Goal: Complete application form: Complete application form

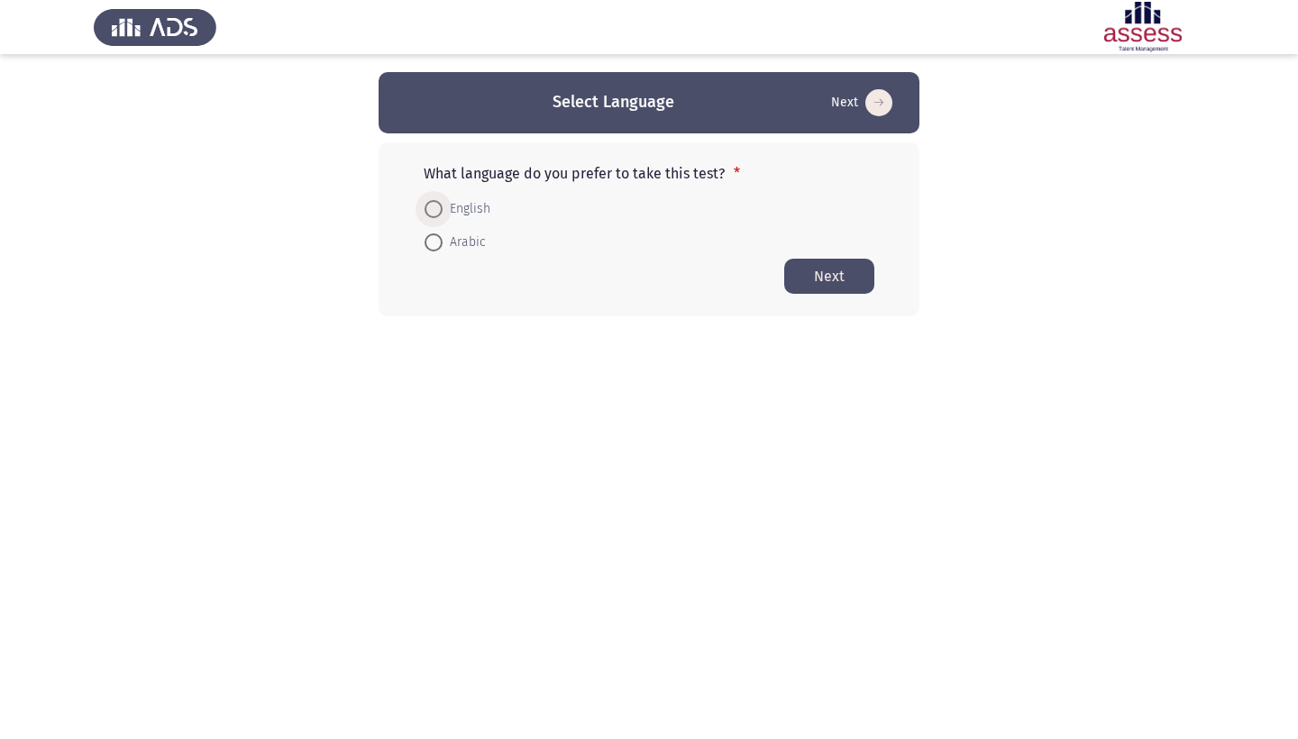
click at [436, 209] on span at bounding box center [434, 209] width 18 height 18
click at [436, 209] on input "English" at bounding box center [434, 209] width 18 height 18
radio input "true"
click at [816, 281] on button "Next" at bounding box center [829, 275] width 90 height 35
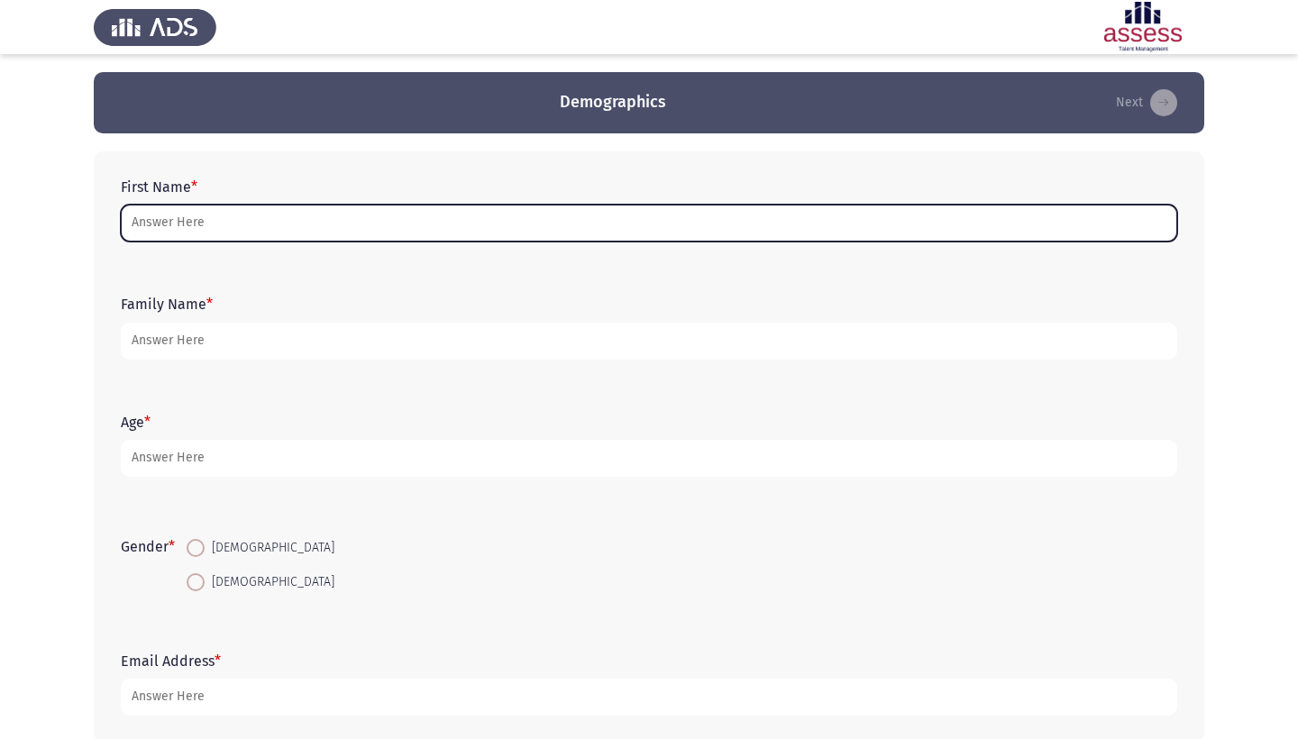
click at [674, 228] on input "First Name *" at bounding box center [649, 223] width 1057 height 37
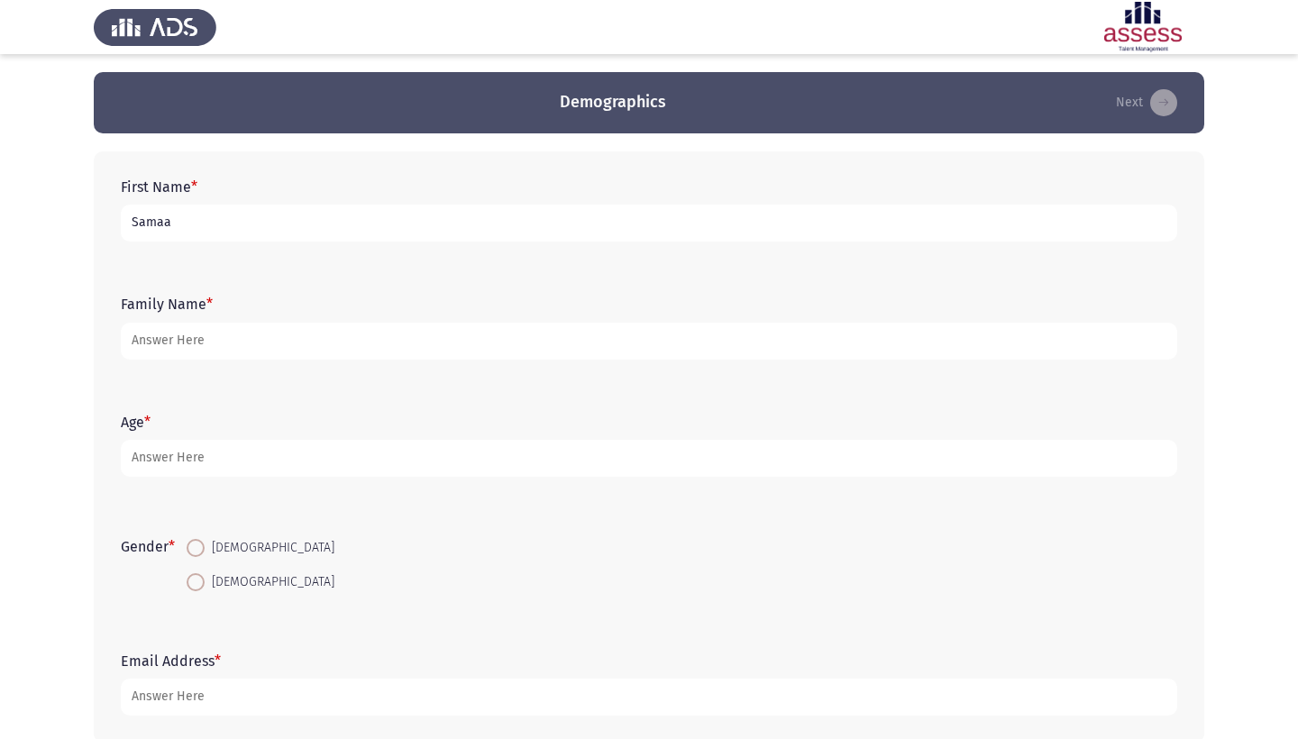
type input "Samaa"
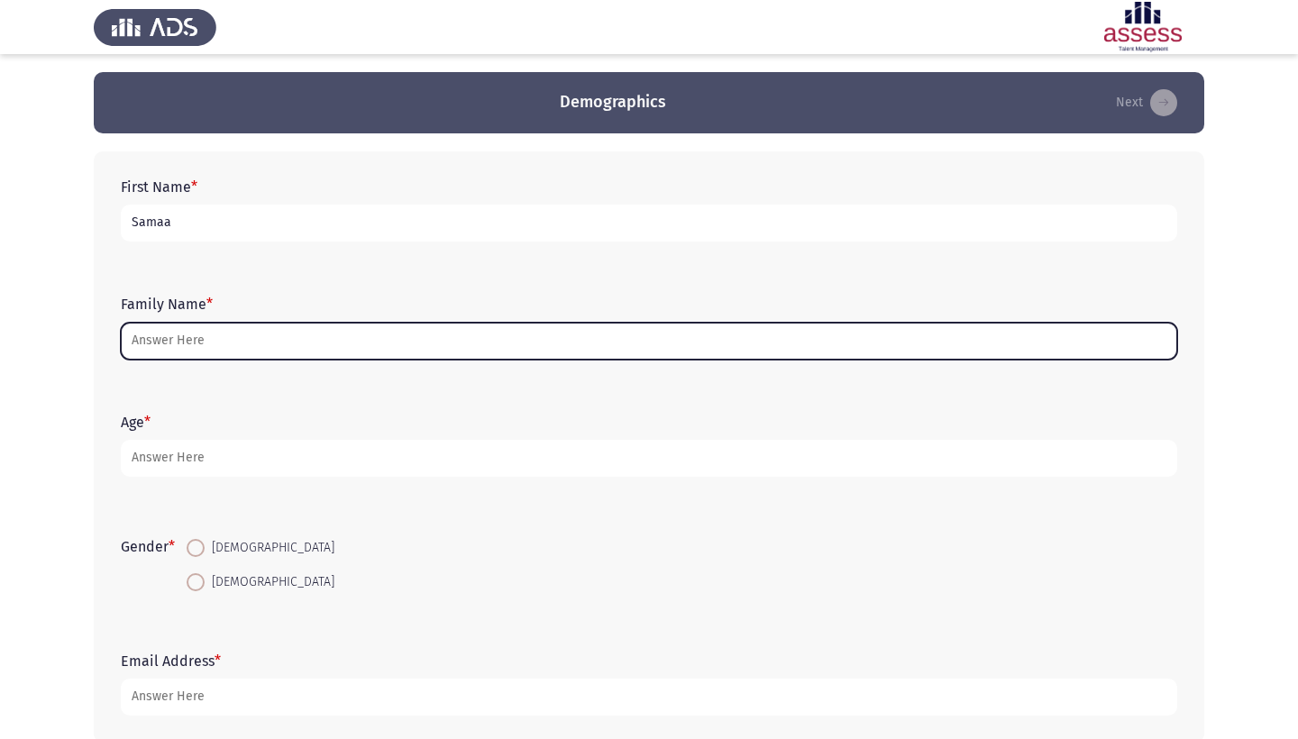
click at [249, 337] on input "Family Name *" at bounding box center [649, 341] width 1057 height 37
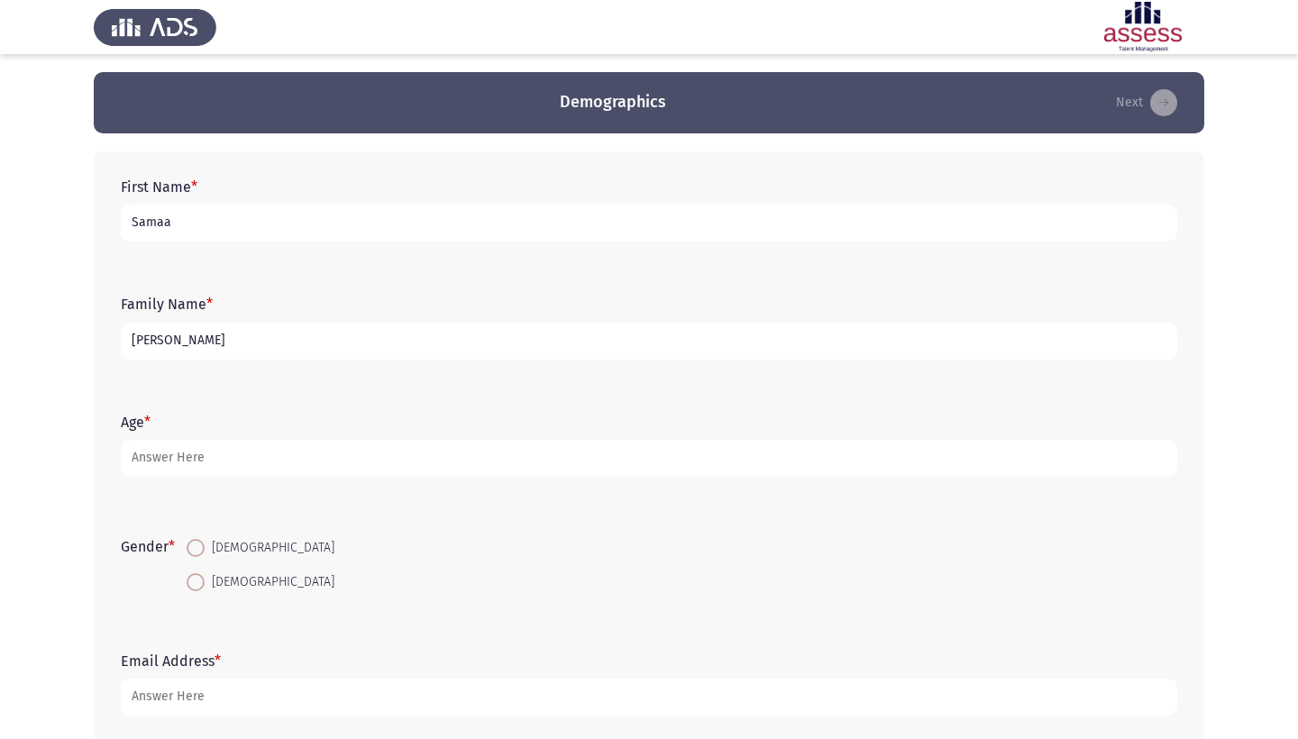
type input "[PERSON_NAME]"
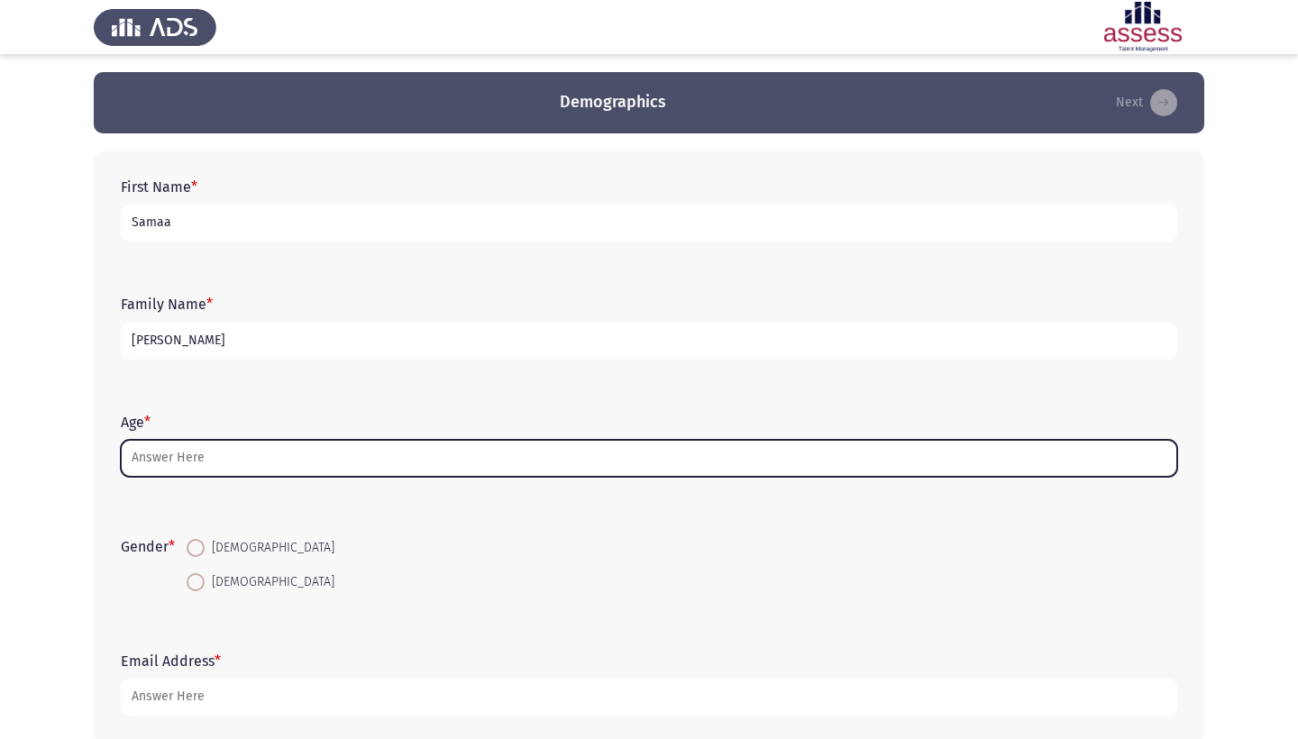
click at [158, 471] on input "Age *" at bounding box center [649, 458] width 1057 height 37
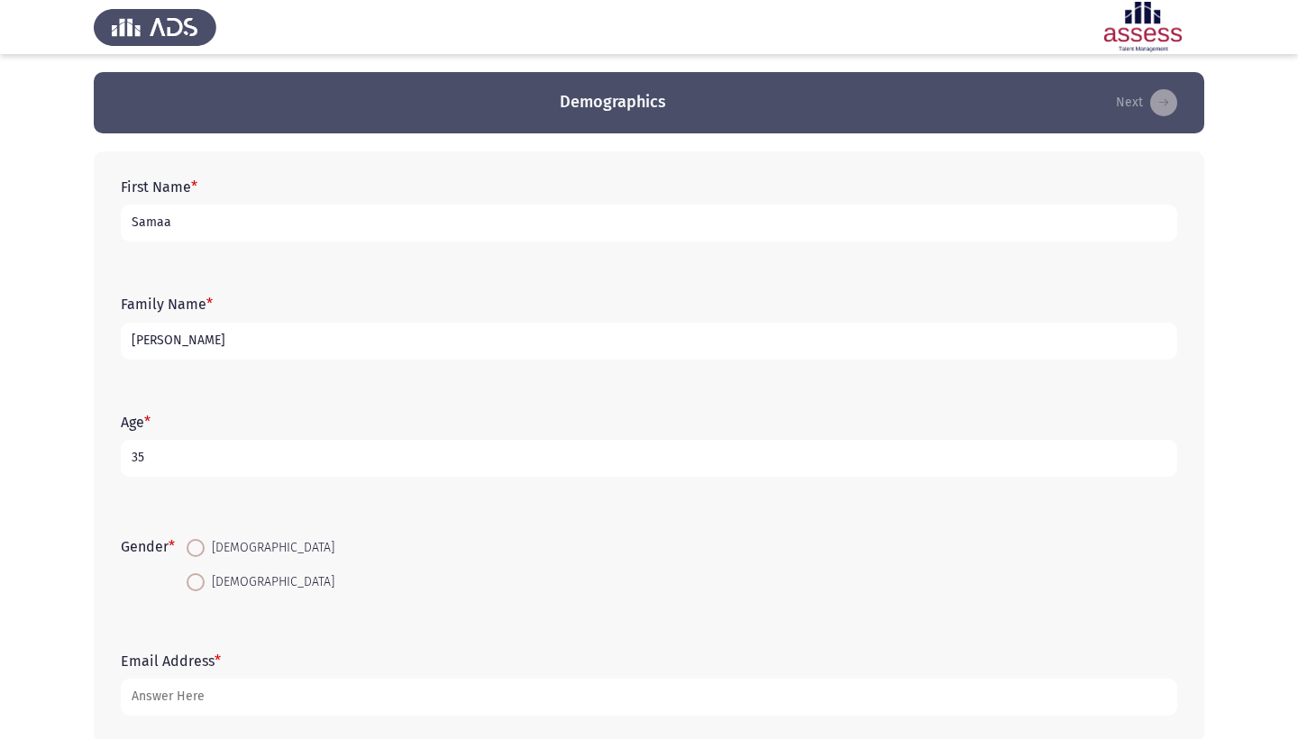
type input "35"
click at [198, 584] on span at bounding box center [196, 582] width 18 height 18
click at [198, 584] on input "[DEMOGRAPHIC_DATA]" at bounding box center [196, 582] width 18 height 18
radio input "true"
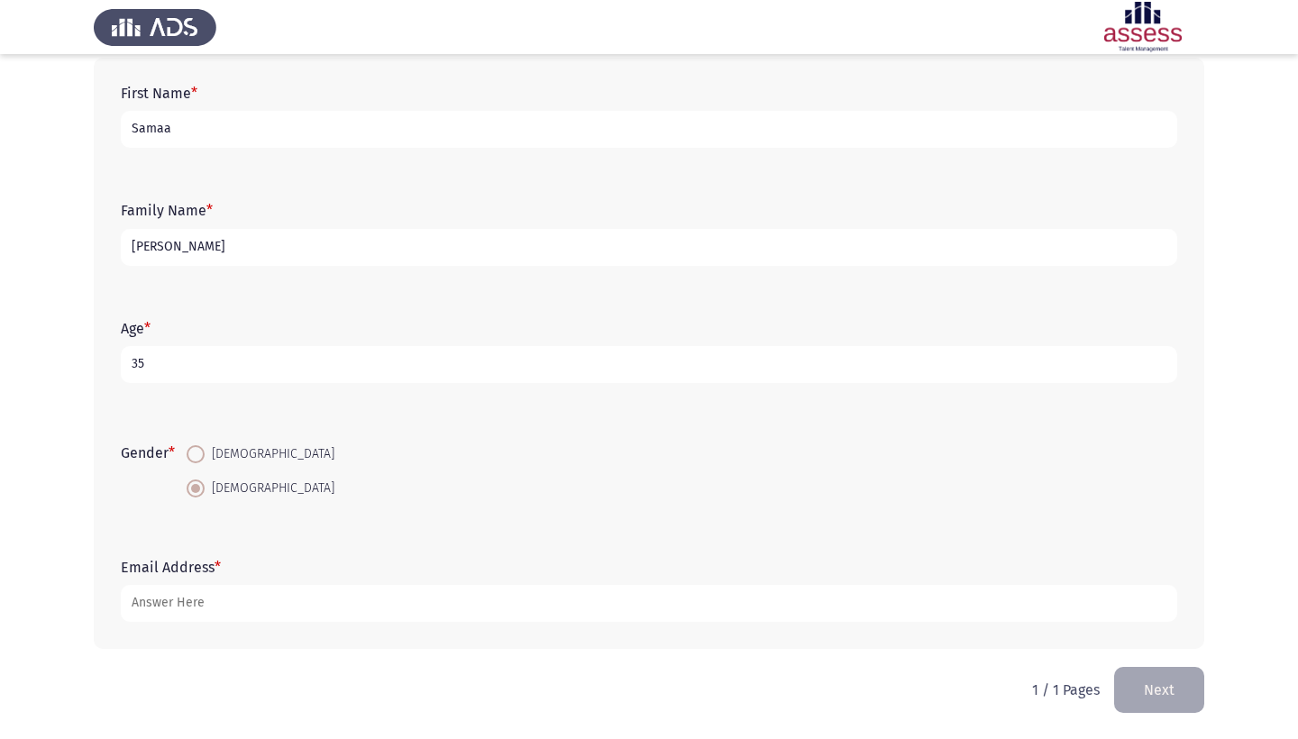
scroll to position [96, 0]
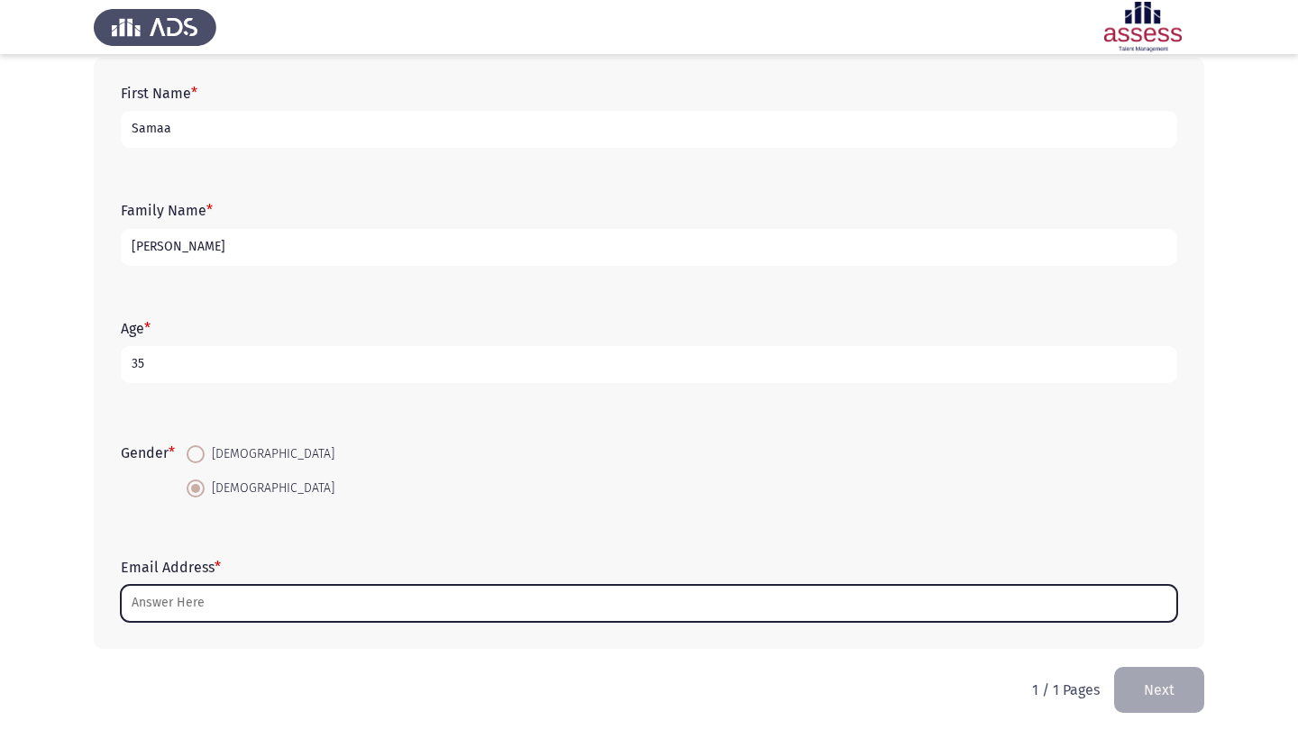
click at [179, 600] on input "Email Address *" at bounding box center [649, 603] width 1057 height 37
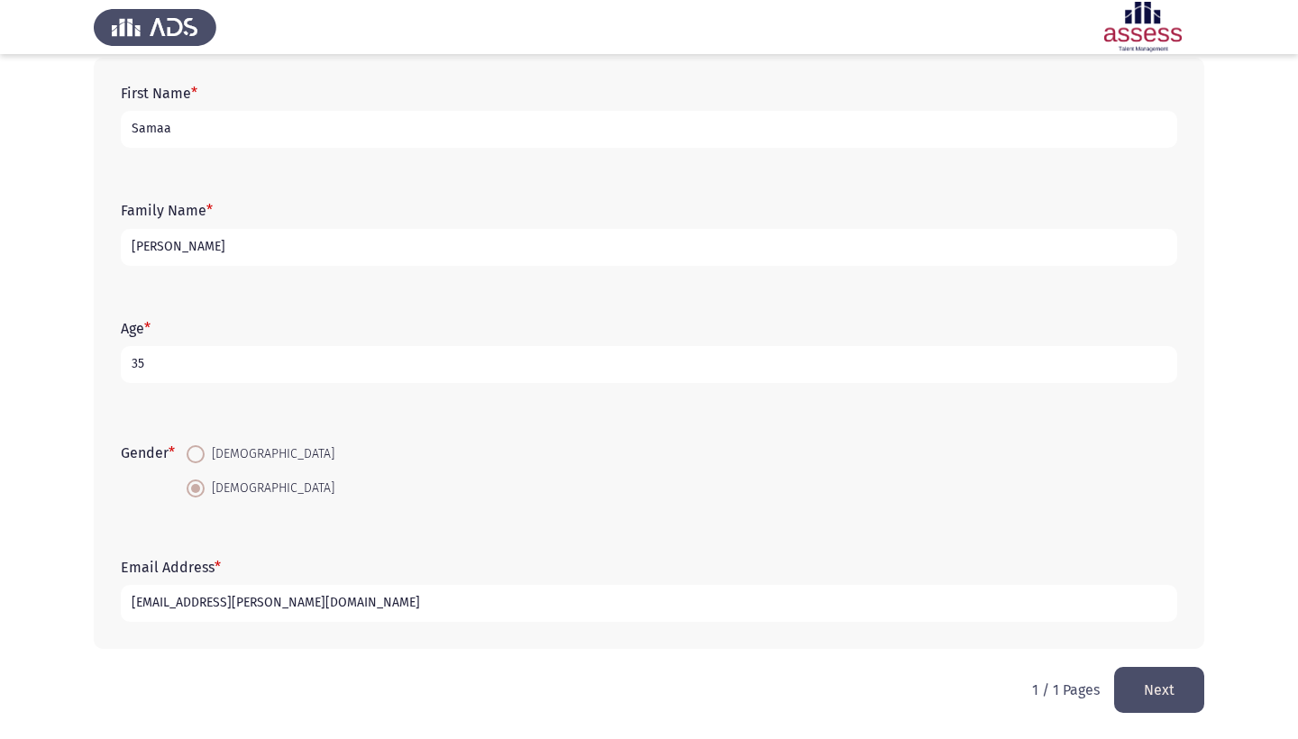
type input "[EMAIL_ADDRESS][PERSON_NAME][DOMAIN_NAME]"
click at [1137, 693] on button "Next" at bounding box center [1159, 690] width 90 height 46
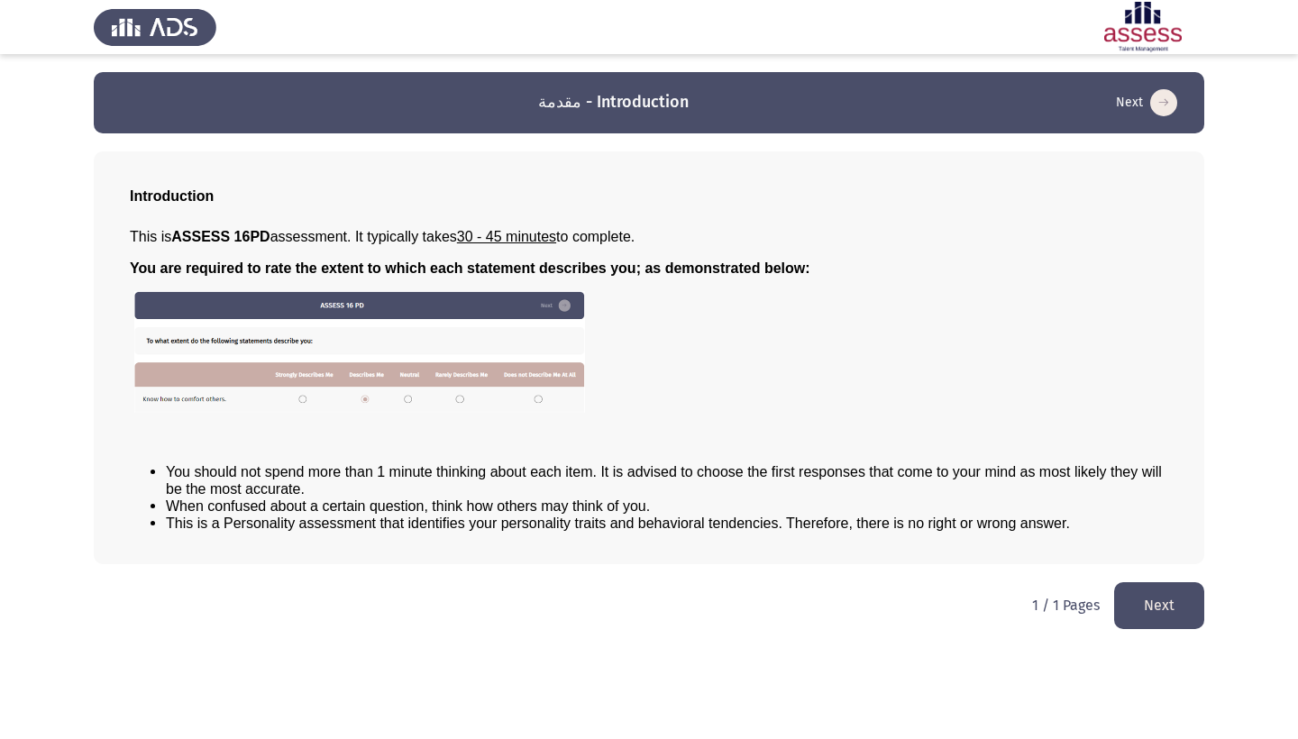
click at [1167, 600] on button "Next" at bounding box center [1159, 605] width 90 height 46
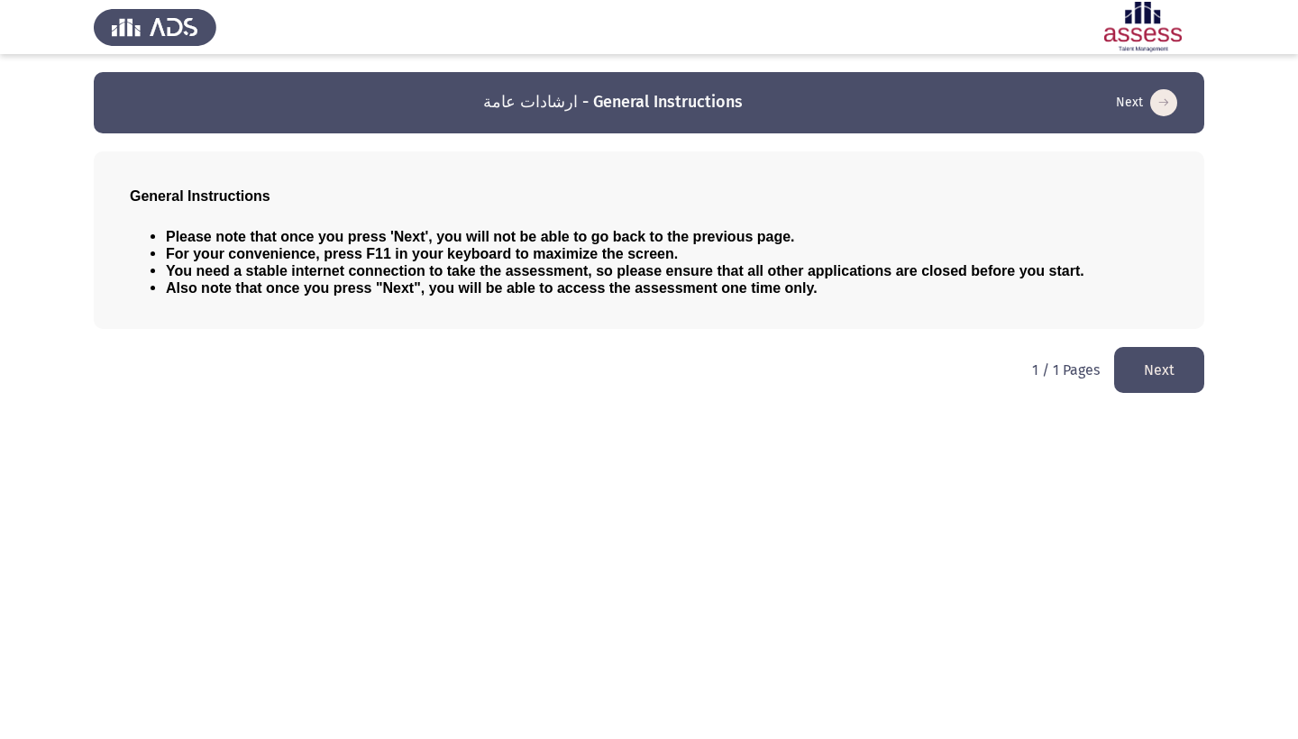
click at [1171, 351] on button "Next" at bounding box center [1159, 370] width 90 height 46
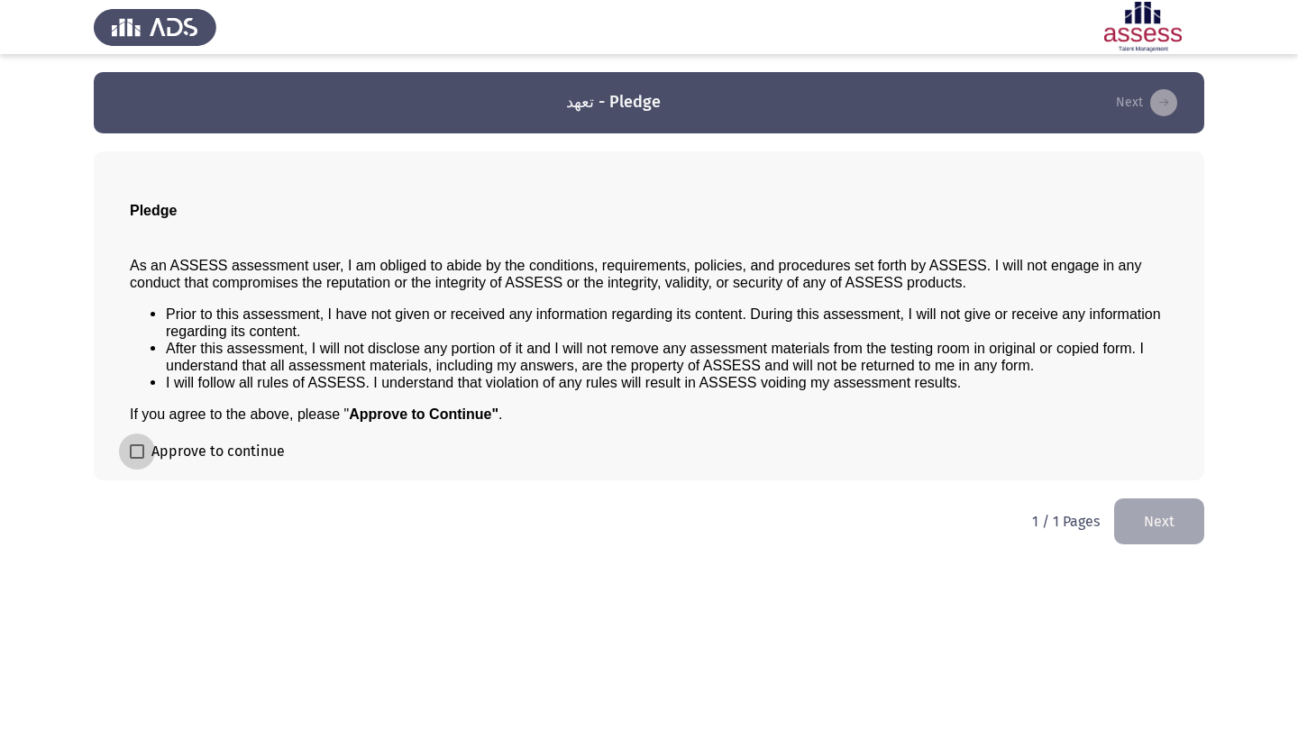
click at [138, 455] on span at bounding box center [137, 452] width 14 height 14
click at [137, 459] on input "Approve to continue" at bounding box center [136, 459] width 1 height 1
checkbox input "true"
click at [1157, 531] on button "Next" at bounding box center [1159, 522] width 90 height 46
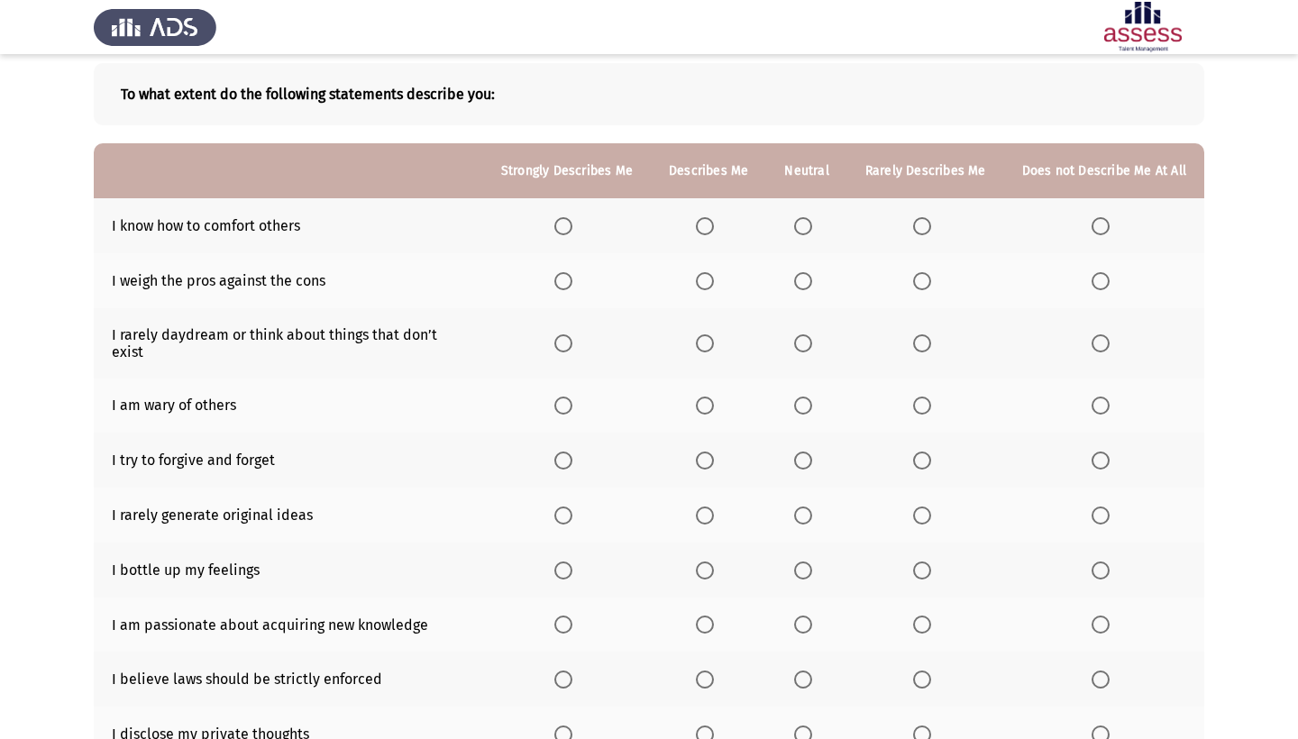
scroll to position [103, 0]
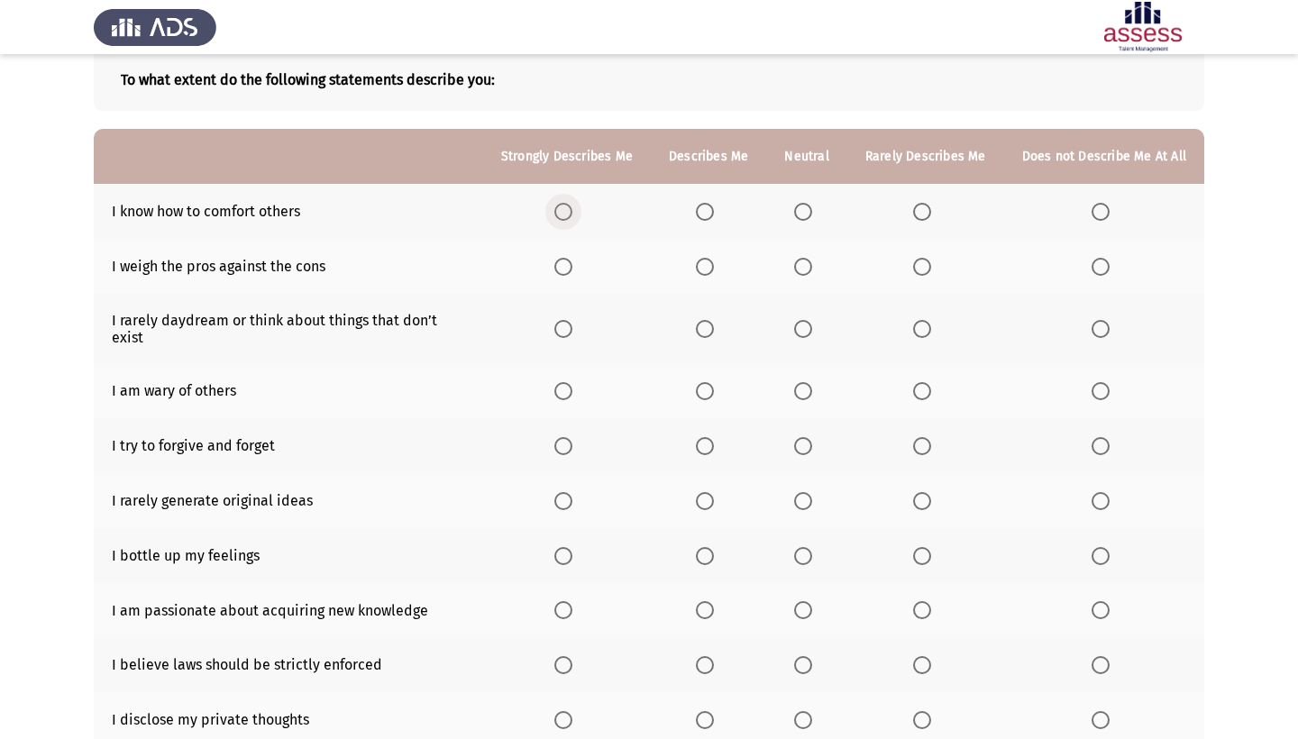
click at [555, 214] on span "Select an option" at bounding box center [564, 212] width 18 height 18
click at [555, 214] on input "Select an option" at bounding box center [564, 212] width 18 height 18
click at [555, 273] on span "Select an option" at bounding box center [564, 267] width 18 height 18
click at [555, 273] on input "Select an option" at bounding box center [564, 267] width 18 height 18
click at [696, 335] on span "Select an option" at bounding box center [705, 329] width 18 height 18
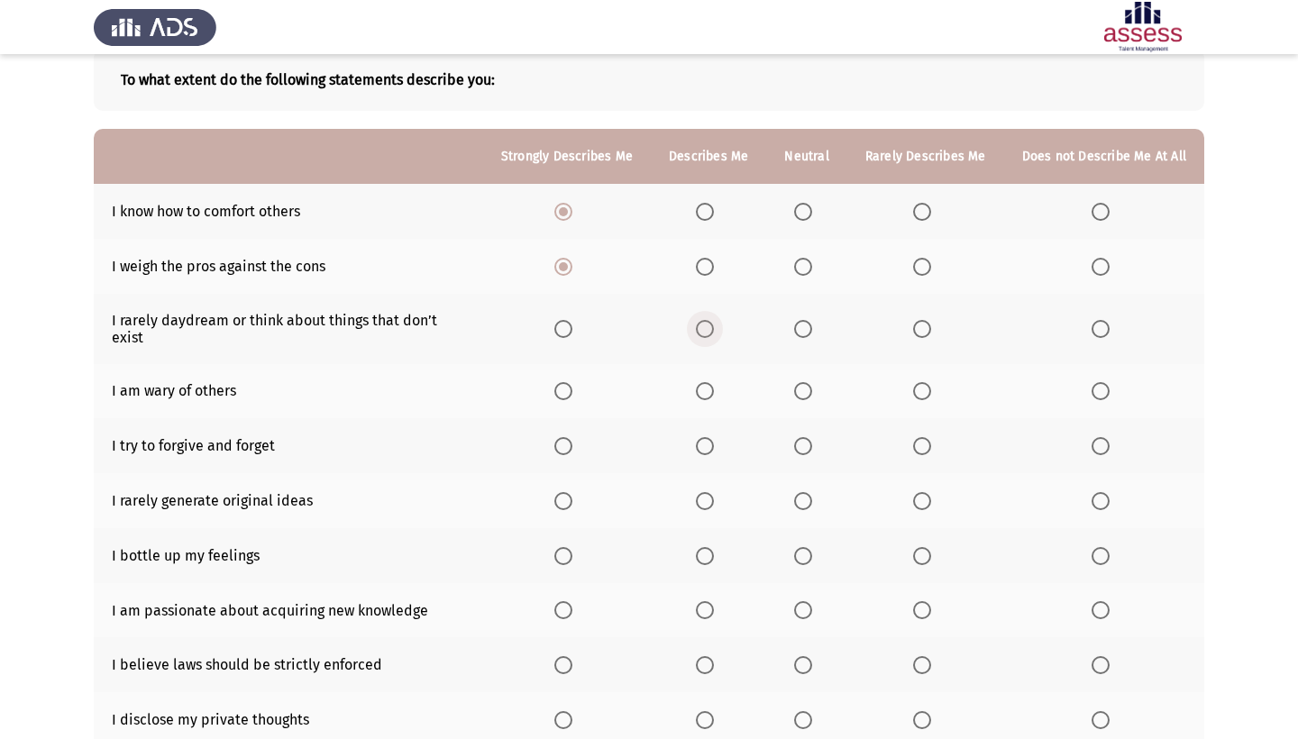
click at [696, 335] on input "Select an option" at bounding box center [705, 329] width 18 height 18
click at [696, 391] on span "Select an option" at bounding box center [705, 391] width 18 height 18
click at [696, 391] on input "Select an option" at bounding box center [705, 391] width 18 height 18
click at [794, 448] on span "Select an option" at bounding box center [803, 446] width 18 height 18
click at [794, 448] on input "Select an option" at bounding box center [803, 446] width 18 height 18
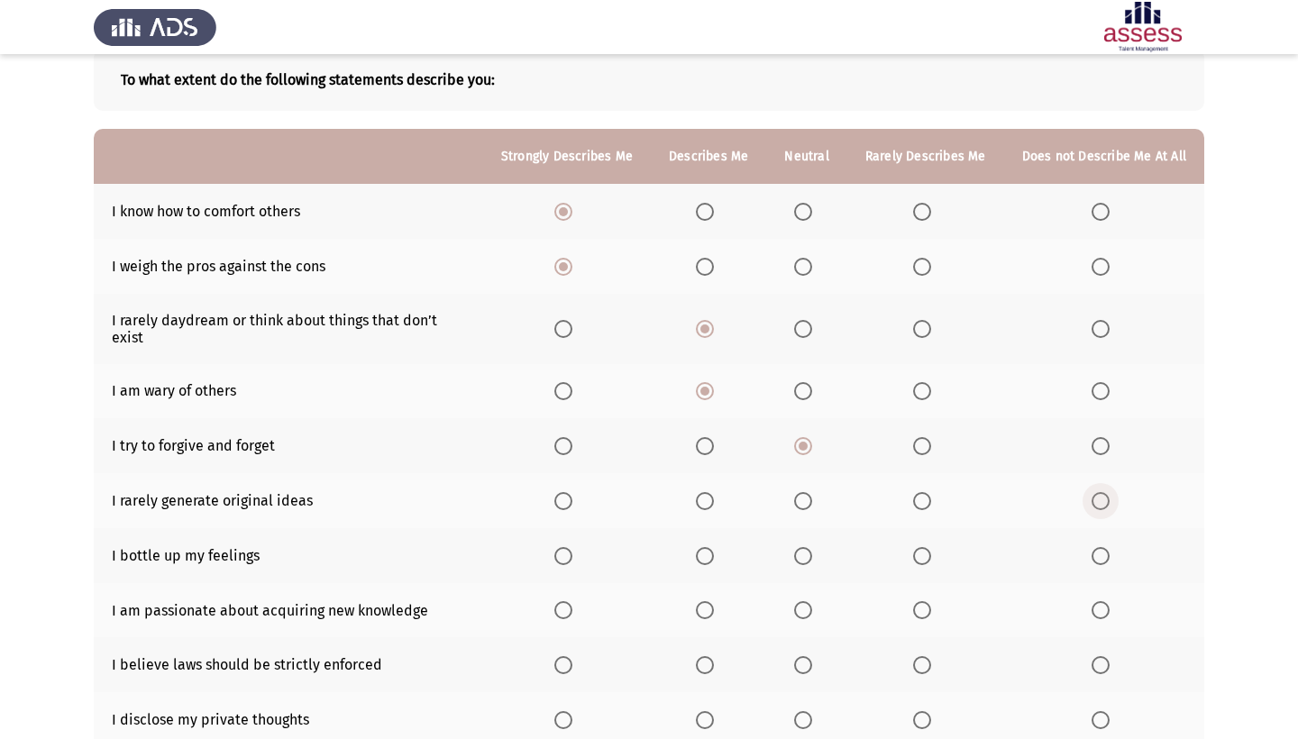
click at [1100, 496] on span "Select an option" at bounding box center [1101, 501] width 18 height 18
click at [1100, 496] on input "Select an option" at bounding box center [1101, 501] width 18 height 18
click at [794, 559] on span "Select an option" at bounding box center [803, 556] width 18 height 18
click at [794, 559] on input "Select an option" at bounding box center [803, 556] width 18 height 18
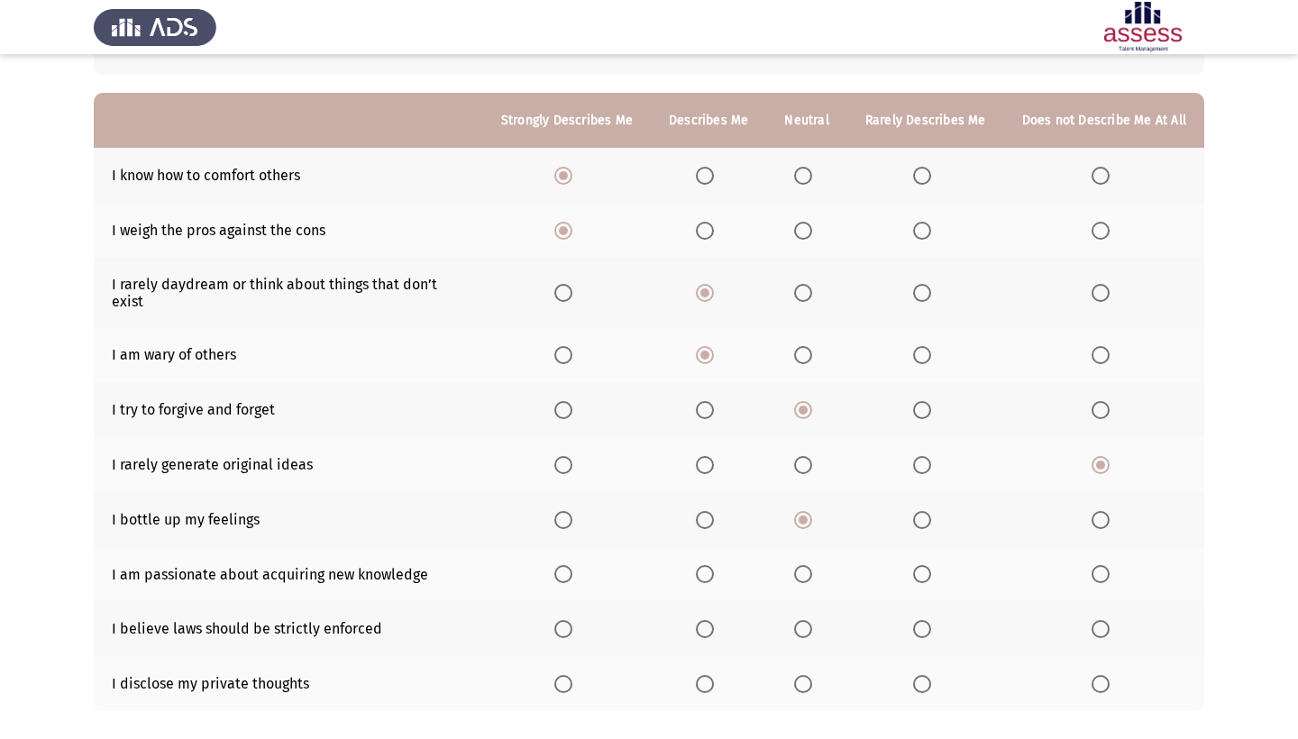
scroll to position [127, 0]
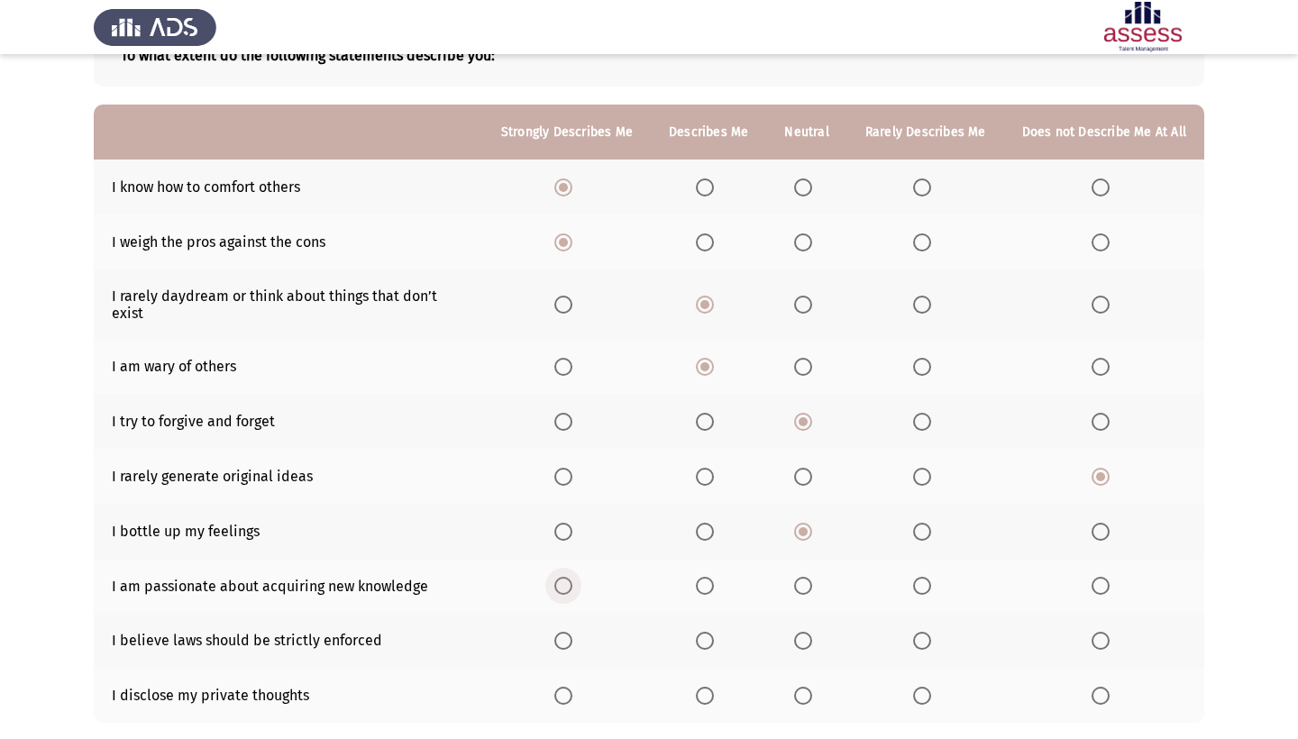
click at [555, 592] on span "Select an option" at bounding box center [564, 586] width 18 height 18
click at [555, 592] on input "Select an option" at bounding box center [564, 586] width 18 height 18
click at [798, 646] on span "Select an option" at bounding box center [803, 641] width 18 height 18
click at [798, 646] on input "Select an option" at bounding box center [803, 641] width 18 height 18
click at [555, 696] on span "Select an option" at bounding box center [564, 696] width 18 height 18
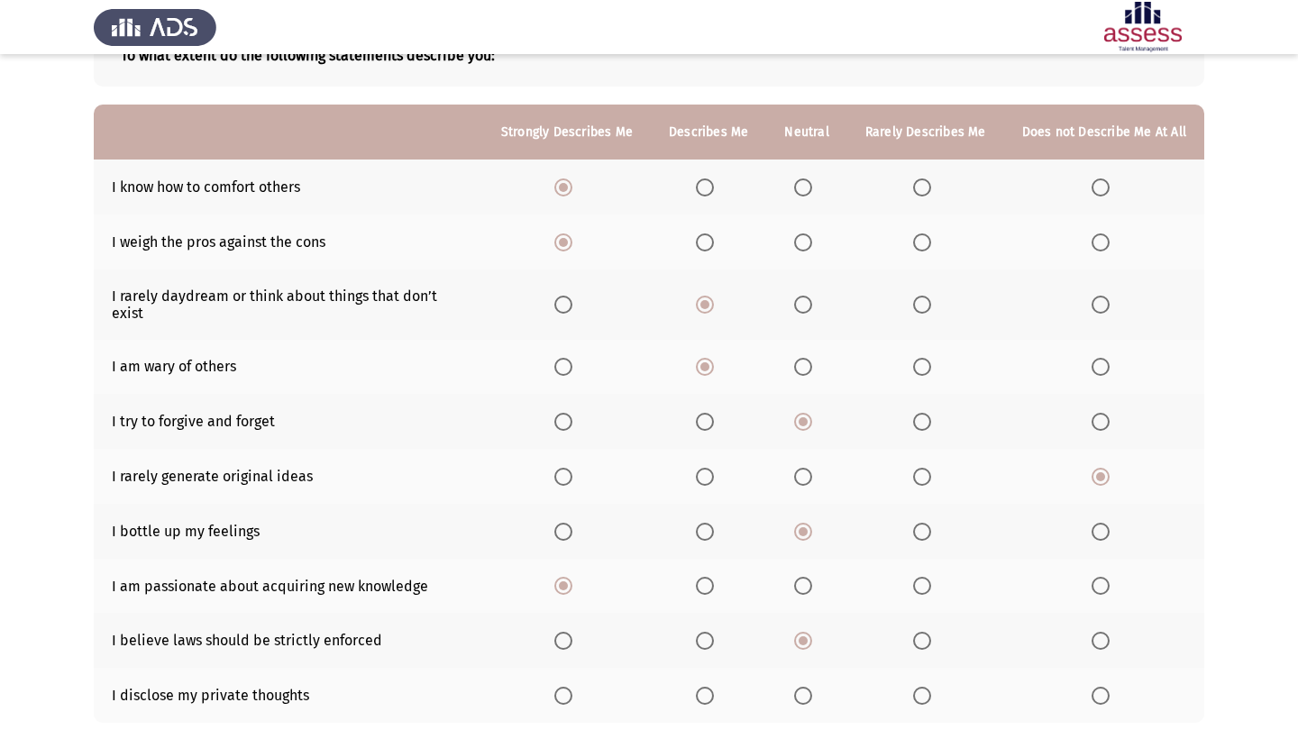
click at [555, 696] on input "Select an option" at bounding box center [564, 696] width 18 height 18
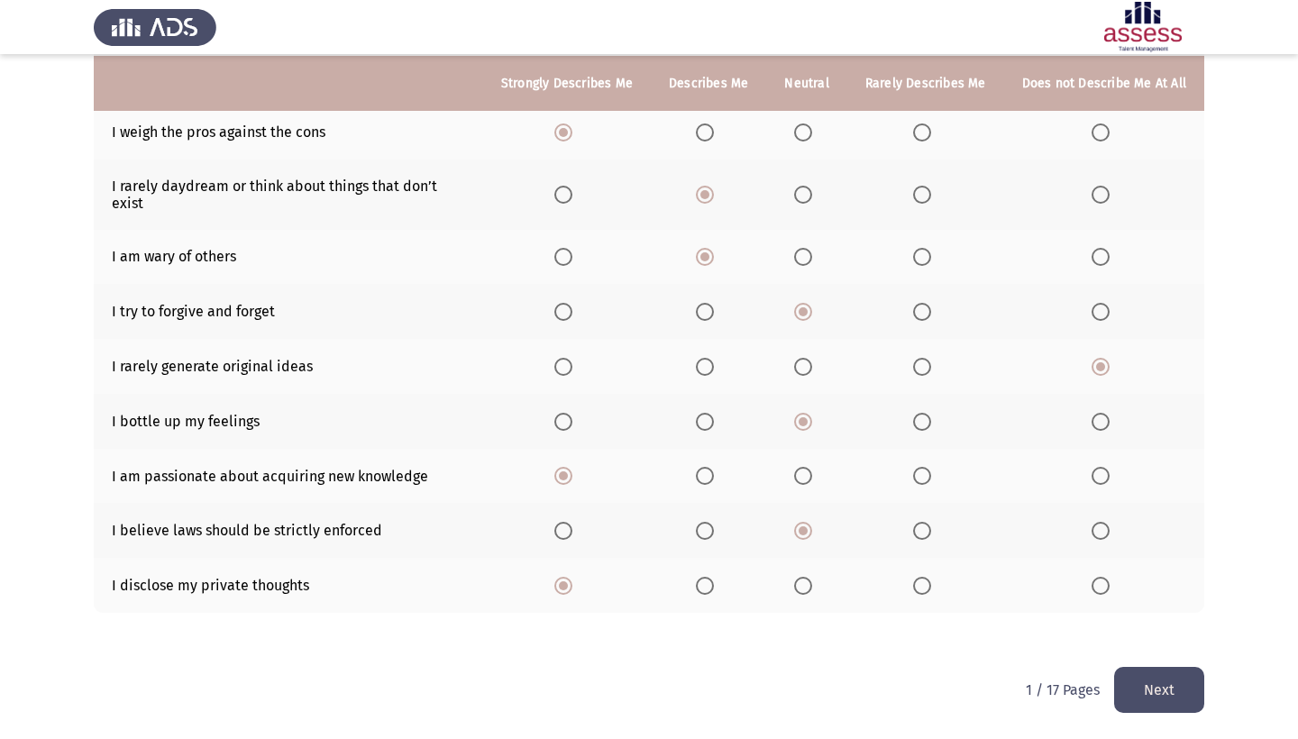
scroll to position [240, 0]
click at [1184, 700] on button "Next" at bounding box center [1159, 690] width 90 height 46
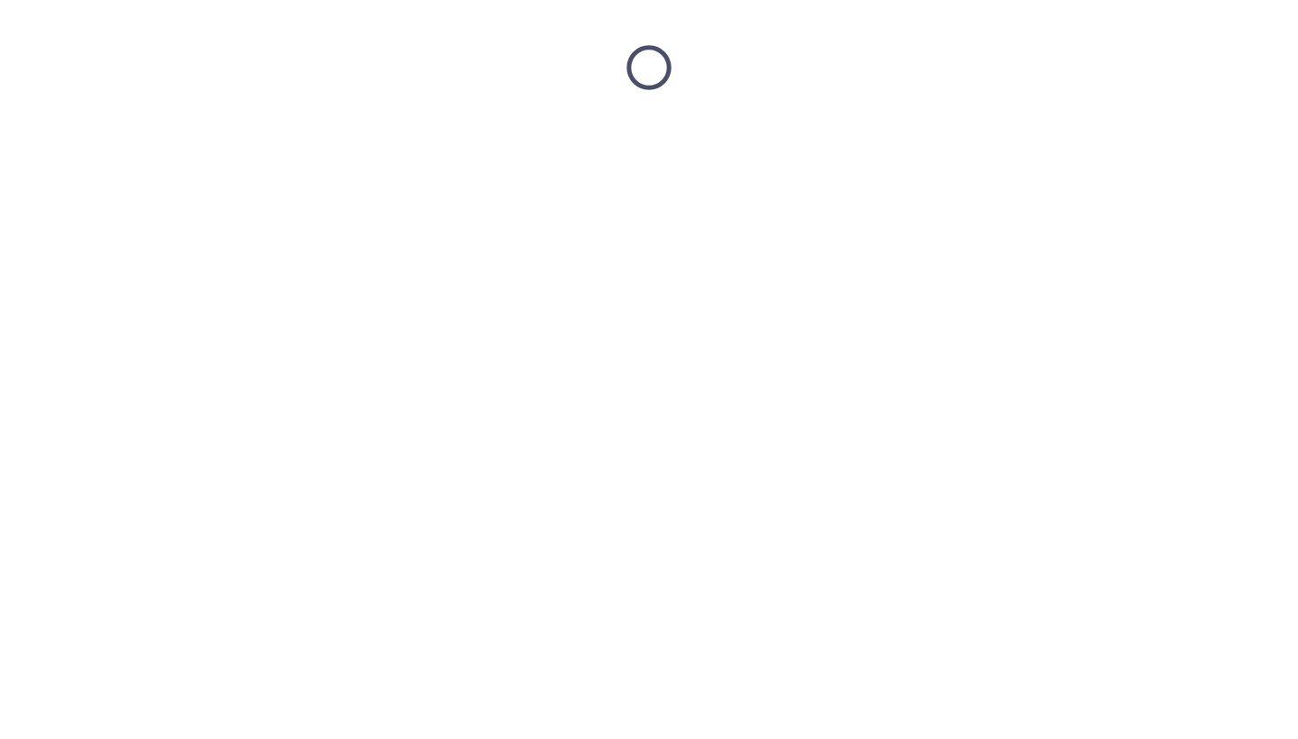
scroll to position [0, 0]
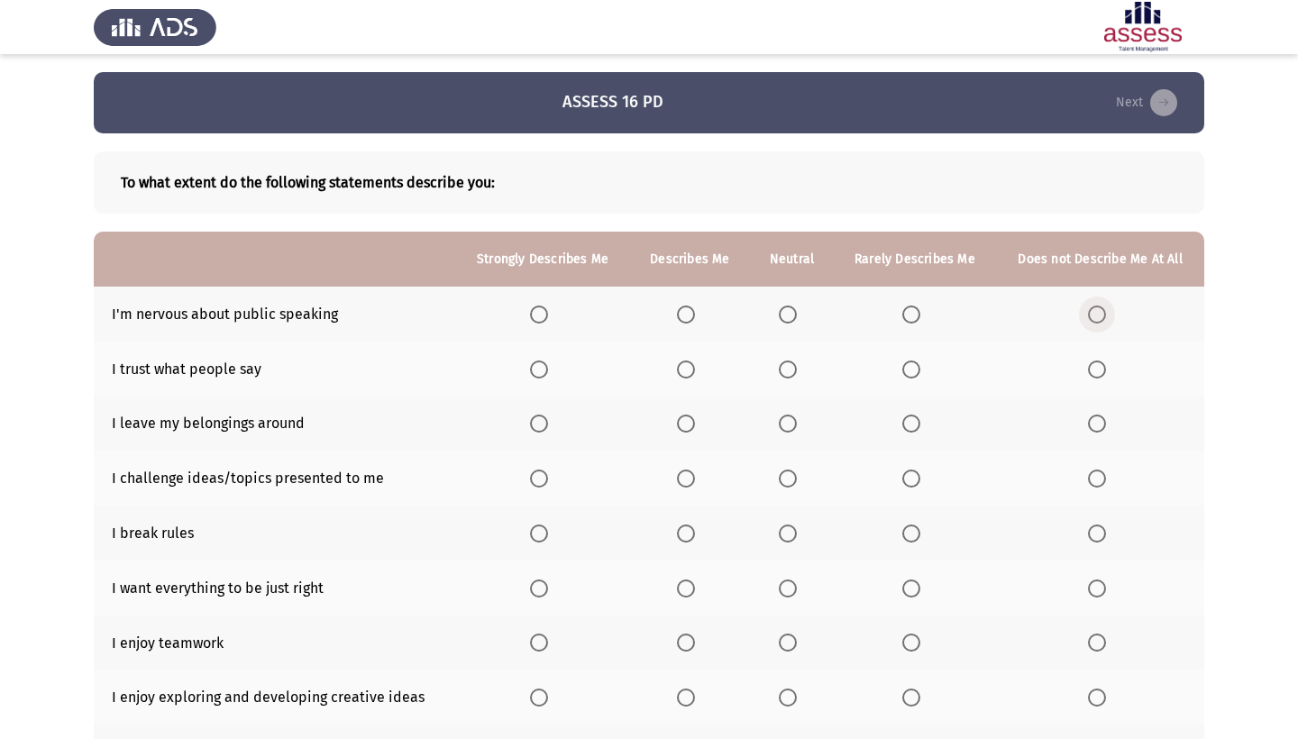
click at [1099, 319] on span "Select an option" at bounding box center [1097, 315] width 18 height 18
click at [1099, 319] on input "Select an option" at bounding box center [1097, 315] width 18 height 18
click at [685, 377] on span "Select an option" at bounding box center [686, 370] width 18 height 18
click at [685, 377] on input "Select an option" at bounding box center [686, 370] width 18 height 18
click at [533, 422] on span "Select an option" at bounding box center [539, 424] width 18 height 18
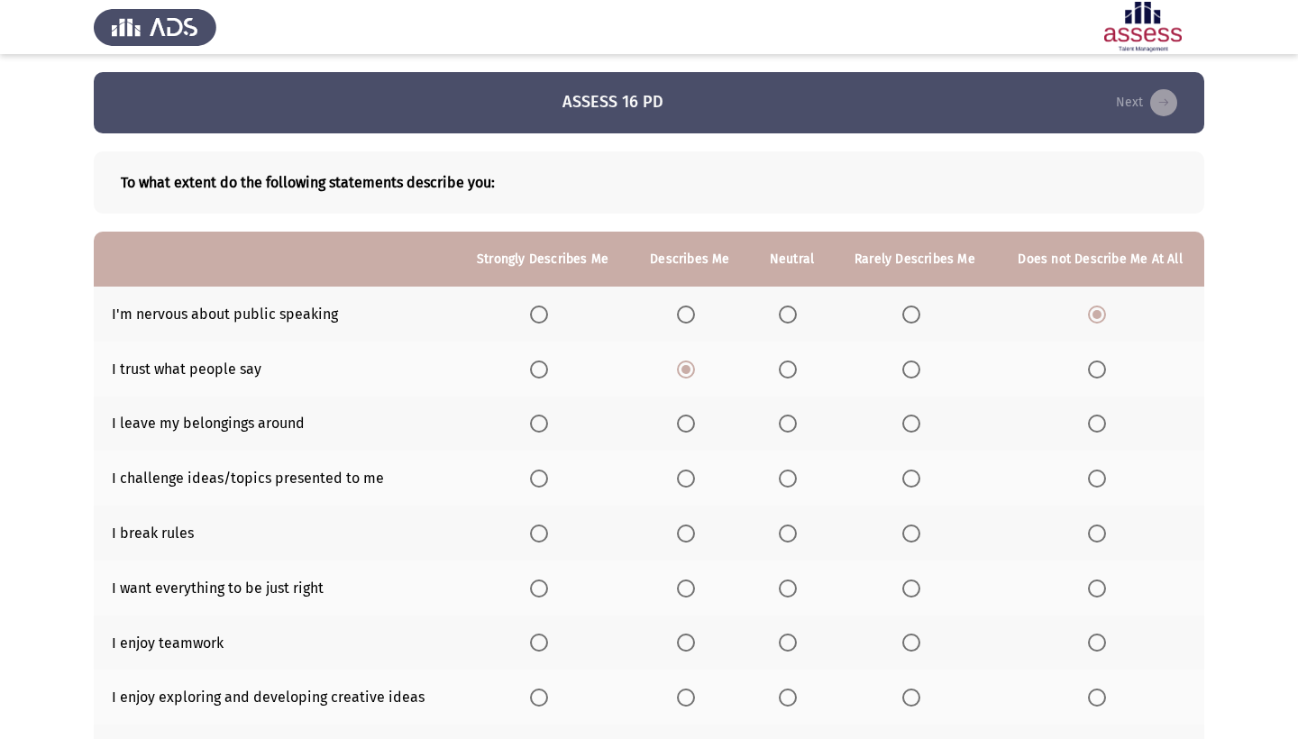
click at [533, 422] on input "Select an option" at bounding box center [539, 424] width 18 height 18
click at [530, 483] on span "Select an option" at bounding box center [539, 479] width 18 height 18
click at [530, 483] on input "Select an option" at bounding box center [539, 479] width 18 height 18
click at [685, 543] on span "Select an option" at bounding box center [686, 534] width 18 height 18
click at [685, 543] on input "Select an option" at bounding box center [686, 534] width 18 height 18
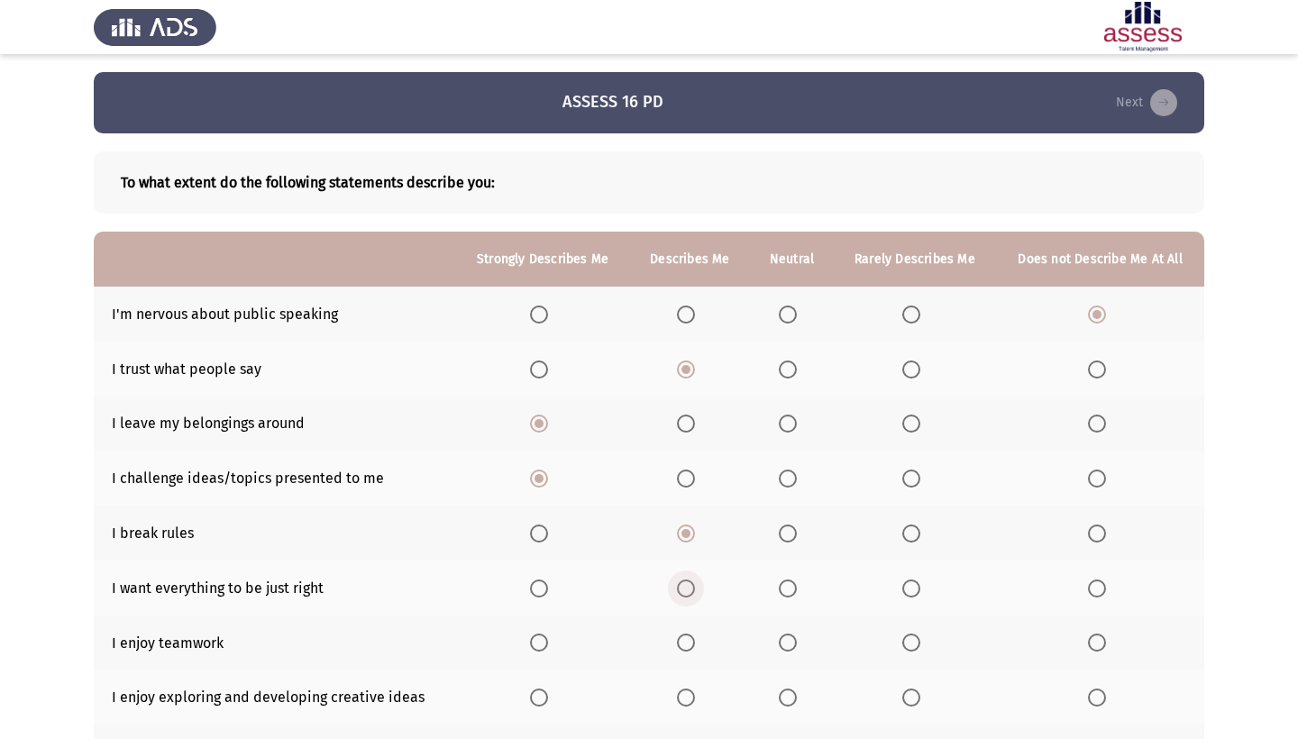
click at [686, 592] on span "Select an option" at bounding box center [686, 589] width 18 height 18
click at [686, 592] on input "Select an option" at bounding box center [686, 589] width 18 height 18
click at [685, 646] on span "Select an option" at bounding box center [686, 643] width 18 height 18
click at [685, 646] on input "Select an option" at bounding box center [686, 643] width 18 height 18
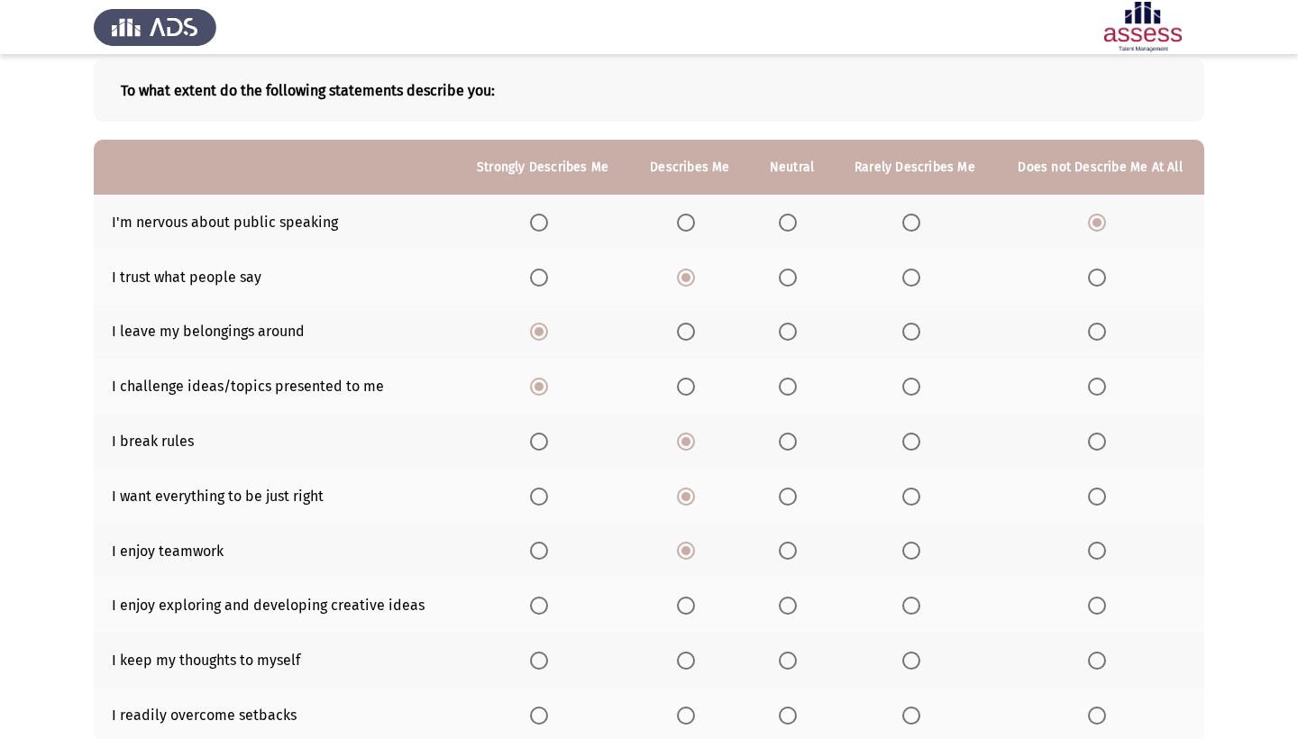
scroll to position [110, 0]
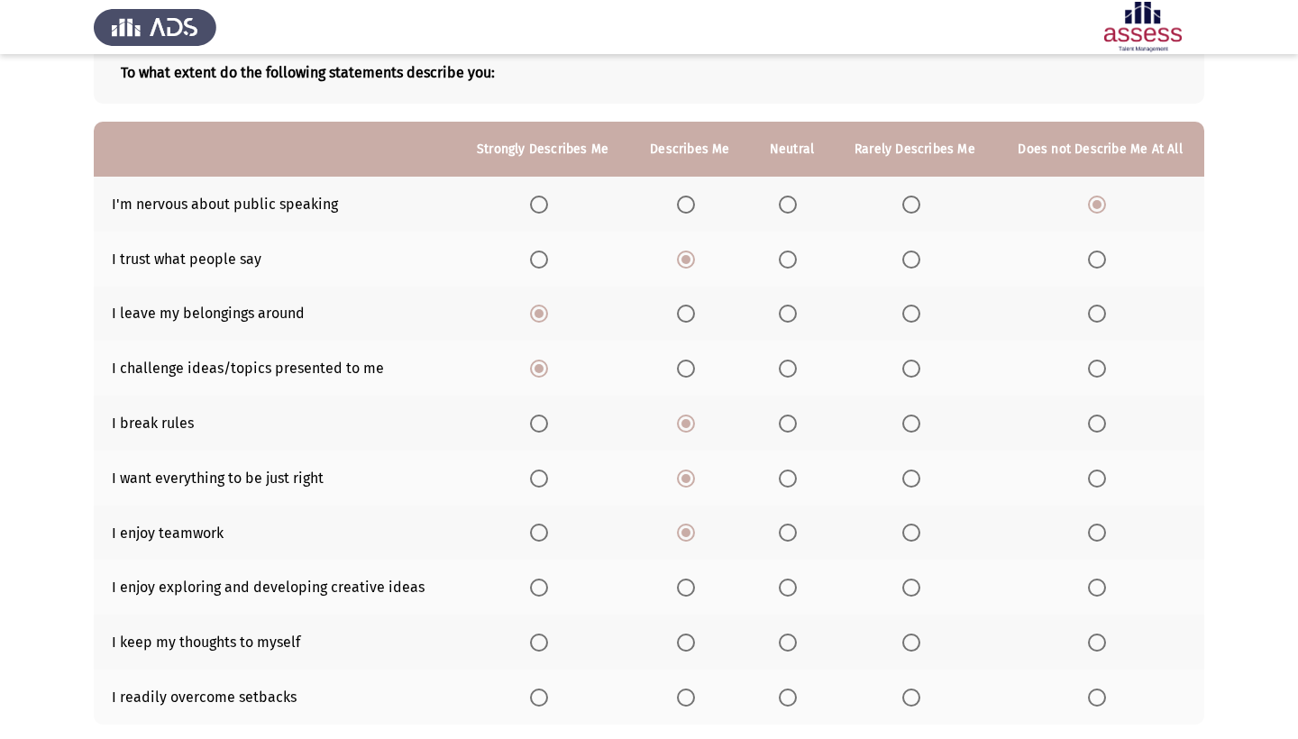
click at [533, 589] on span "Select an option" at bounding box center [539, 588] width 18 height 18
click at [533, 589] on input "Select an option" at bounding box center [539, 588] width 18 height 18
click at [784, 648] on span "Select an option" at bounding box center [788, 643] width 18 height 18
click at [784, 648] on input "Select an option" at bounding box center [788, 643] width 18 height 18
click at [915, 645] on span "Select an option" at bounding box center [912, 643] width 18 height 18
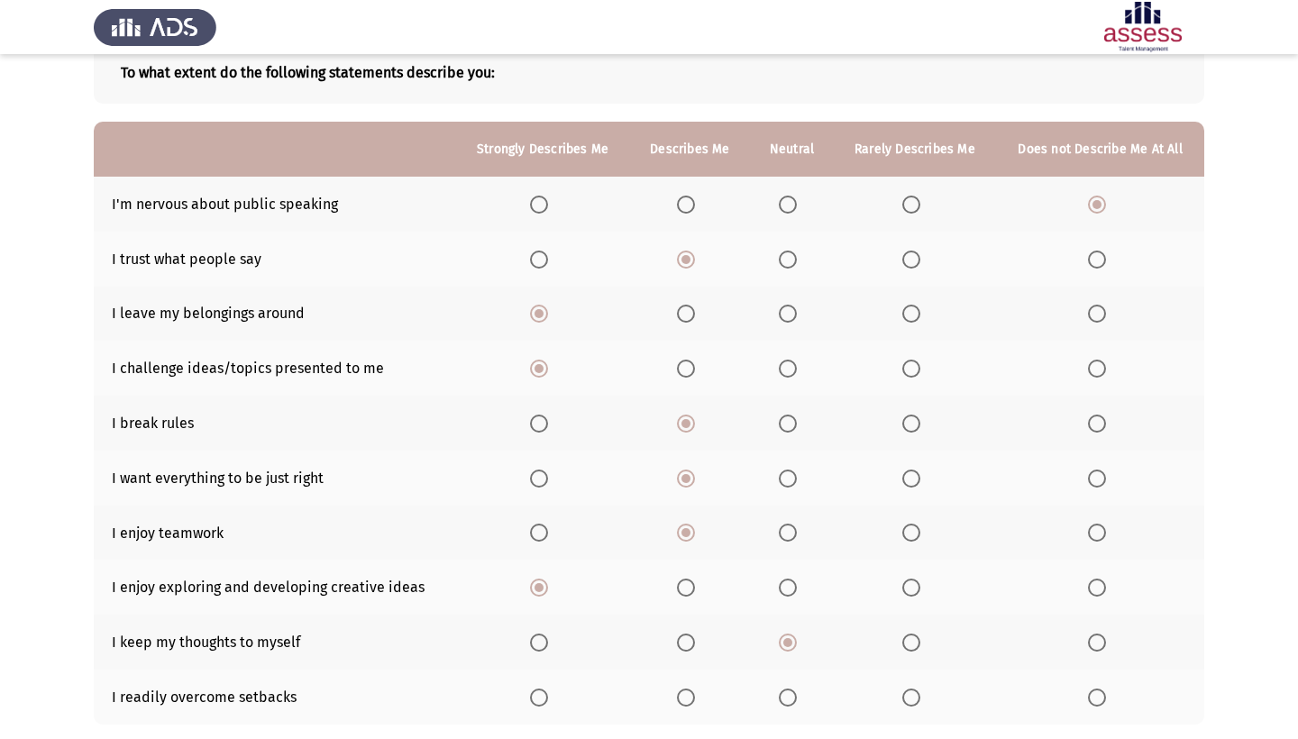
click at [915, 645] on input "Select an option" at bounding box center [912, 643] width 18 height 18
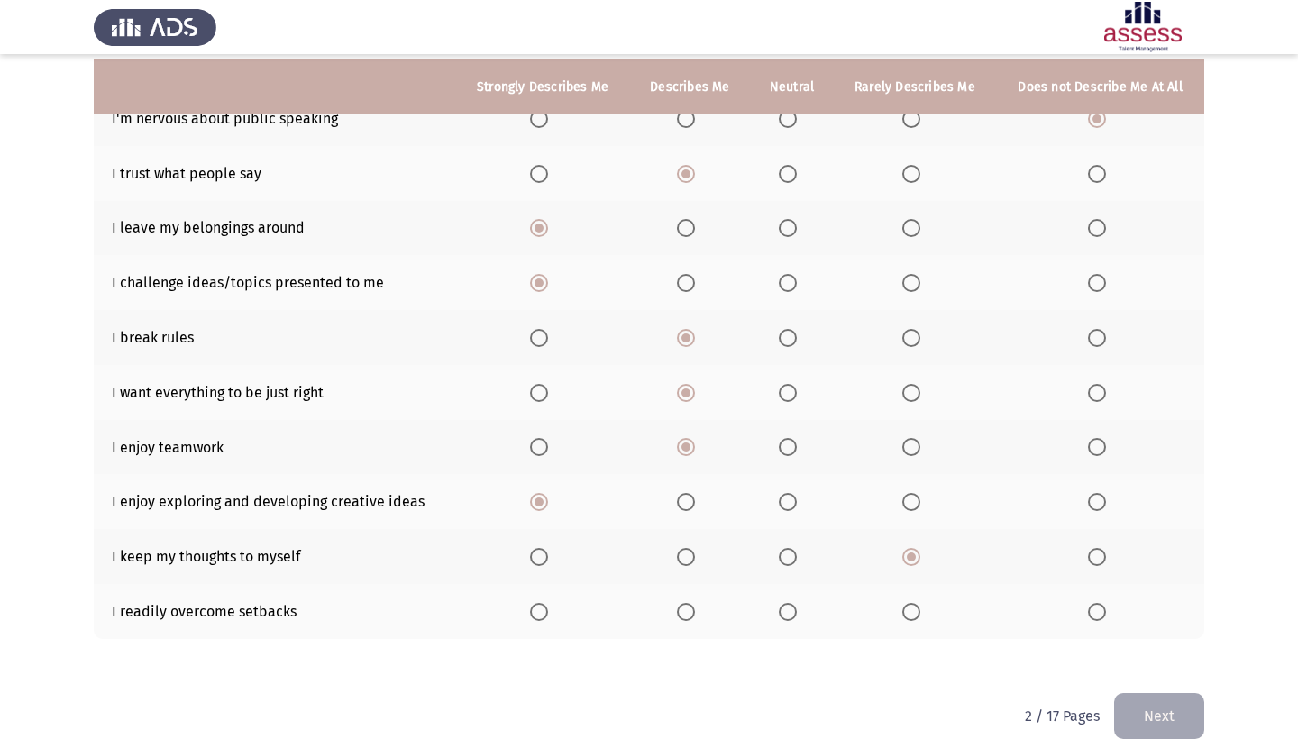
scroll to position [206, 0]
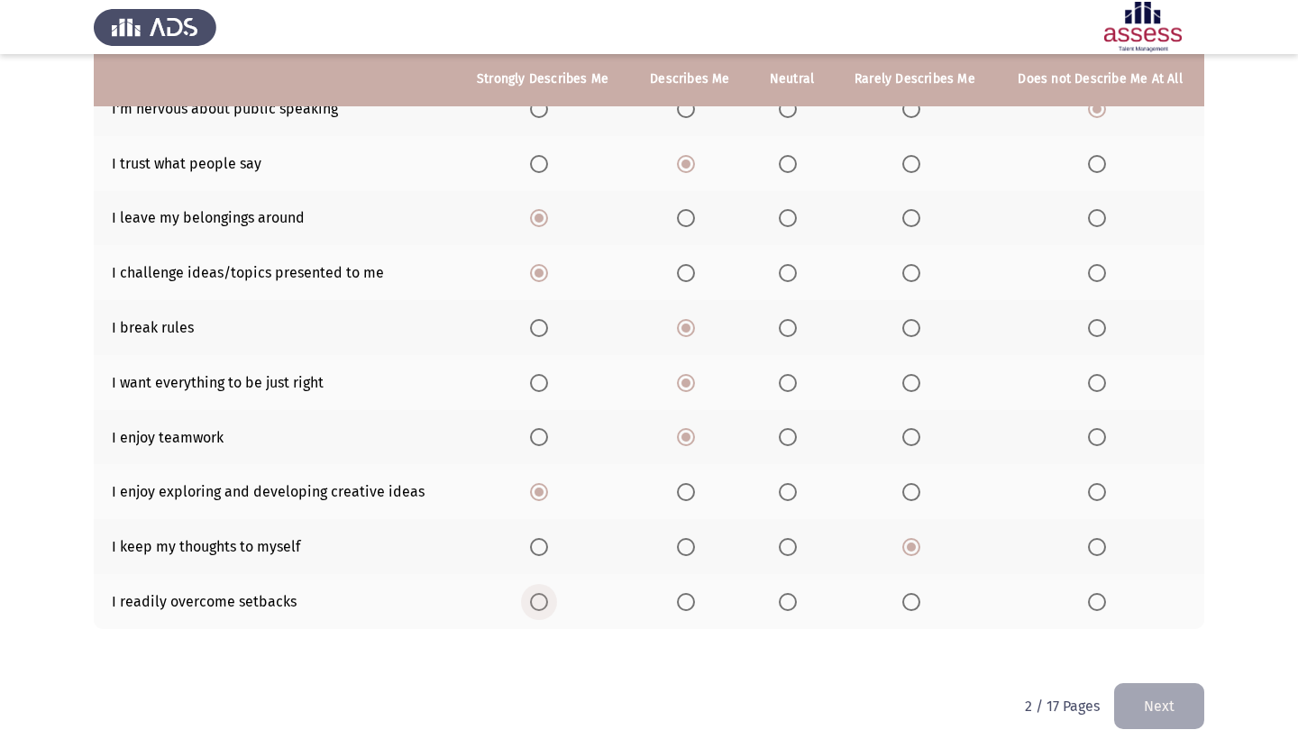
click at [530, 605] on span "Select an option" at bounding box center [539, 602] width 18 height 18
click at [530, 605] on input "Select an option" at bounding box center [539, 602] width 18 height 18
click at [1154, 701] on button "Next" at bounding box center [1159, 706] width 90 height 46
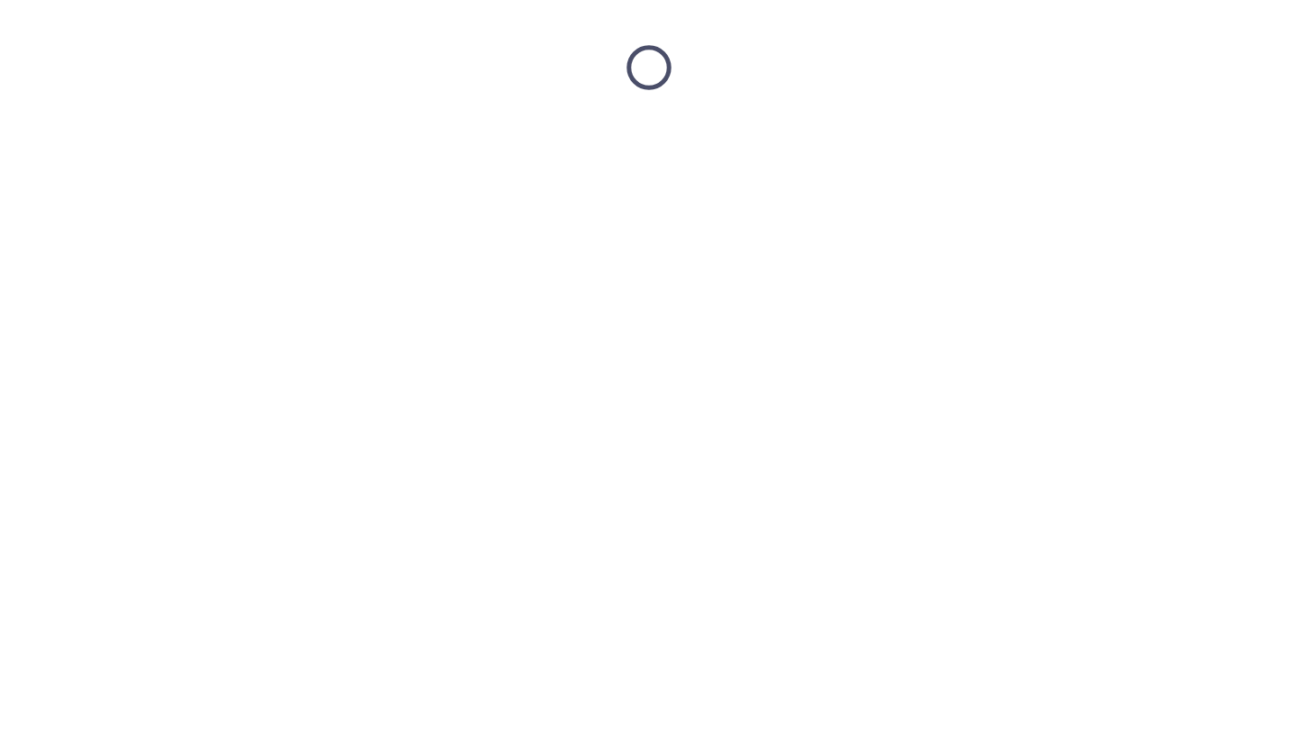
scroll to position [0, 0]
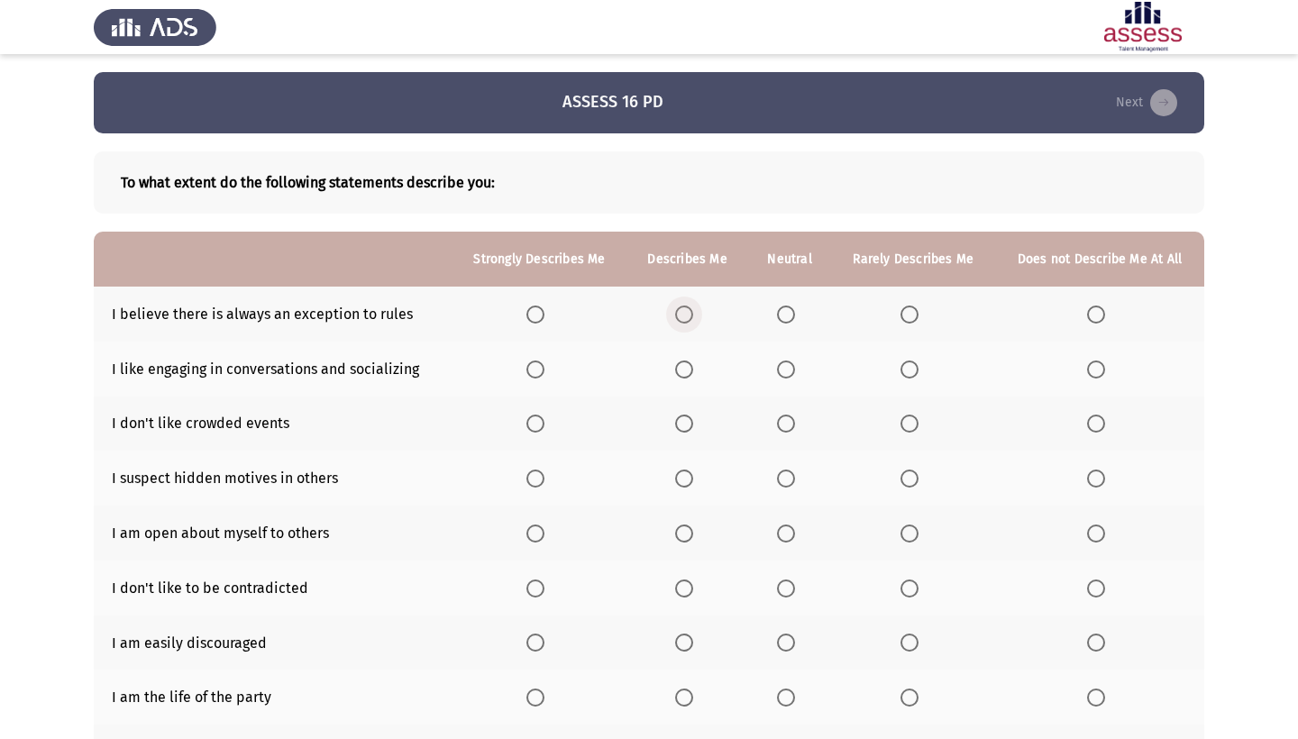
click at [679, 323] on span "Select an option" at bounding box center [684, 315] width 18 height 18
click at [679, 323] on input "Select an option" at bounding box center [684, 315] width 18 height 18
click at [527, 366] on span "Select an option" at bounding box center [536, 370] width 18 height 18
click at [527, 366] on input "Select an option" at bounding box center [536, 370] width 18 height 18
click at [681, 427] on span "Select an option" at bounding box center [684, 424] width 18 height 18
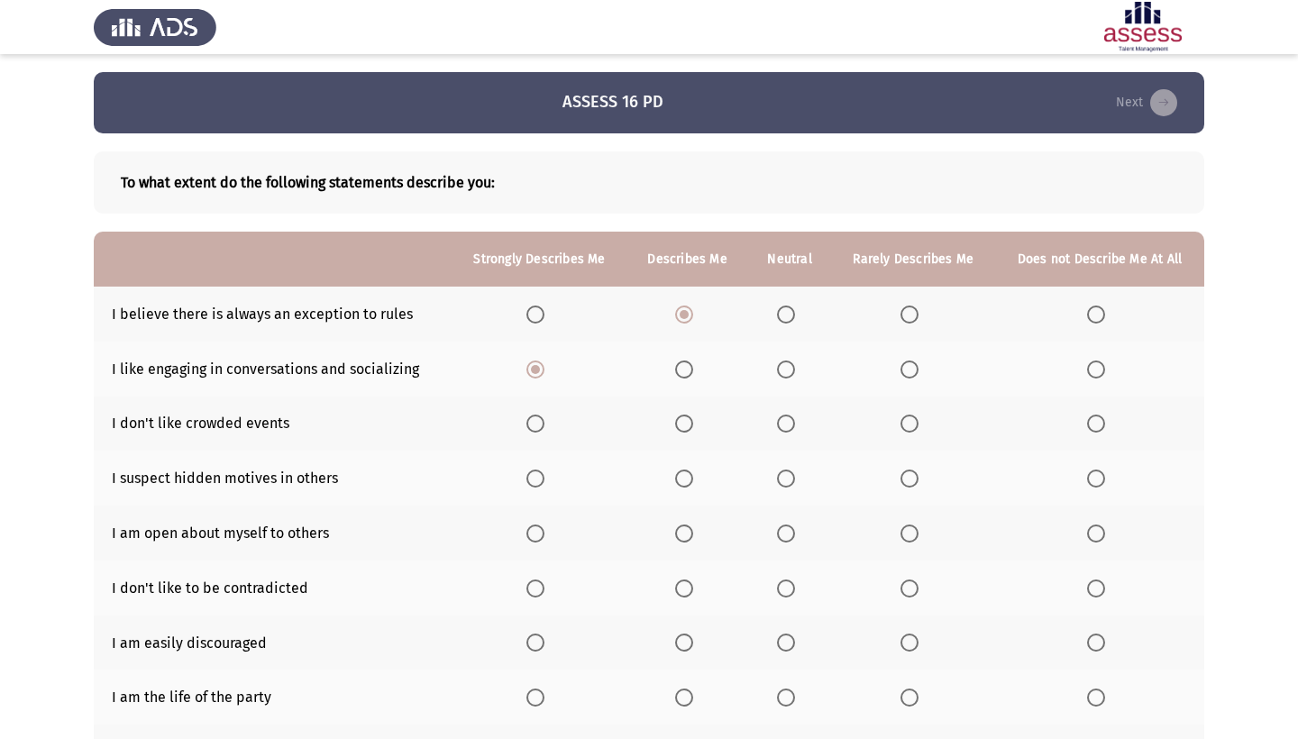
click at [681, 427] on input "Select an option" at bounding box center [684, 424] width 18 height 18
click at [783, 485] on span "Select an option" at bounding box center [786, 479] width 18 height 18
click at [783, 485] on input "Select an option" at bounding box center [786, 479] width 18 height 18
click at [533, 532] on span "Select an option" at bounding box center [536, 534] width 18 height 18
click at [533, 532] on input "Select an option" at bounding box center [536, 534] width 18 height 18
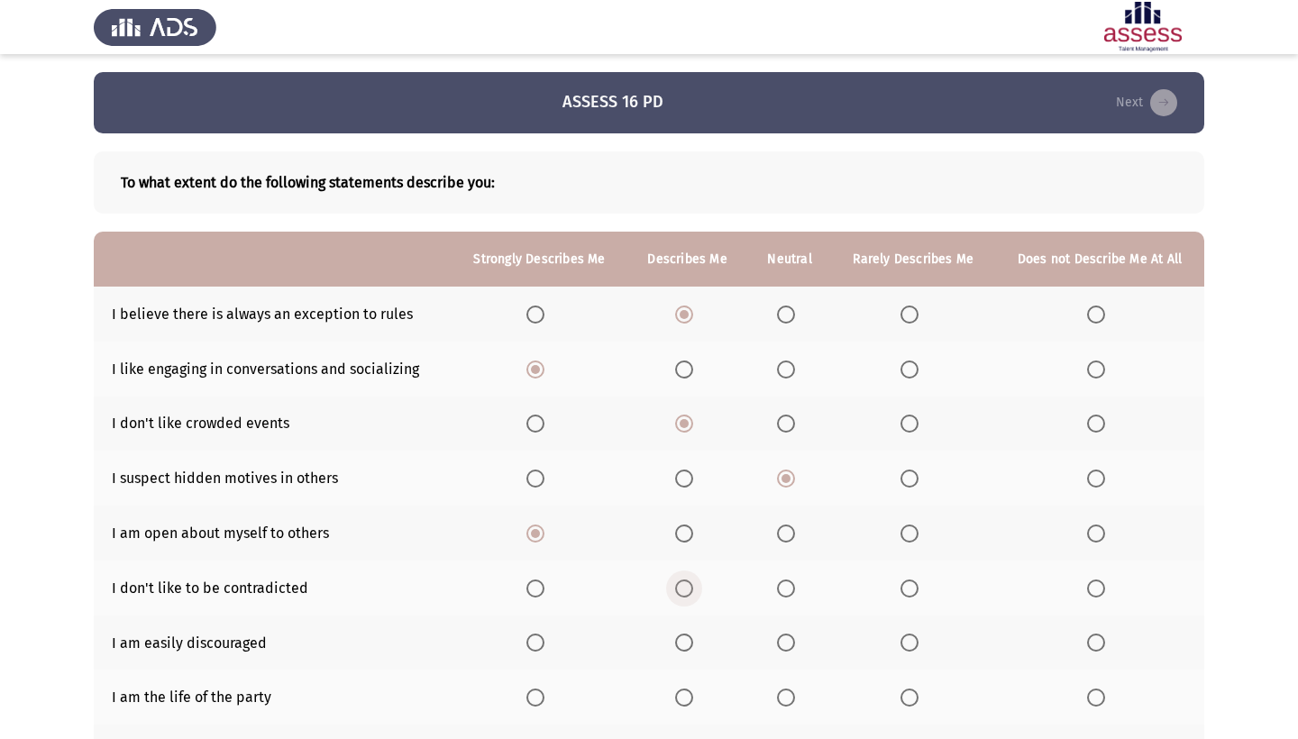
click at [684, 596] on span "Select an option" at bounding box center [684, 589] width 18 height 18
click at [684, 596] on input "Select an option" at bounding box center [684, 589] width 18 height 18
click at [782, 649] on span "Select an option" at bounding box center [786, 643] width 18 height 18
click at [782, 649] on input "Select an option" at bounding box center [786, 643] width 18 height 18
click at [533, 700] on span "Select an option" at bounding box center [536, 698] width 18 height 18
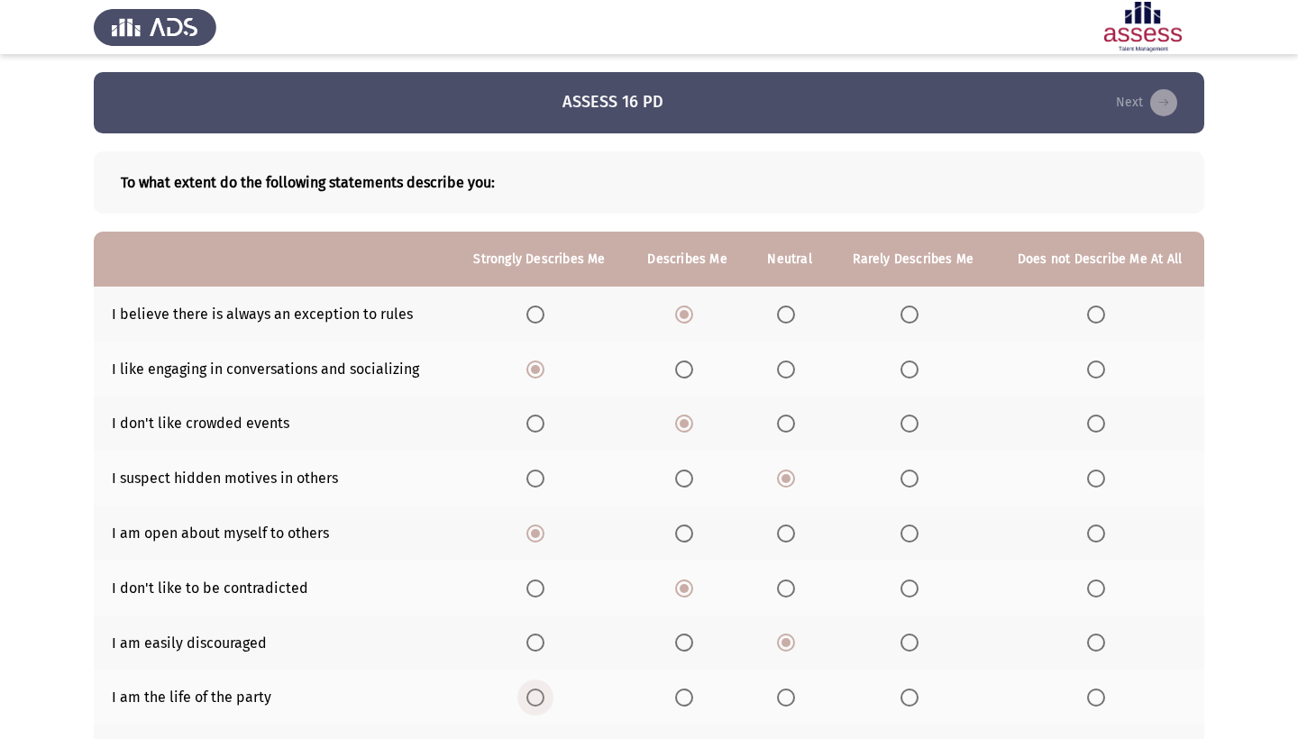
click at [533, 700] on input "Select an option" at bounding box center [536, 698] width 18 height 18
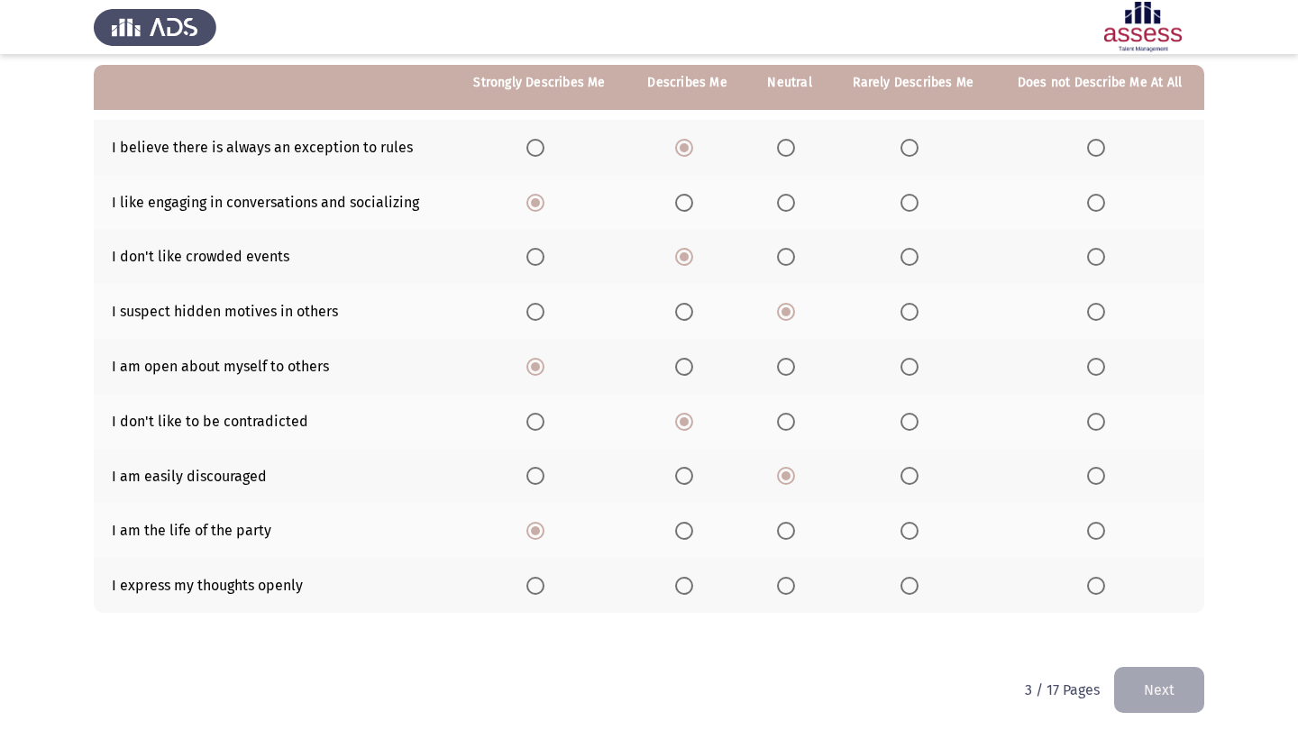
scroll to position [170, 0]
click at [529, 589] on span "Select an option" at bounding box center [536, 586] width 18 height 18
click at [529, 589] on input "Select an option" at bounding box center [536, 586] width 18 height 18
click at [1160, 690] on button "Next" at bounding box center [1159, 690] width 90 height 46
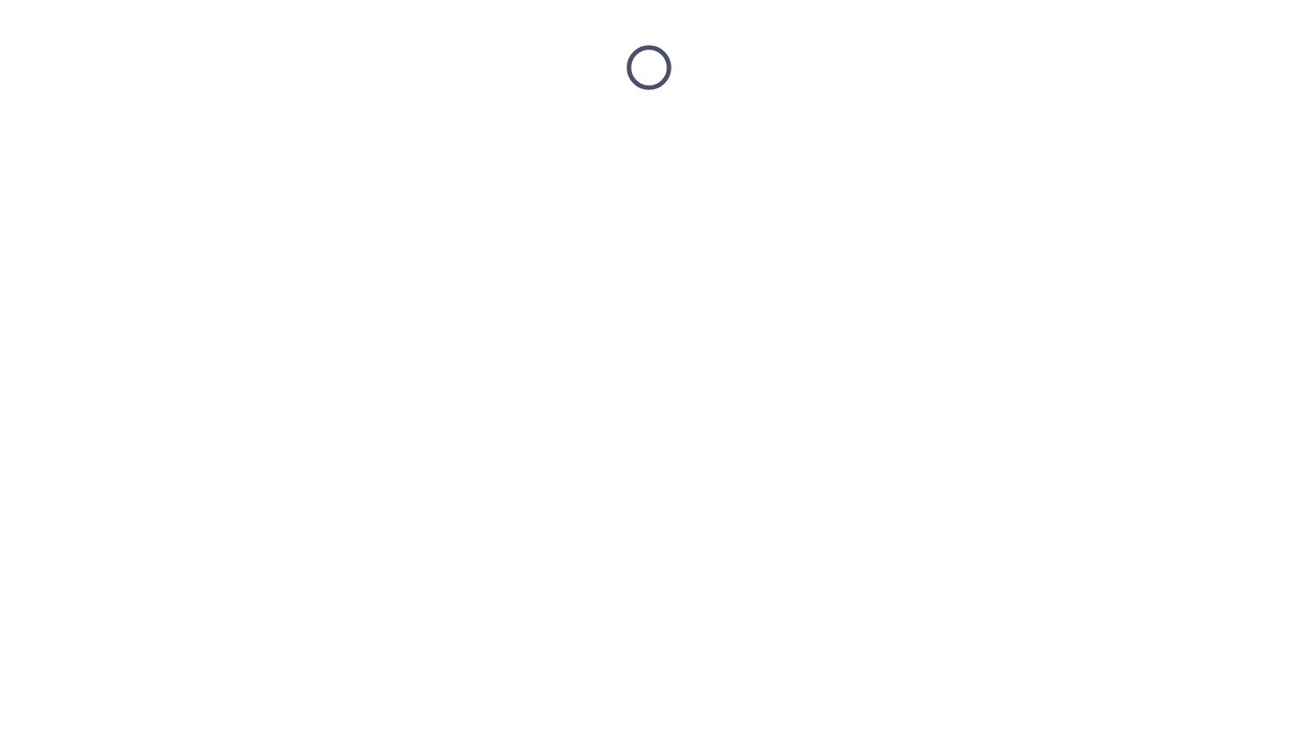
scroll to position [0, 0]
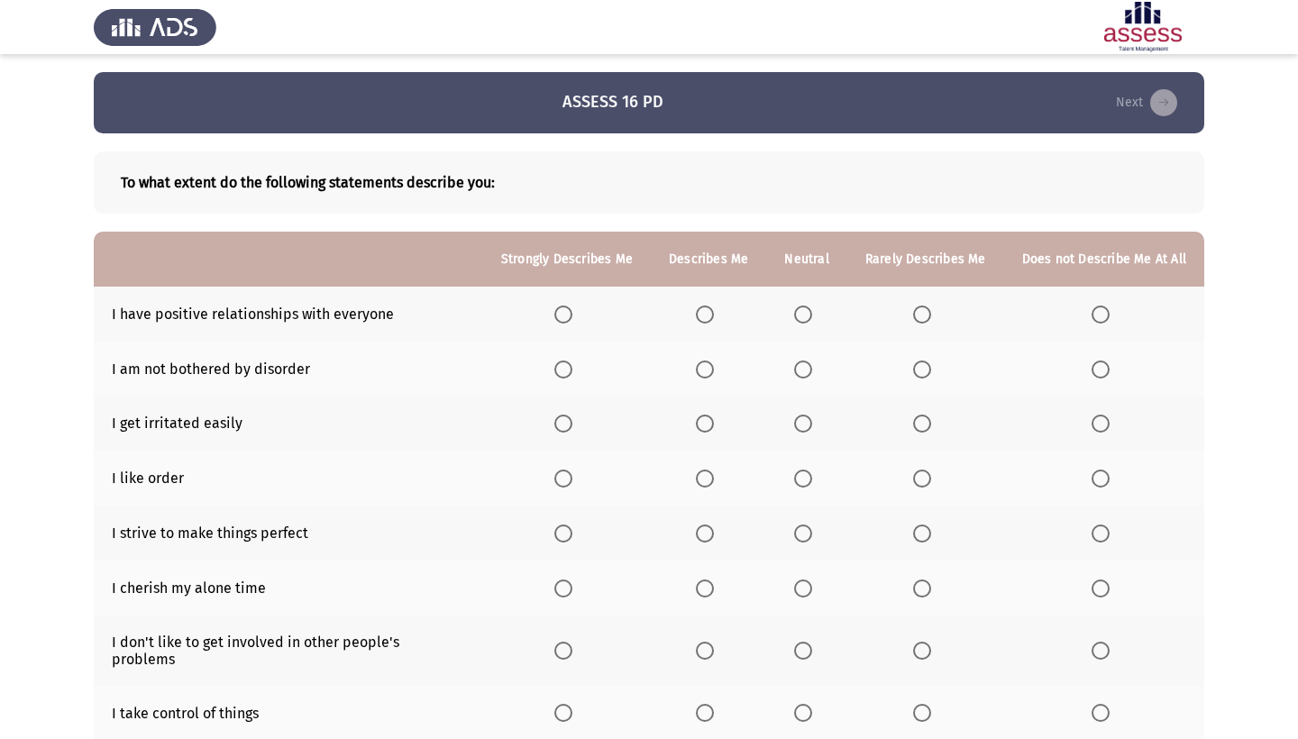
click at [696, 317] on span "Select an option" at bounding box center [705, 315] width 18 height 18
click at [696, 317] on input "Select an option" at bounding box center [705, 315] width 18 height 18
click at [925, 371] on label "Select an option" at bounding box center [925, 370] width 25 height 18
click at [925, 371] on input "Select an option" at bounding box center [922, 370] width 18 height 18
click at [794, 425] on span "Select an option" at bounding box center [803, 424] width 18 height 18
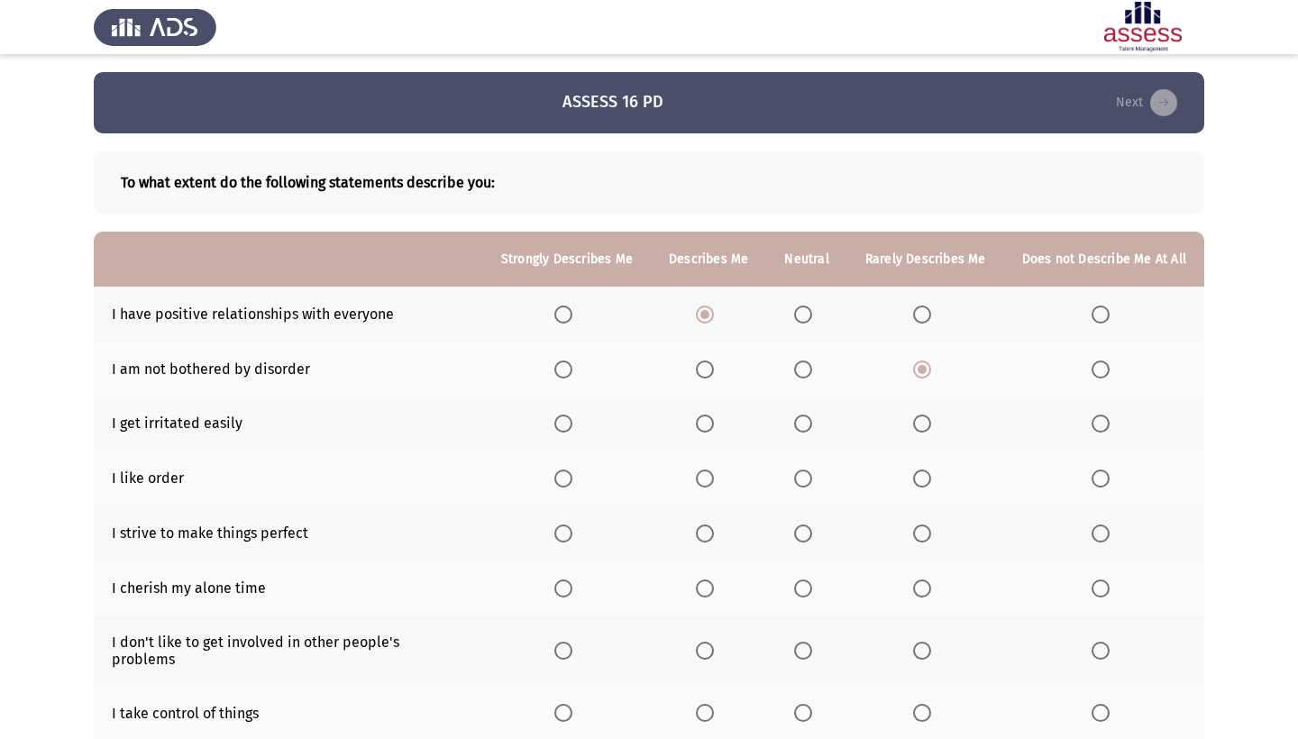
click at [794, 425] on input "Select an option" at bounding box center [803, 424] width 18 height 18
click at [696, 486] on span "Select an option" at bounding box center [705, 479] width 18 height 18
click at [696, 486] on input "Select an option" at bounding box center [705, 479] width 18 height 18
click at [696, 537] on span "Select an option" at bounding box center [705, 534] width 18 height 18
click at [696, 537] on input "Select an option" at bounding box center [705, 534] width 18 height 18
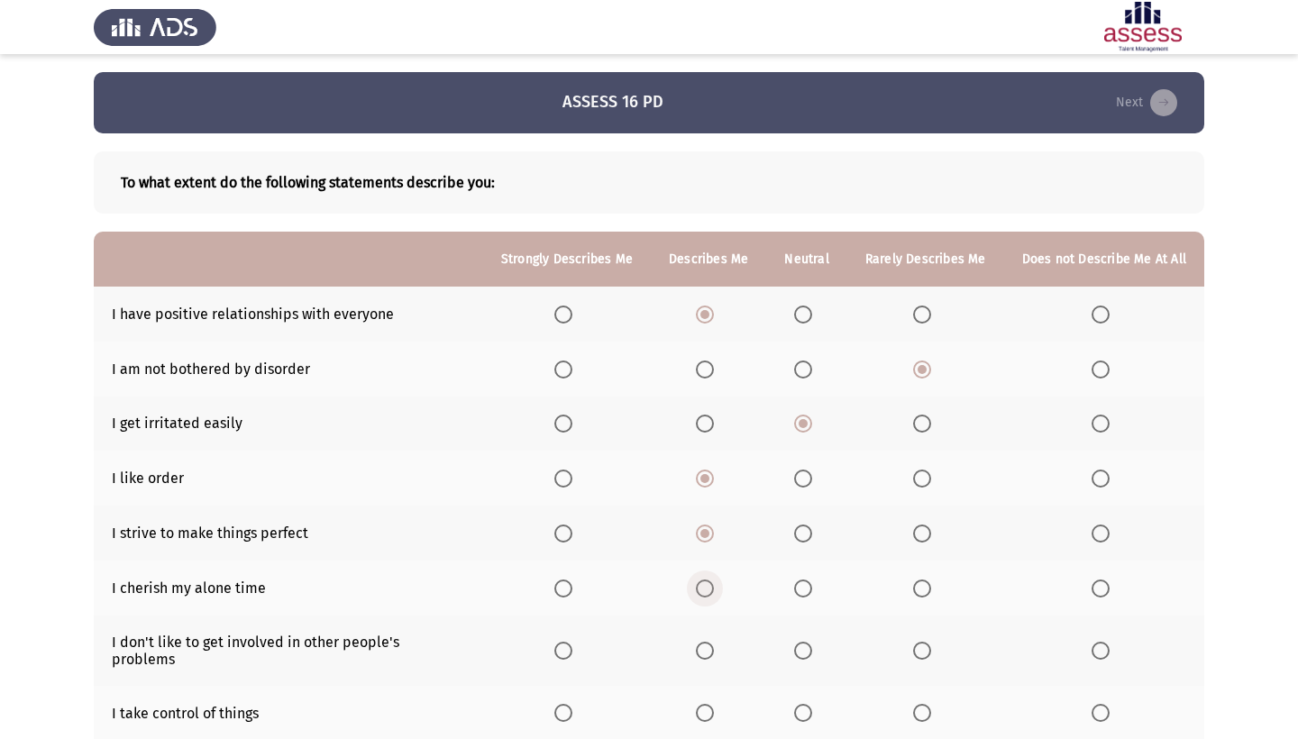
click at [696, 590] on span "Select an option" at bounding box center [705, 589] width 18 height 18
click at [696, 590] on input "Select an option" at bounding box center [705, 589] width 18 height 18
click at [913, 651] on span "Select an option" at bounding box center [922, 651] width 18 height 18
click at [913, 651] on input "Select an option" at bounding box center [922, 651] width 18 height 18
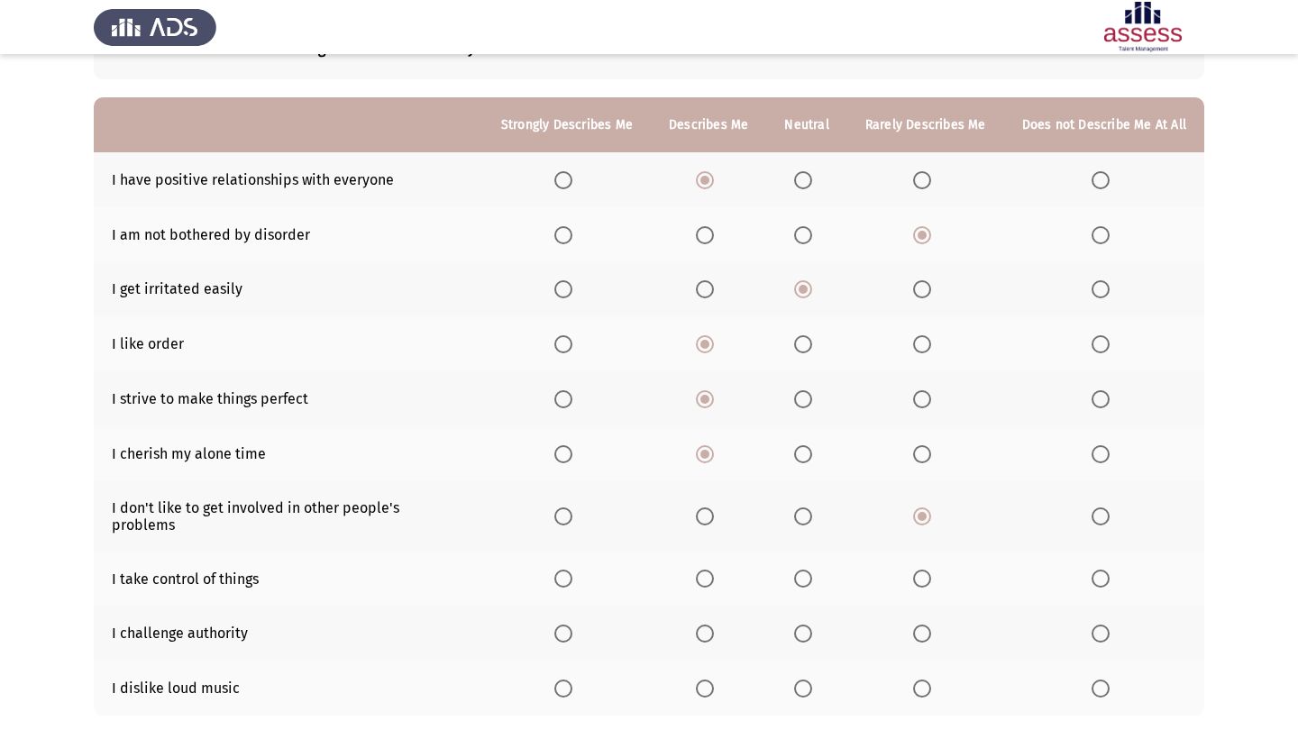
scroll to position [142, 0]
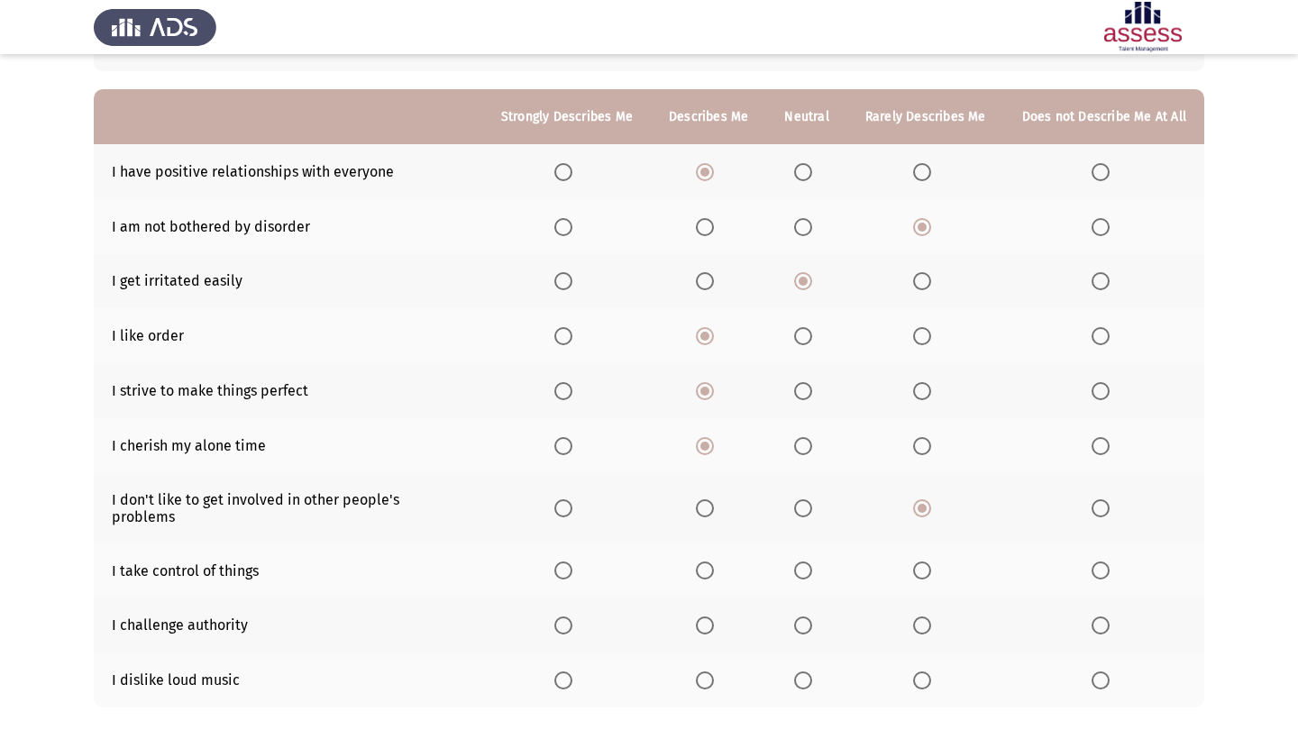
click at [696, 580] on span "Select an option" at bounding box center [705, 571] width 18 height 18
click at [696, 580] on input "Select an option" at bounding box center [705, 571] width 18 height 18
click at [555, 628] on span "Select an option" at bounding box center [564, 626] width 18 height 18
click at [555, 628] on input "Select an option" at bounding box center [564, 626] width 18 height 18
click at [1096, 688] on span "Select an option" at bounding box center [1101, 681] width 18 height 18
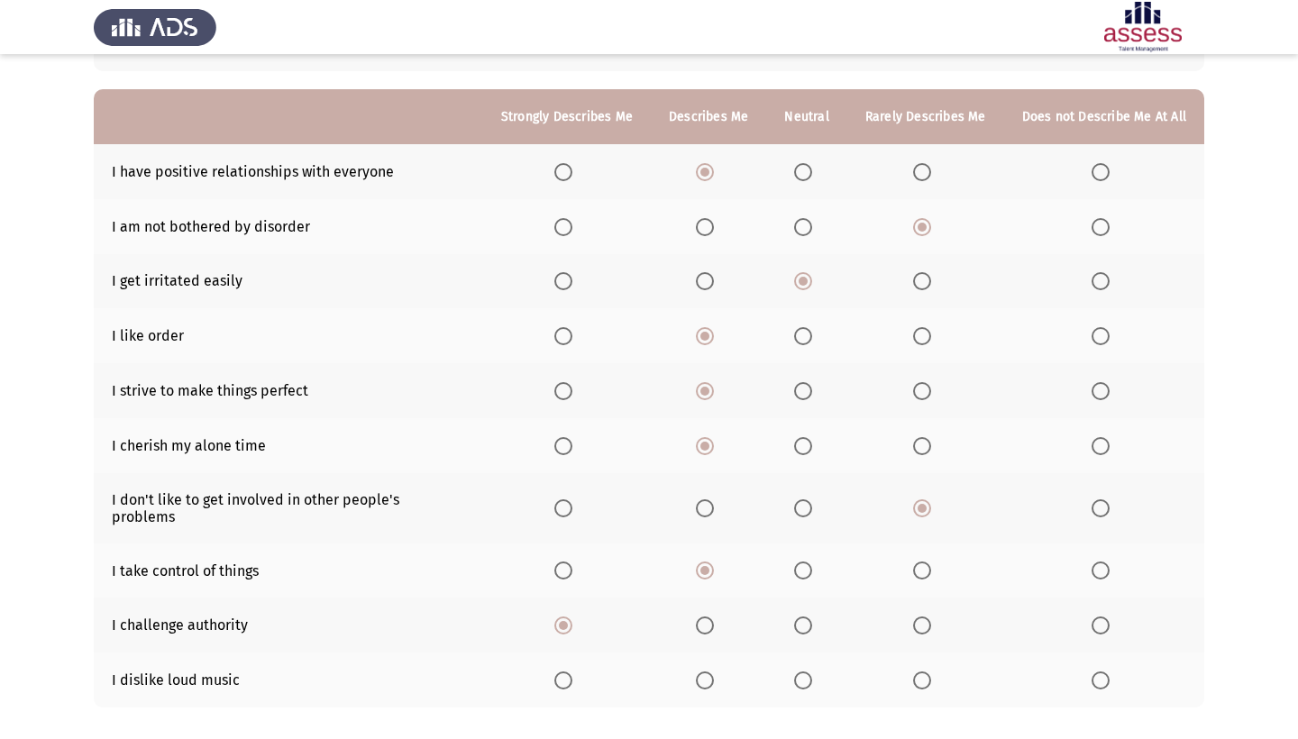
click at [1096, 688] on input "Select an option" at bounding box center [1101, 681] width 18 height 18
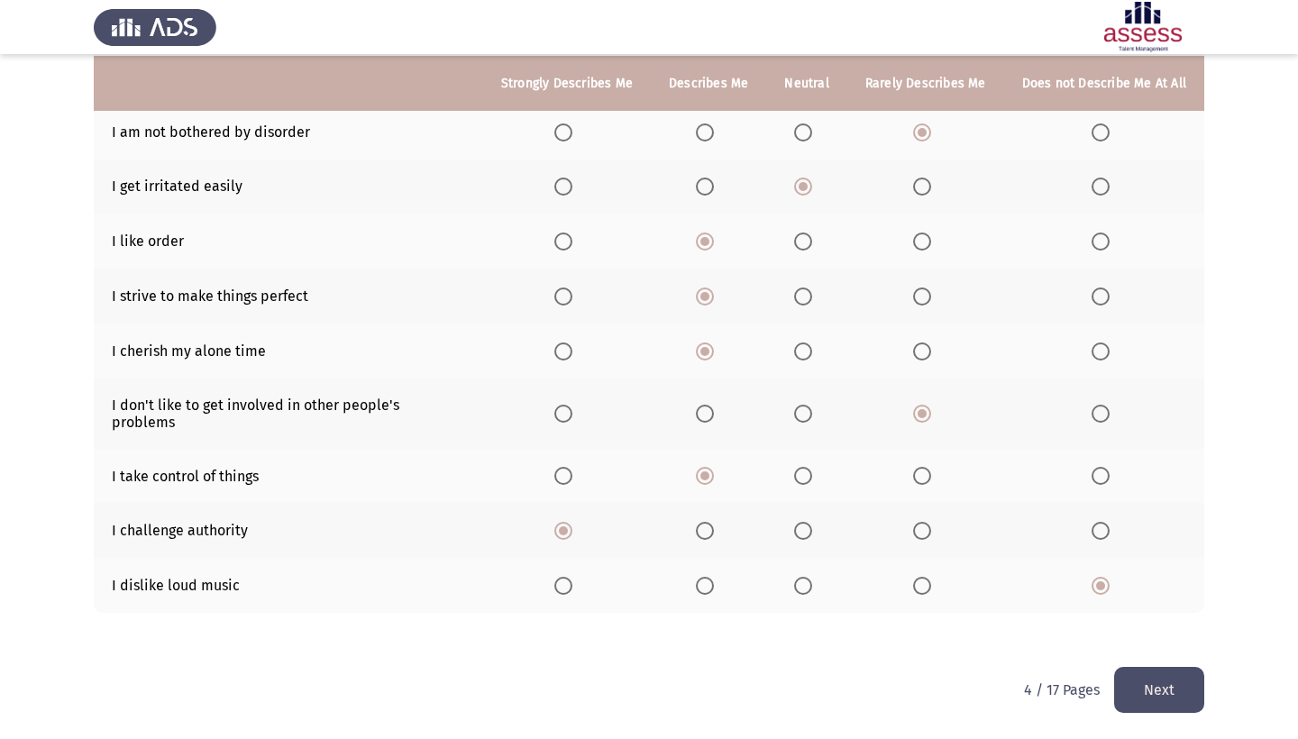
scroll to position [240, 0]
click at [1169, 686] on button "Next" at bounding box center [1159, 690] width 90 height 46
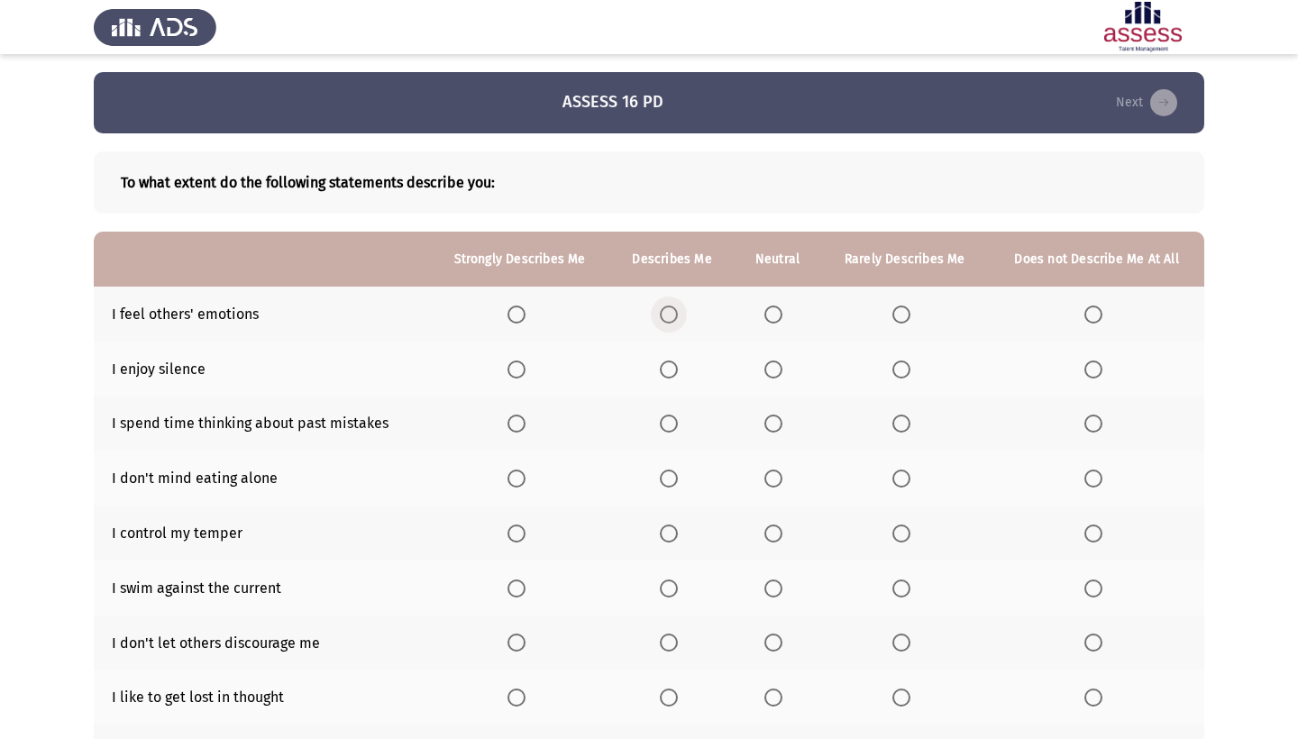
click at [664, 313] on span "Select an option" at bounding box center [669, 315] width 18 height 18
click at [664, 313] on input "Select an option" at bounding box center [669, 315] width 18 height 18
click at [772, 375] on span "Select an option" at bounding box center [774, 370] width 18 height 18
click at [772, 375] on input "Select an option" at bounding box center [774, 370] width 18 height 18
click at [508, 421] on span "Select an option" at bounding box center [517, 424] width 18 height 18
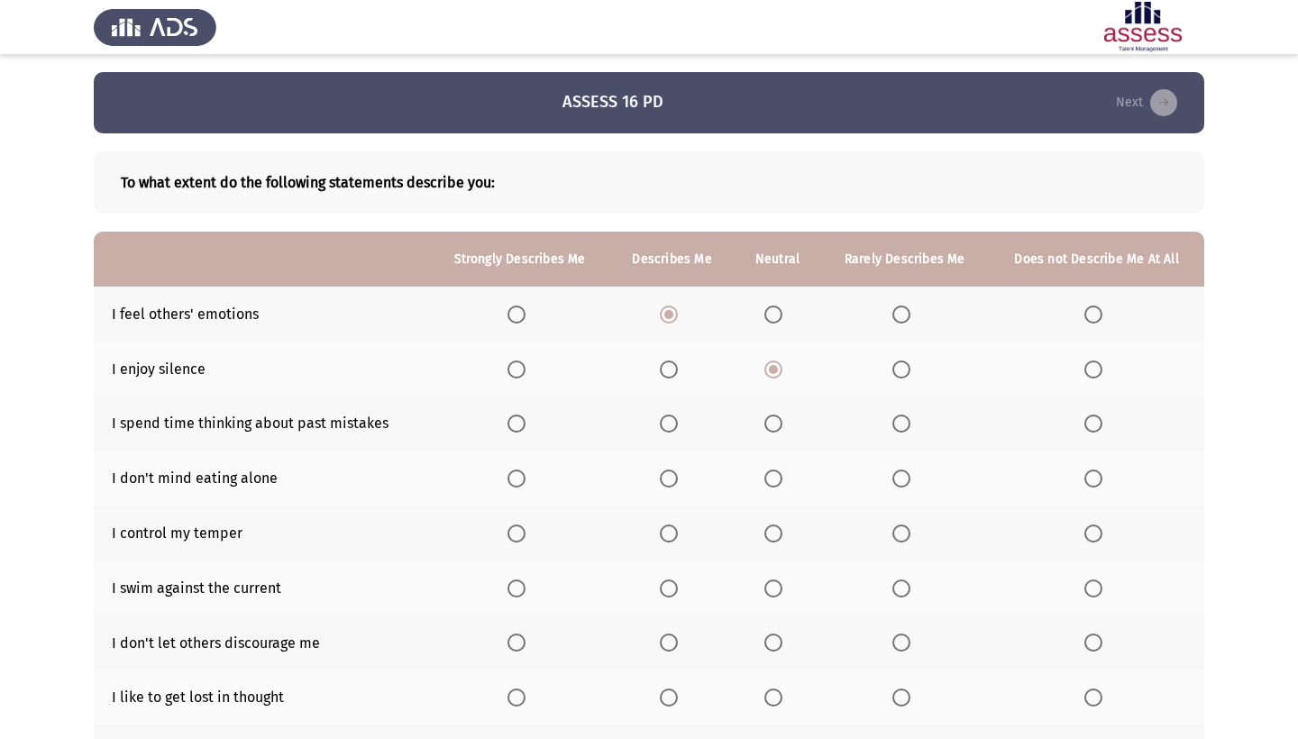
click at [508, 421] on input "Select an option" at bounding box center [517, 424] width 18 height 18
click at [660, 425] on span "Select an option" at bounding box center [669, 424] width 18 height 18
click at [660, 425] on input "Select an option" at bounding box center [669, 424] width 18 height 18
click at [667, 475] on span "Select an option" at bounding box center [669, 479] width 18 height 18
click at [667, 475] on input "Select an option" at bounding box center [669, 479] width 18 height 18
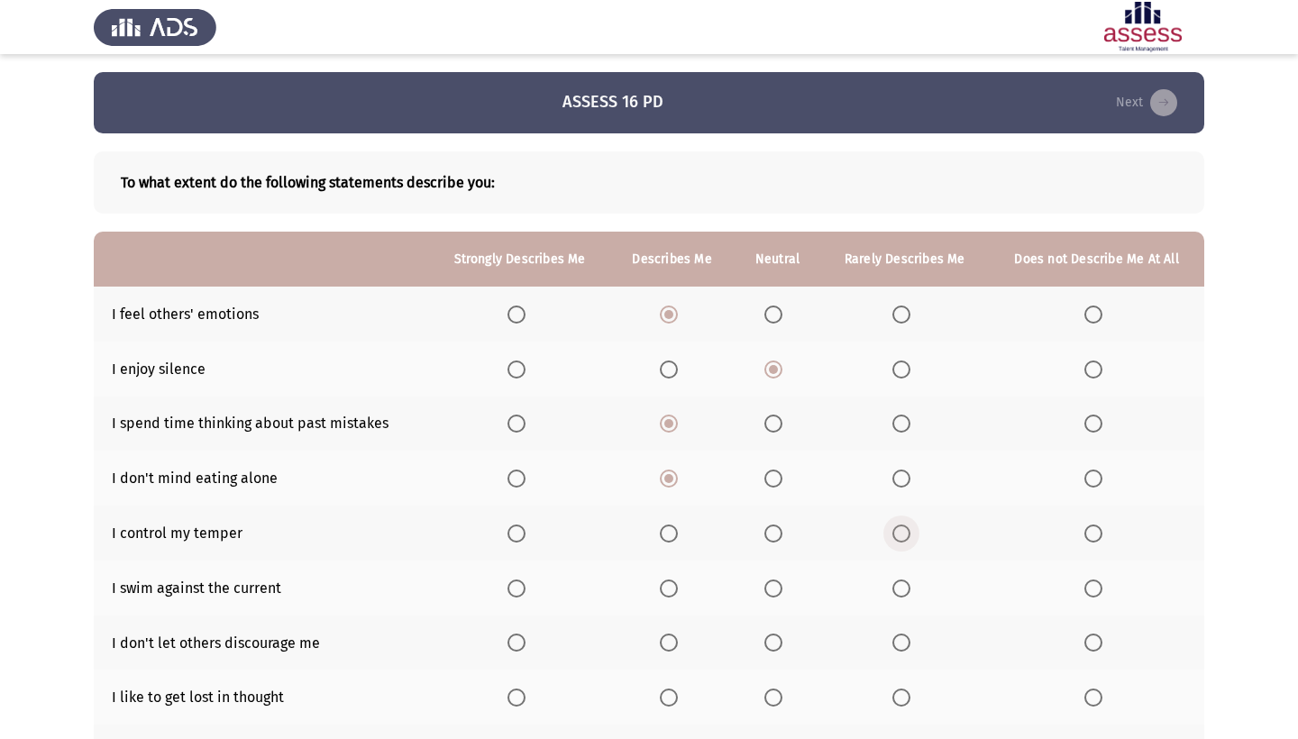
click at [895, 542] on span "Select an option" at bounding box center [902, 534] width 18 height 18
click at [895, 542] on input "Select an option" at bounding box center [902, 534] width 18 height 18
click at [510, 584] on span "Select an option" at bounding box center [517, 589] width 18 height 18
click at [510, 584] on input "Select an option" at bounding box center [517, 589] width 18 height 18
click at [766, 648] on span "Select an option" at bounding box center [774, 643] width 18 height 18
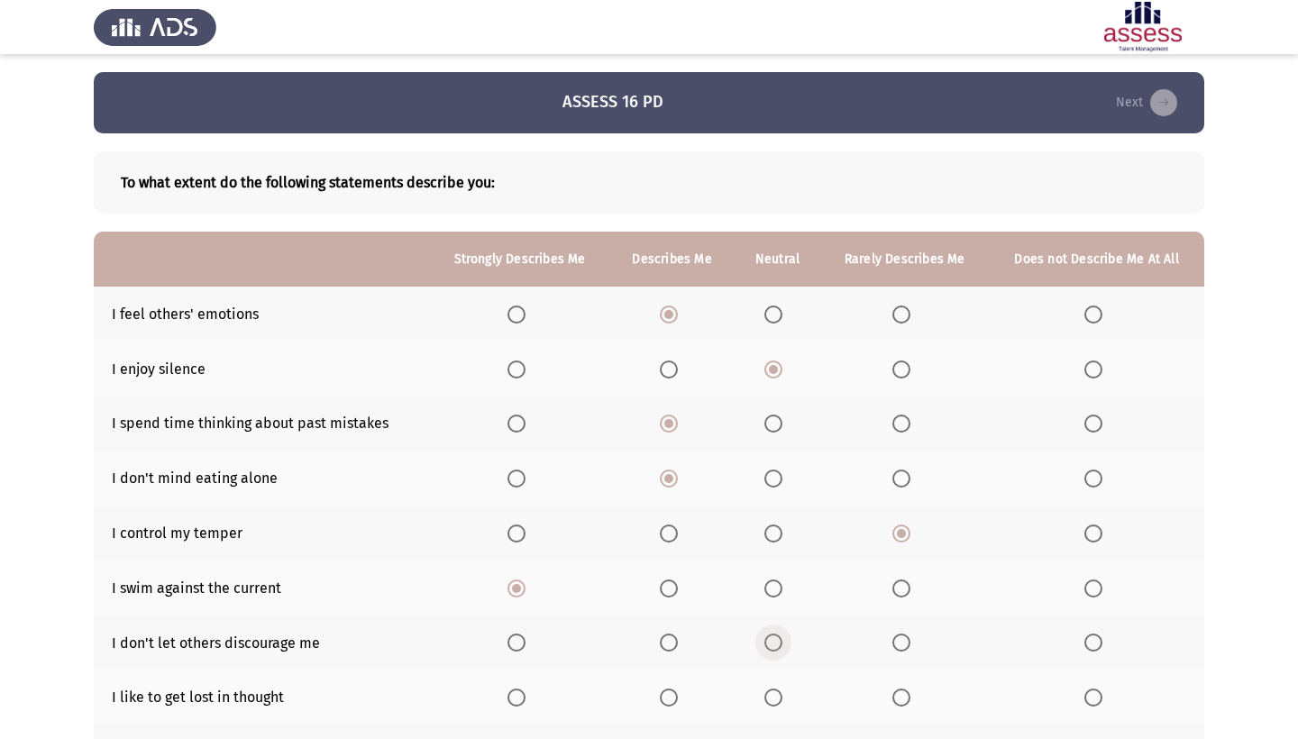
click at [766, 648] on input "Select an option" at bounding box center [774, 643] width 18 height 18
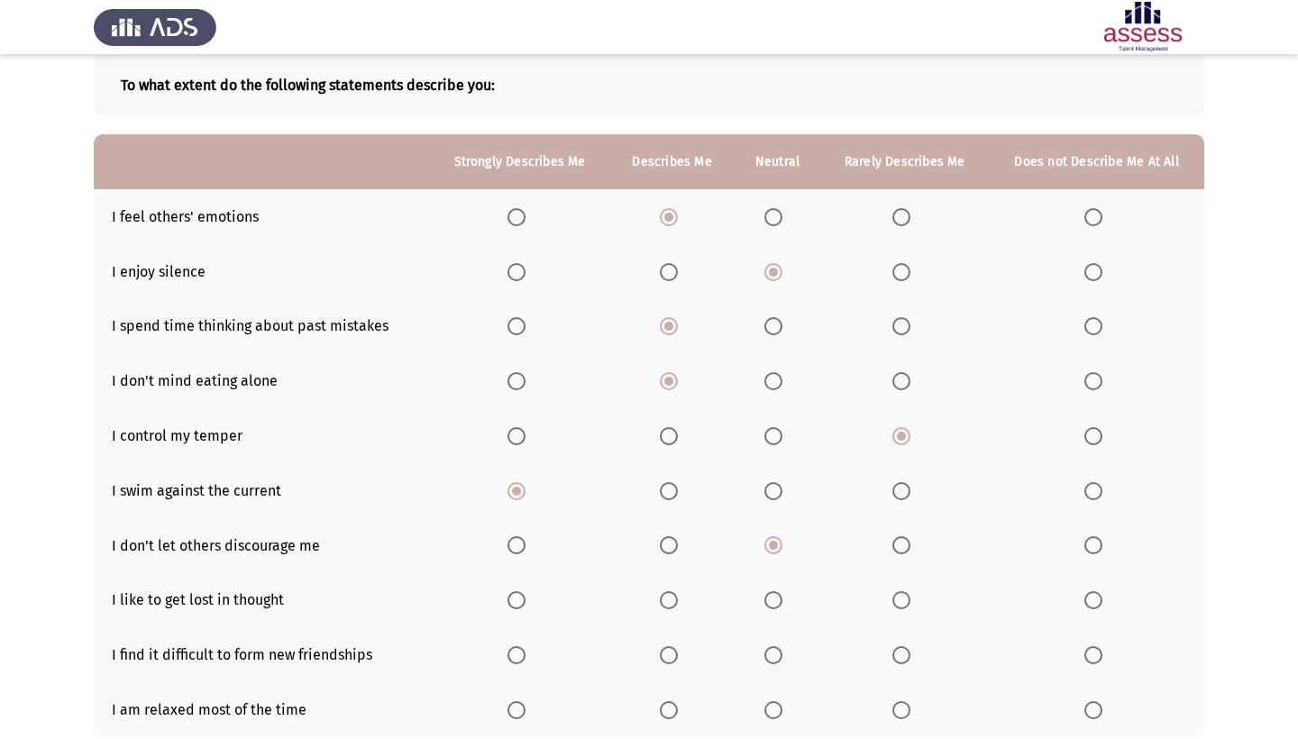
scroll to position [111, 0]
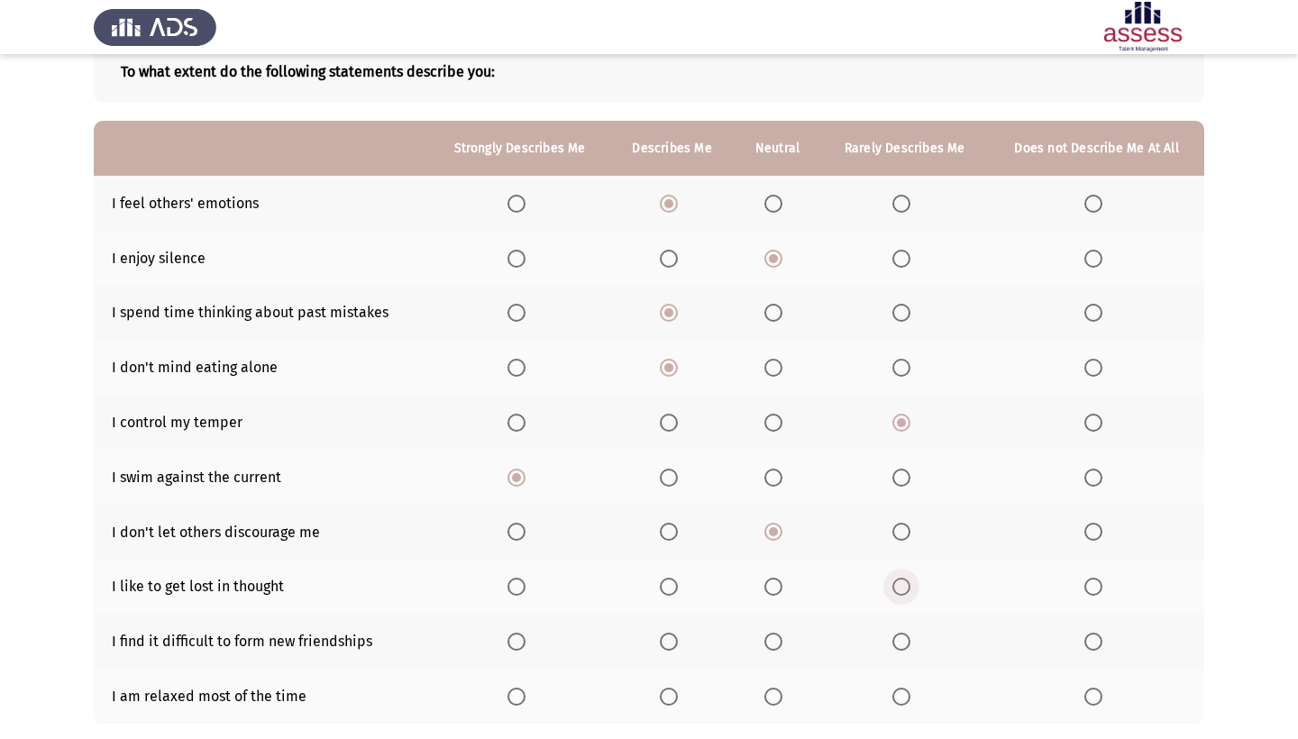
click at [900, 593] on span "Select an option" at bounding box center [902, 587] width 18 height 18
click at [900, 593] on input "Select an option" at bounding box center [902, 587] width 18 height 18
click at [1093, 647] on span "Select an option" at bounding box center [1094, 642] width 18 height 18
click at [1093, 647] on input "Select an option" at bounding box center [1094, 642] width 18 height 18
click at [896, 702] on span "Select an option" at bounding box center [902, 697] width 18 height 18
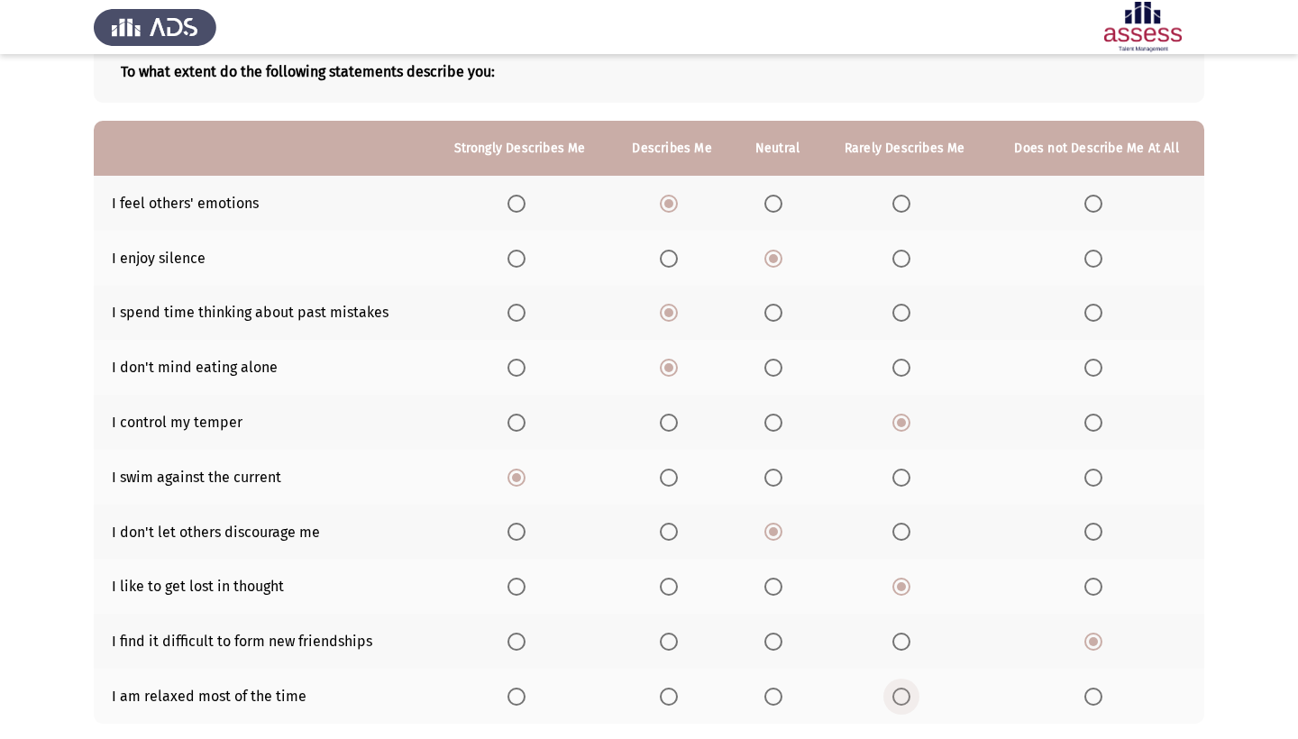
click at [896, 702] on input "Select an option" at bounding box center [902, 697] width 18 height 18
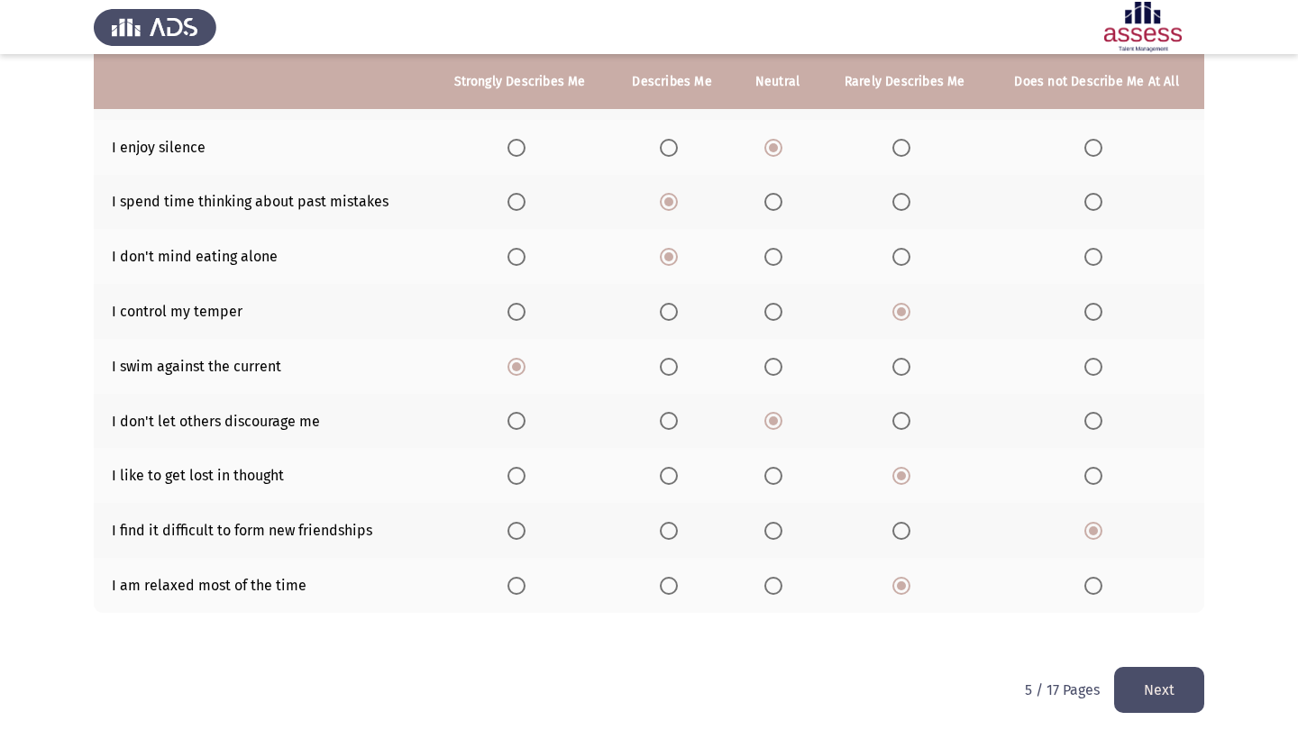
scroll to position [225, 0]
click at [1170, 692] on button "Next" at bounding box center [1159, 690] width 90 height 46
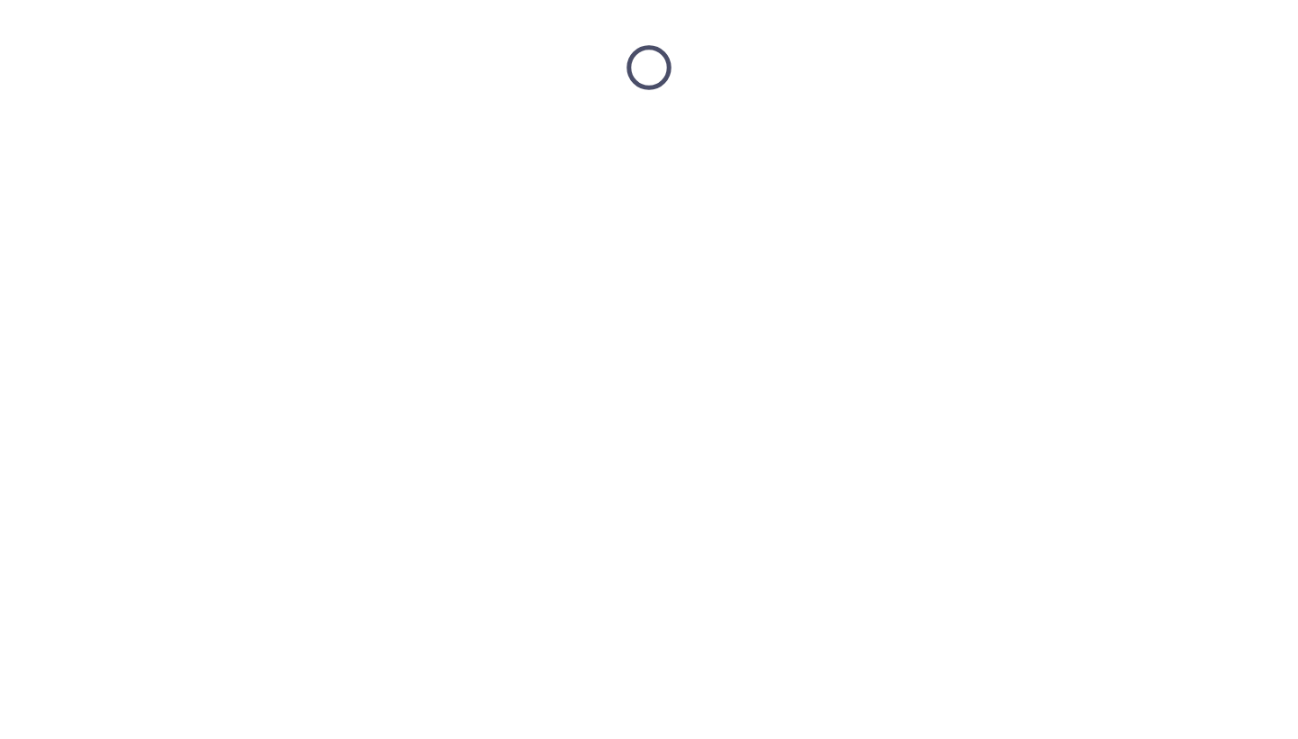
scroll to position [0, 0]
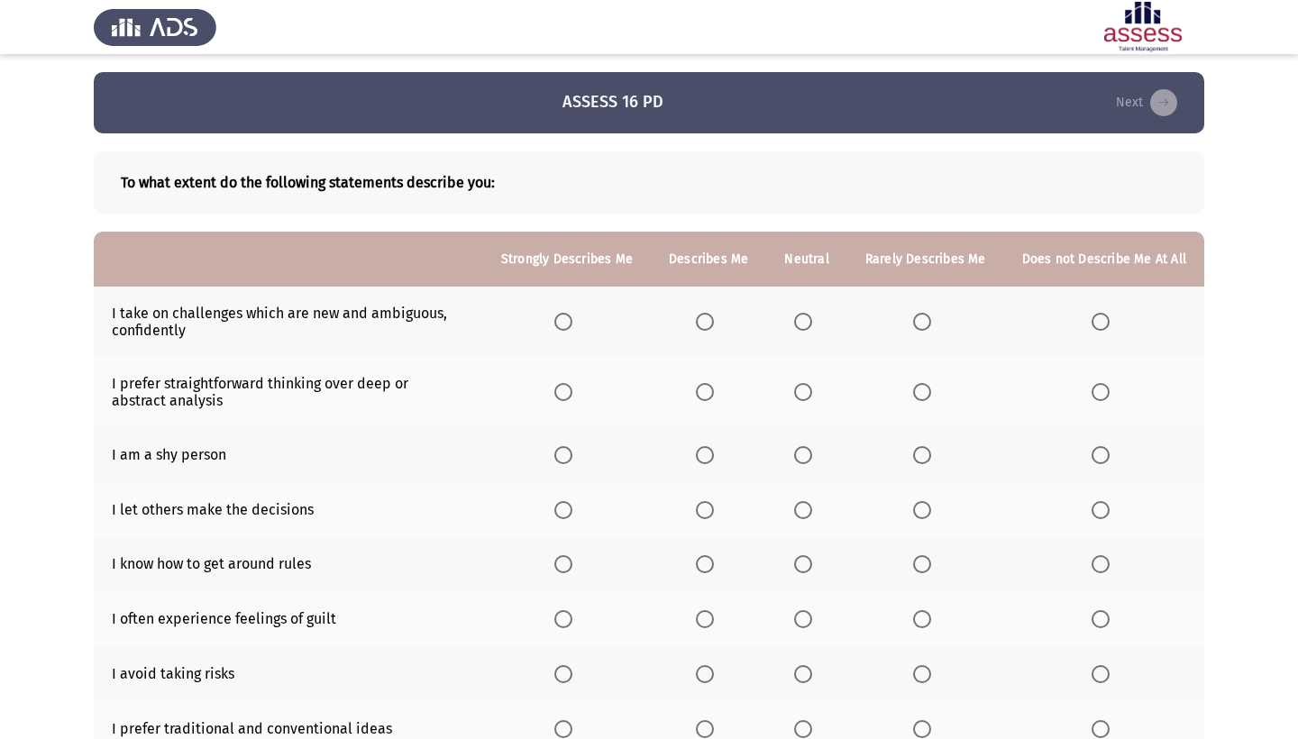
click at [555, 325] on span "Select an option" at bounding box center [564, 322] width 18 height 18
click at [555, 325] on input "Select an option" at bounding box center [564, 322] width 18 height 18
click at [555, 393] on span "Select an option" at bounding box center [564, 392] width 18 height 18
click at [555, 393] on input "Select an option" at bounding box center [564, 392] width 18 height 18
click at [915, 460] on span "Select an option" at bounding box center [922, 455] width 18 height 18
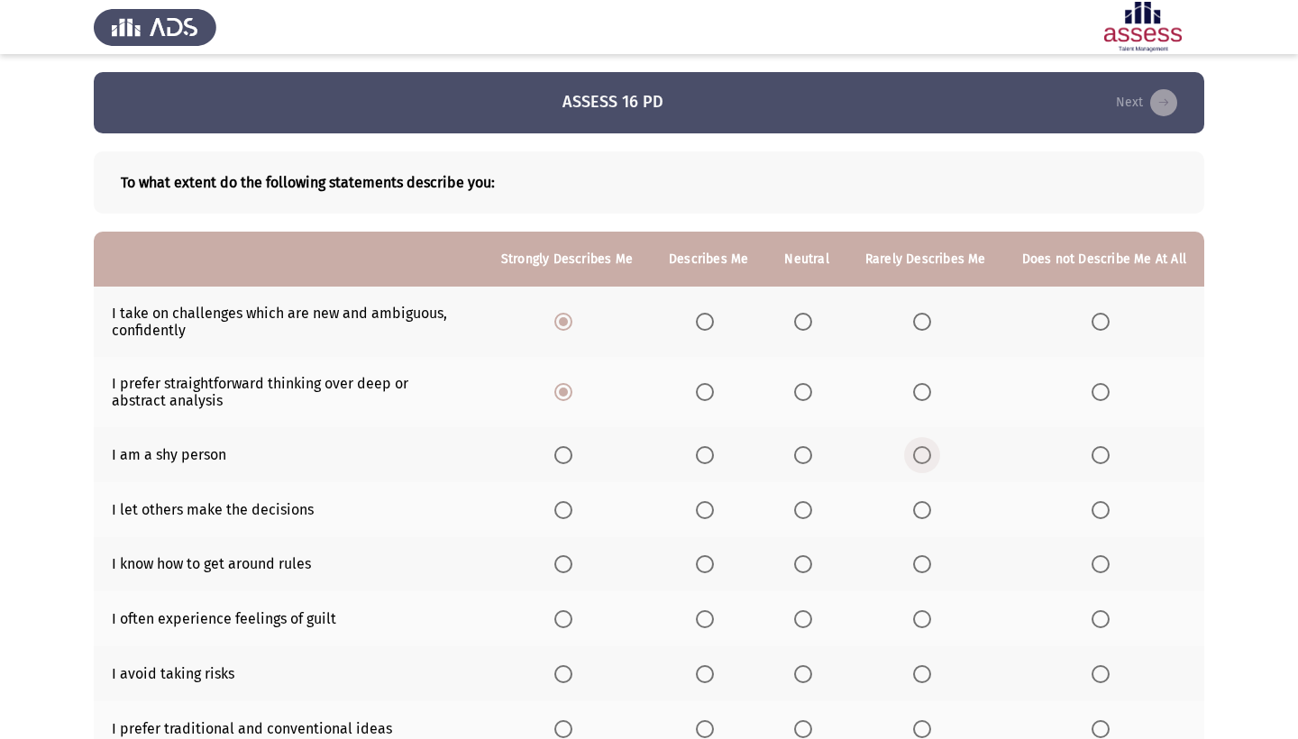
click at [915, 460] on input "Select an option" at bounding box center [922, 455] width 18 height 18
click at [914, 512] on span "Select an option" at bounding box center [922, 510] width 18 height 18
click at [914, 512] on input "Select an option" at bounding box center [922, 510] width 18 height 18
click at [696, 570] on span "Select an option" at bounding box center [705, 564] width 18 height 18
click at [696, 570] on input "Select an option" at bounding box center [705, 564] width 18 height 18
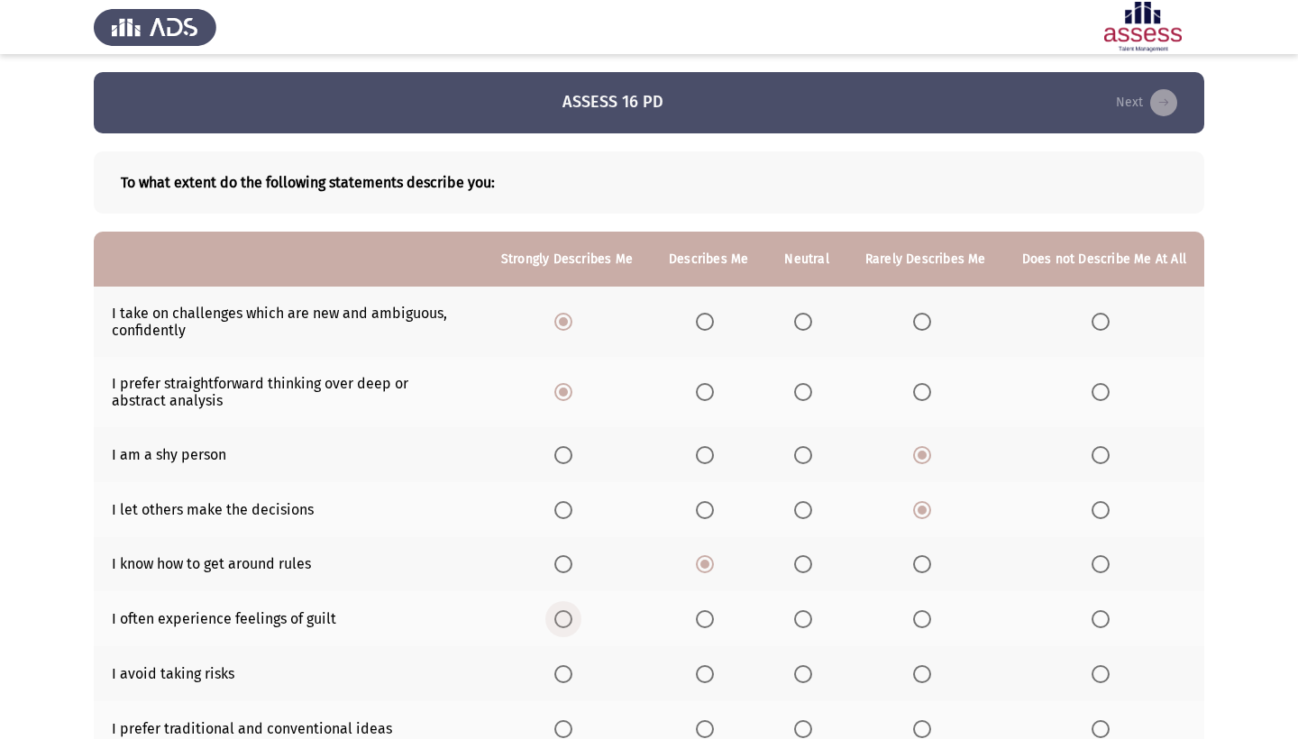
click at [555, 616] on span "Select an option" at bounding box center [564, 619] width 18 height 18
click at [555, 616] on input "Select an option" at bounding box center [564, 619] width 18 height 18
click at [1096, 674] on span "Select an option" at bounding box center [1101, 674] width 18 height 18
click at [1096, 674] on input "Select an option" at bounding box center [1101, 674] width 18 height 18
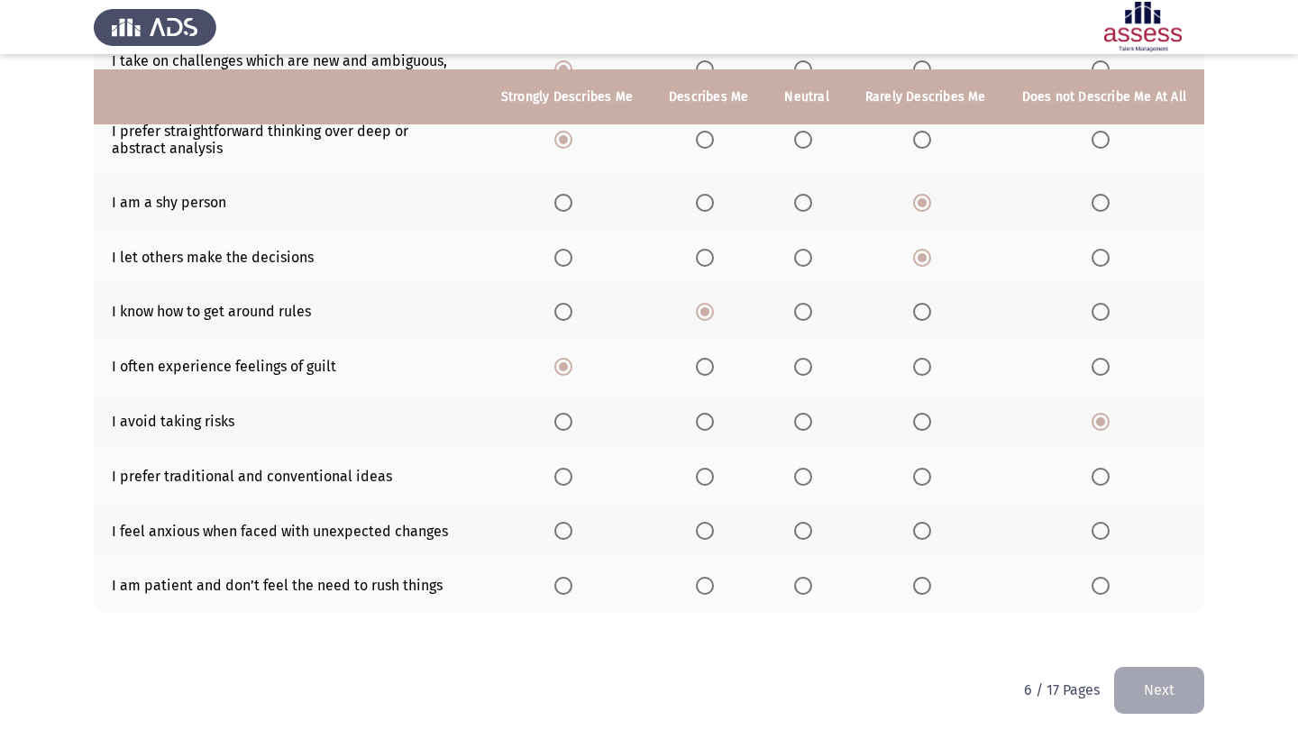
scroll to position [270, 0]
click at [1106, 468] on label "Select an option" at bounding box center [1104, 477] width 25 height 18
click at [1106, 468] on input "Select an option" at bounding box center [1101, 477] width 18 height 18
click at [696, 527] on span "Select an option" at bounding box center [705, 531] width 18 height 18
click at [696, 527] on input "Select an option" at bounding box center [705, 531] width 18 height 18
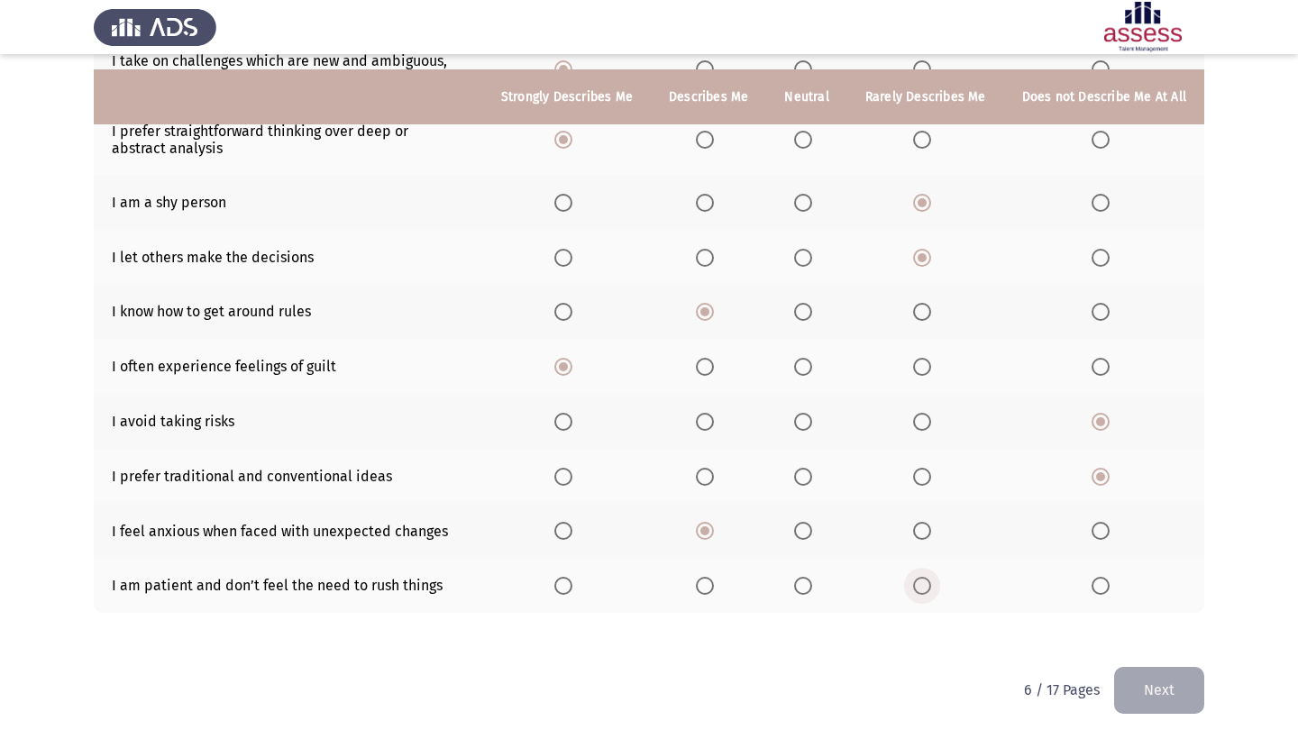
click at [914, 587] on span "Select an option" at bounding box center [922, 586] width 18 height 18
click at [914, 587] on input "Select an option" at bounding box center [922, 586] width 18 height 18
click at [1150, 699] on button "Next" at bounding box center [1159, 690] width 90 height 46
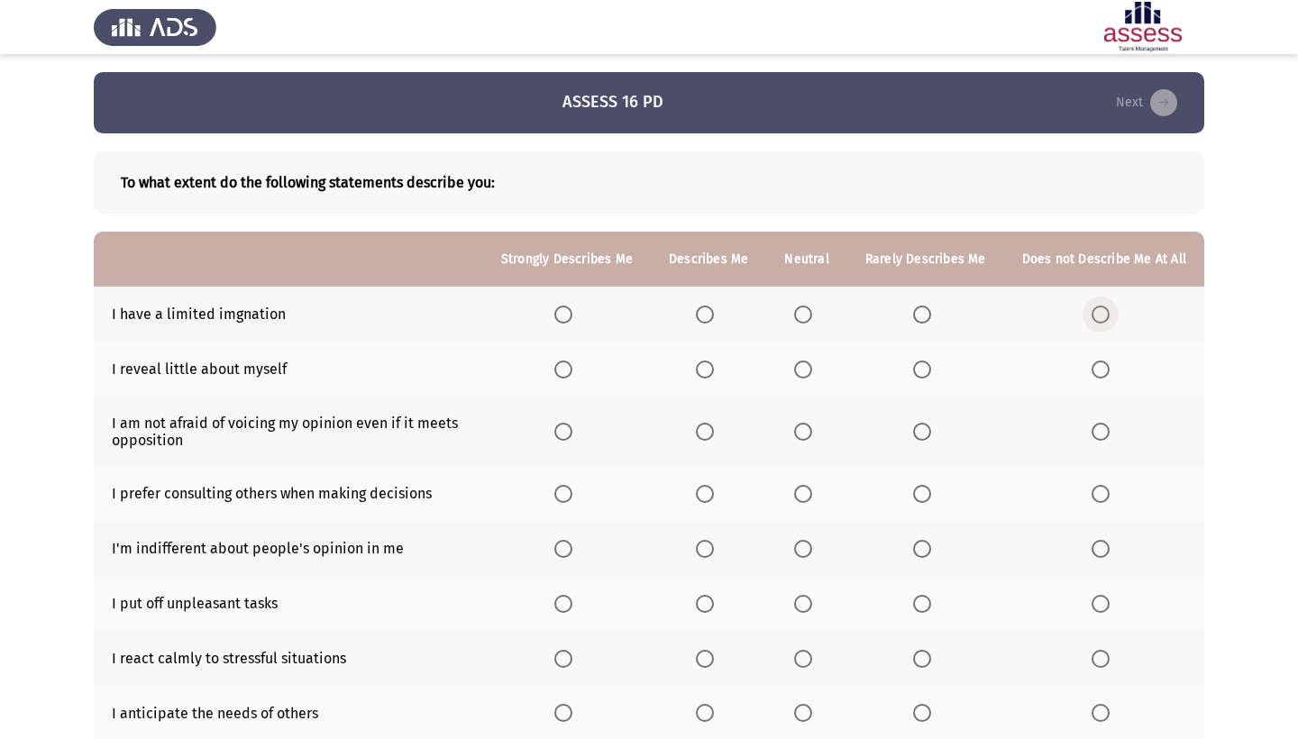
click at [1093, 317] on span "Select an option" at bounding box center [1101, 315] width 18 height 18
click at [1093, 317] on input "Select an option" at bounding box center [1101, 315] width 18 height 18
click at [918, 370] on span "Select an option" at bounding box center [922, 370] width 18 height 18
click at [918, 370] on input "Select an option" at bounding box center [922, 370] width 18 height 18
click at [696, 435] on span "Select an option" at bounding box center [705, 432] width 18 height 18
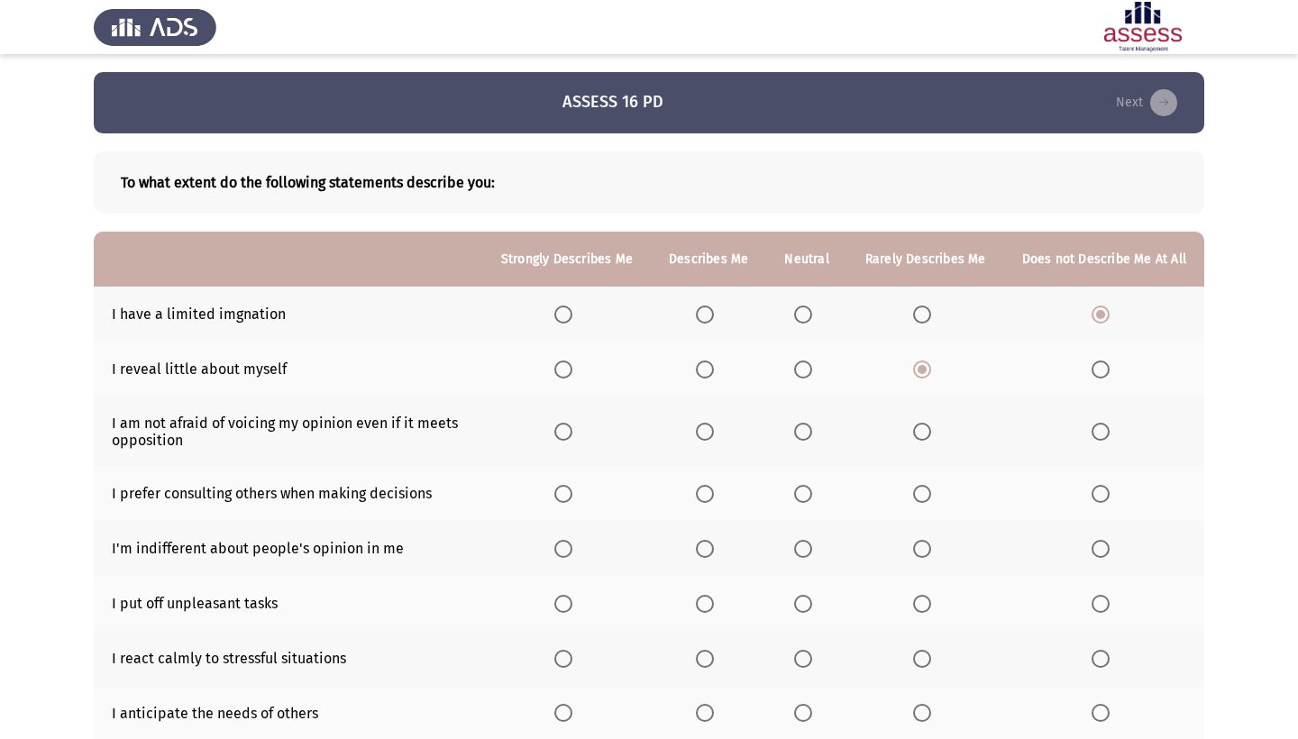
click at [696, 435] on input "Select an option" at bounding box center [705, 432] width 18 height 18
click at [797, 495] on span "Select an option" at bounding box center [803, 494] width 18 height 18
click at [797, 495] on input "Select an option" at bounding box center [803, 494] width 18 height 18
click at [794, 549] on span "Select an option" at bounding box center [803, 549] width 18 height 18
click at [794, 549] on input "Select an option" at bounding box center [803, 549] width 18 height 18
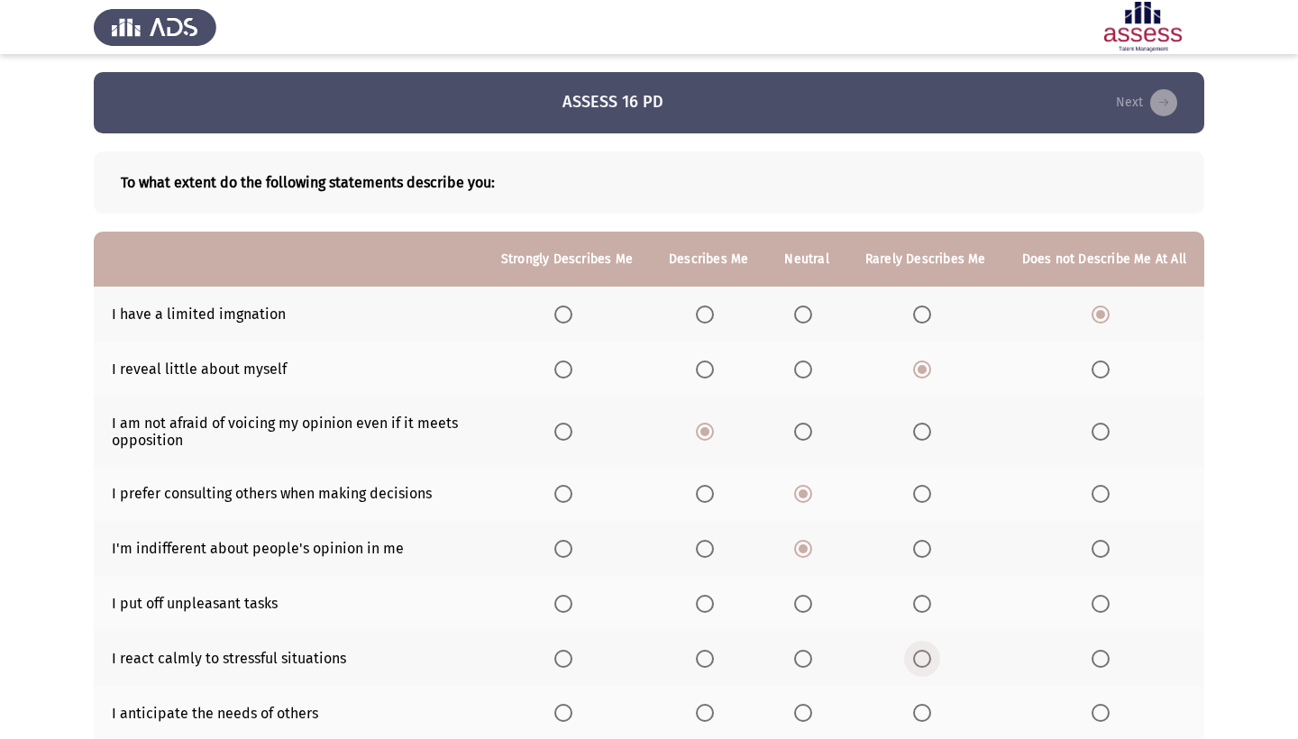
click at [915, 663] on span "Select an option" at bounding box center [922, 659] width 18 height 18
click at [915, 663] on input "Select an option" at bounding box center [922, 659] width 18 height 18
click at [919, 609] on span "Select an option" at bounding box center [922, 604] width 18 height 18
click at [919, 609] on input "Select an option" at bounding box center [922, 604] width 18 height 18
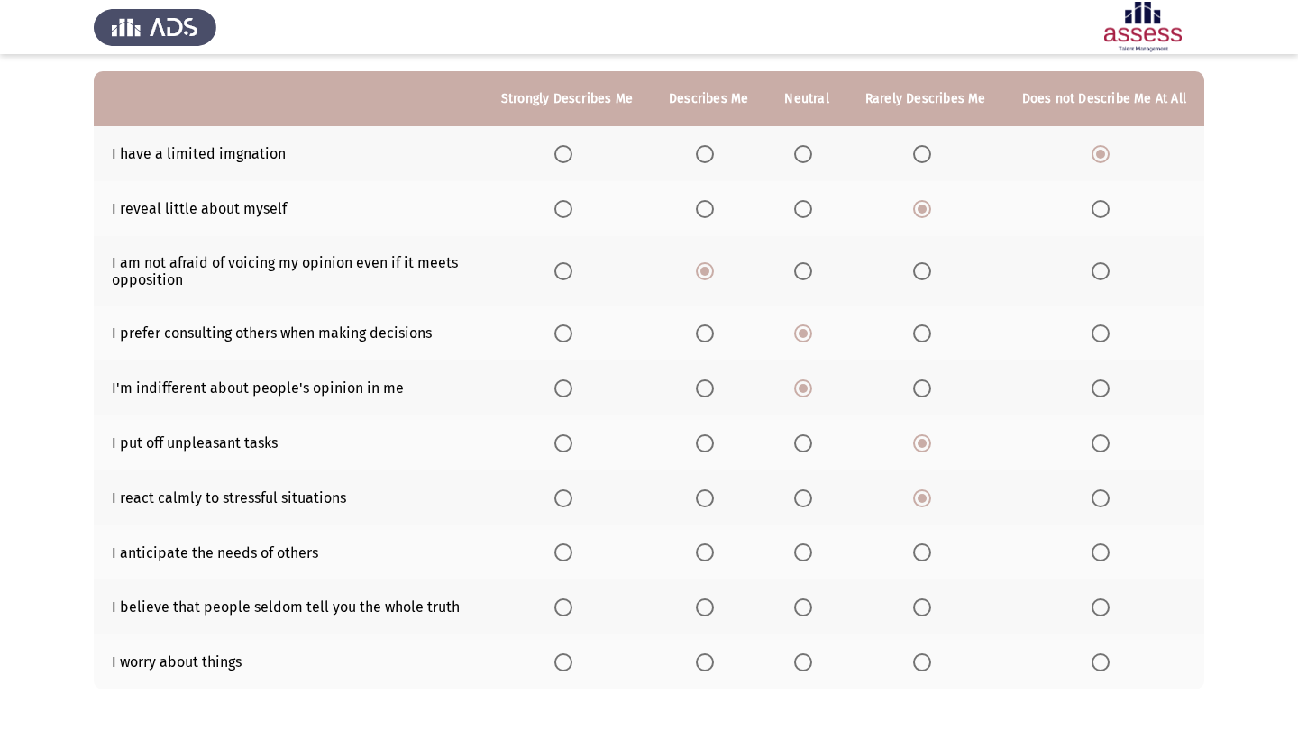
scroll to position [163, 0]
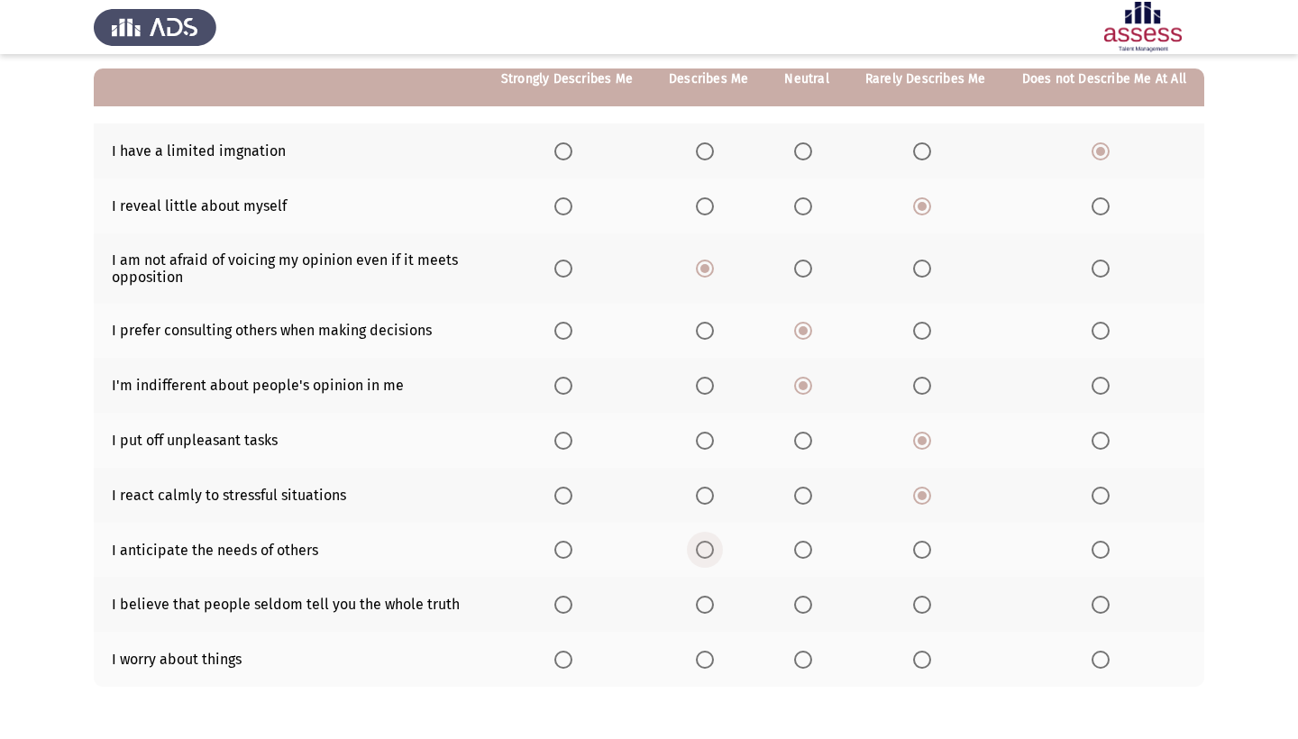
click at [696, 552] on span "Select an option" at bounding box center [705, 550] width 18 height 18
click at [696, 552] on input "Select an option" at bounding box center [705, 550] width 18 height 18
click at [696, 614] on span "Select an option" at bounding box center [705, 605] width 18 height 18
click at [696, 614] on input "Select an option" at bounding box center [705, 605] width 18 height 18
click at [797, 669] on span "Select an option" at bounding box center [803, 660] width 18 height 18
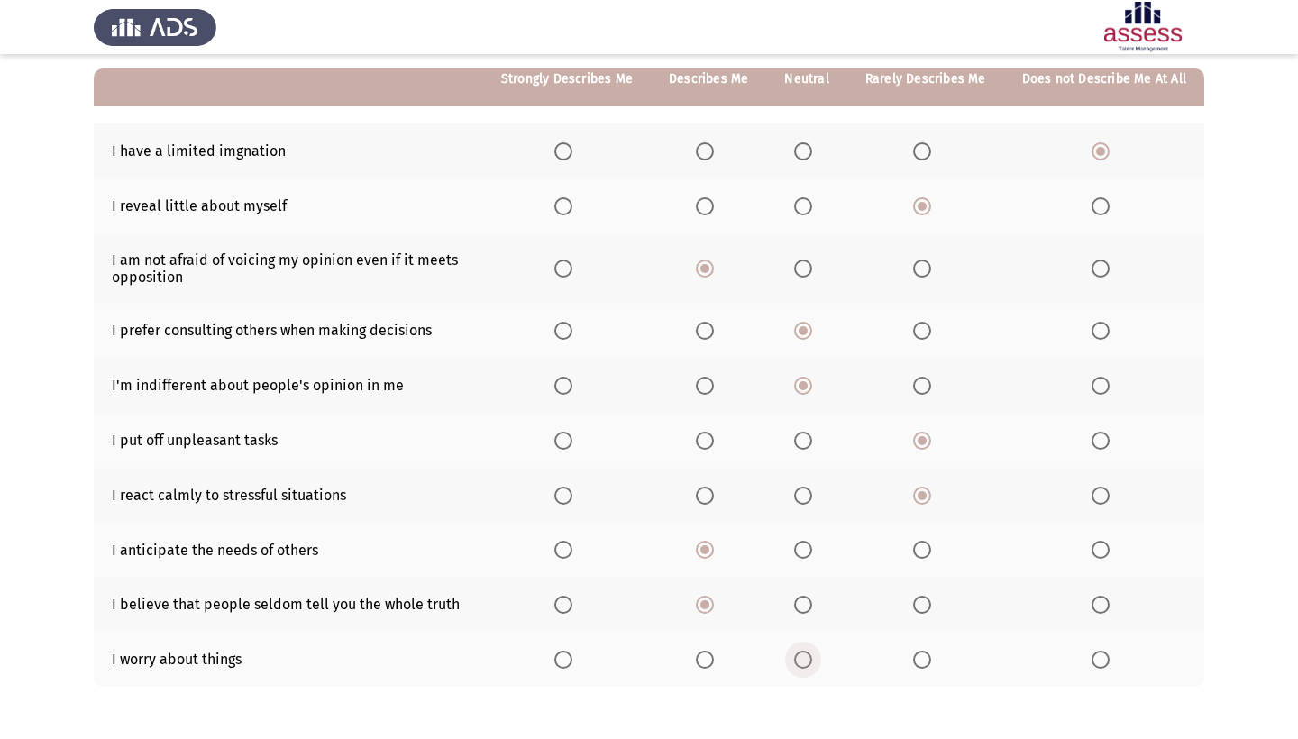
click at [797, 669] on input "Select an option" at bounding box center [803, 660] width 18 height 18
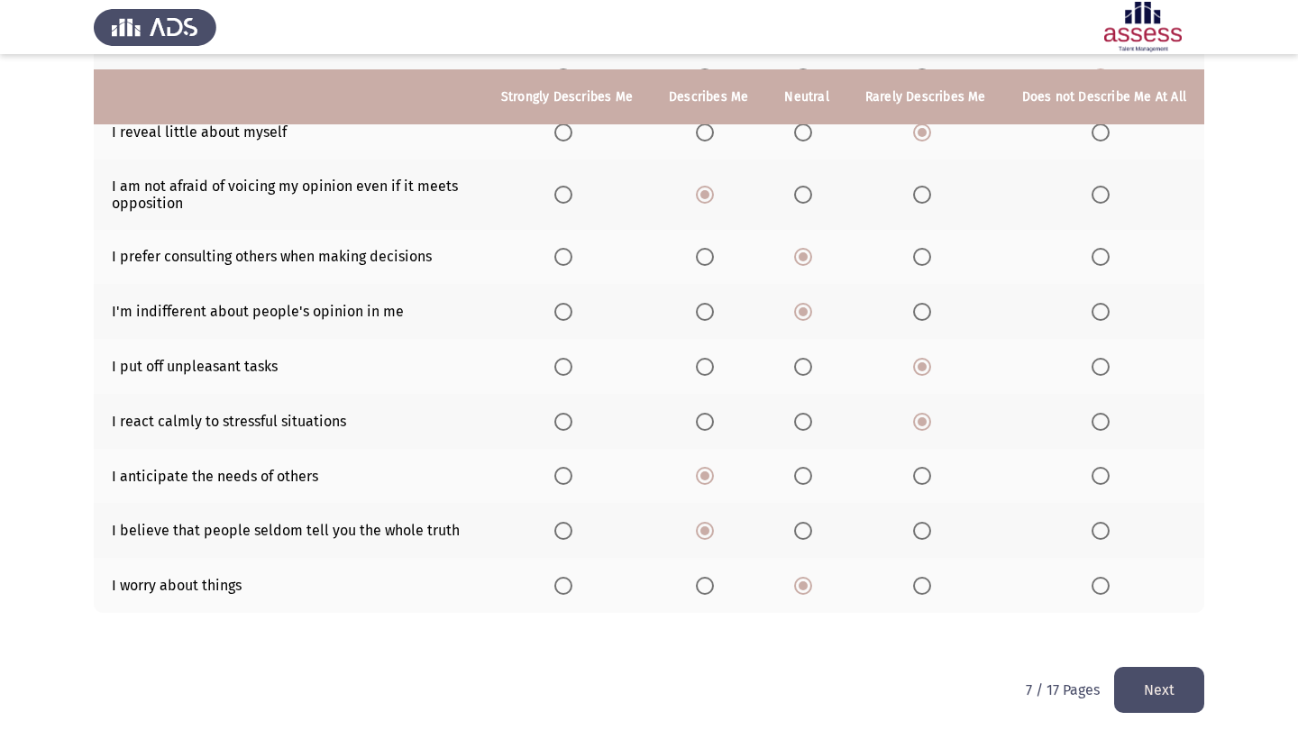
scroll to position [255, 0]
click at [1153, 688] on button "Next" at bounding box center [1159, 690] width 90 height 46
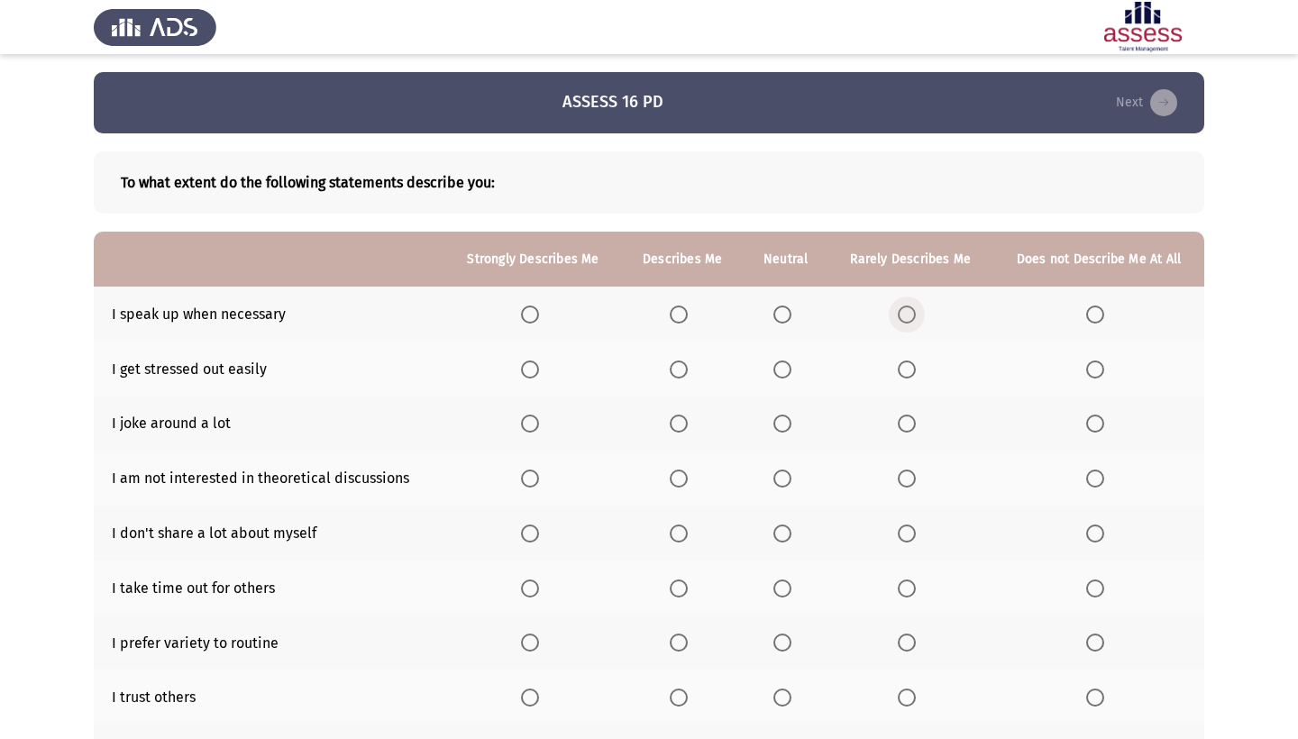
click at [906, 314] on span "Select an option" at bounding box center [907, 315] width 18 height 18
click at [906, 314] on input "Select an option" at bounding box center [907, 315] width 18 height 18
click at [672, 367] on span "Select an option" at bounding box center [679, 370] width 18 height 18
click at [672, 367] on input "Select an option" at bounding box center [679, 370] width 18 height 18
click at [673, 426] on span "Select an option" at bounding box center [679, 424] width 18 height 18
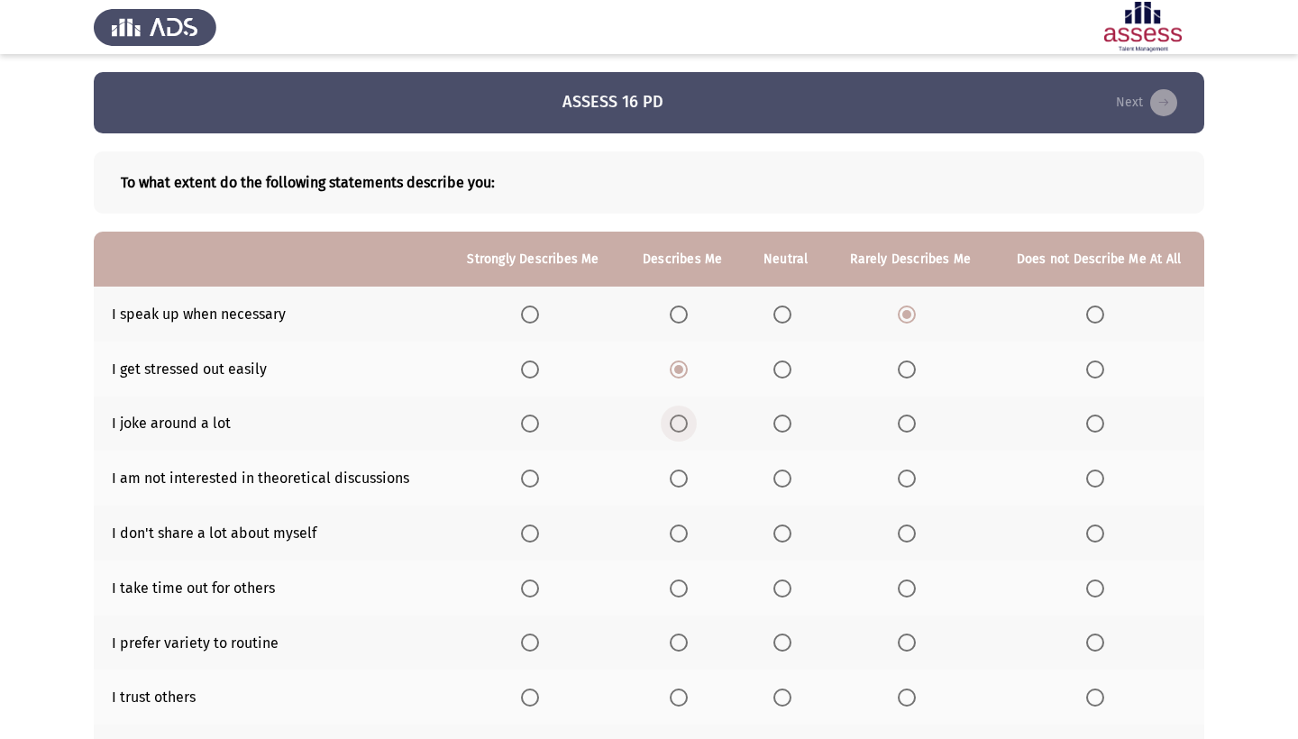
click at [673, 426] on input "Select an option" at bounding box center [679, 424] width 18 height 18
click at [777, 480] on span "Select an option" at bounding box center [783, 479] width 18 height 18
click at [777, 480] on input "Select an option" at bounding box center [783, 479] width 18 height 18
click at [906, 536] on span "Select an option" at bounding box center [907, 534] width 18 height 18
click at [906, 536] on input "Select an option" at bounding box center [907, 534] width 18 height 18
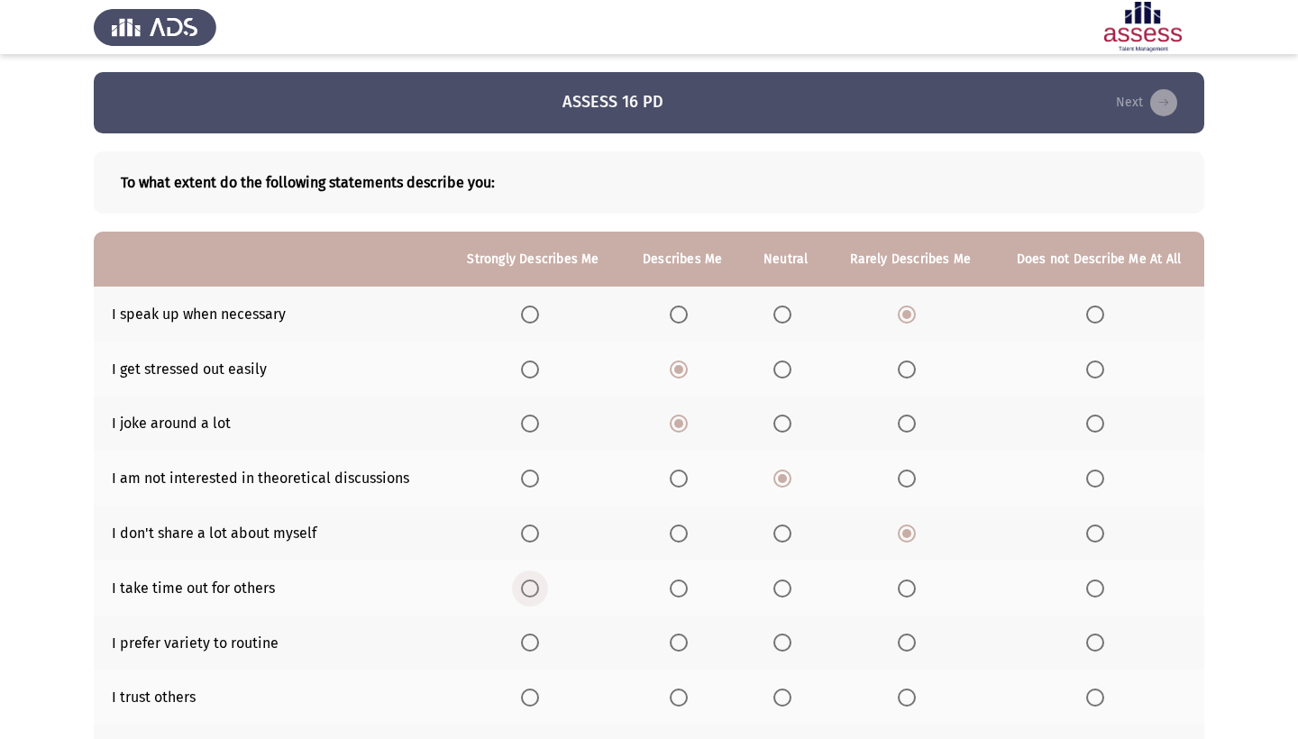
click at [521, 591] on span "Select an option" at bounding box center [530, 589] width 18 height 18
click at [521, 591] on input "Select an option" at bounding box center [530, 589] width 18 height 18
click at [525, 640] on span "Select an option" at bounding box center [530, 643] width 18 height 18
click at [525, 640] on input "Select an option" at bounding box center [530, 643] width 18 height 18
click at [678, 701] on span "Select an option" at bounding box center [679, 698] width 18 height 18
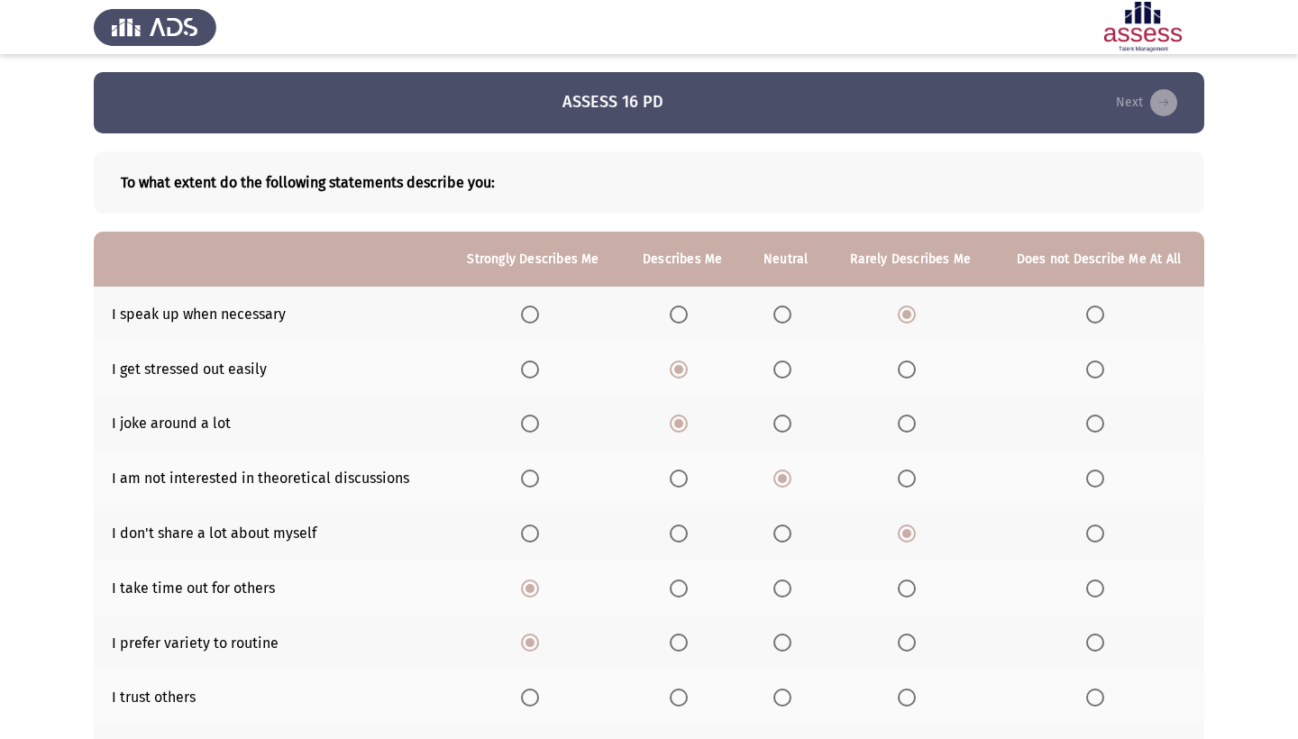
click at [678, 701] on input "Select an option" at bounding box center [679, 698] width 18 height 18
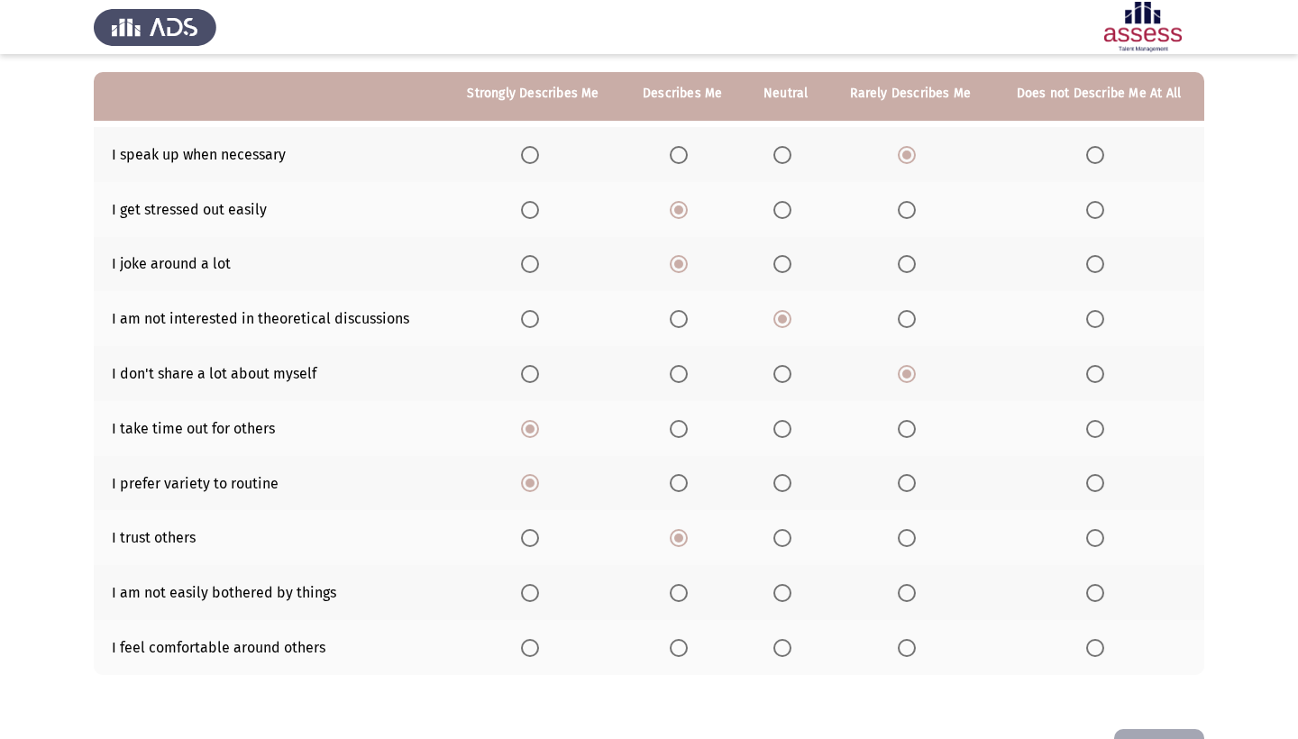
scroll to position [159, 0]
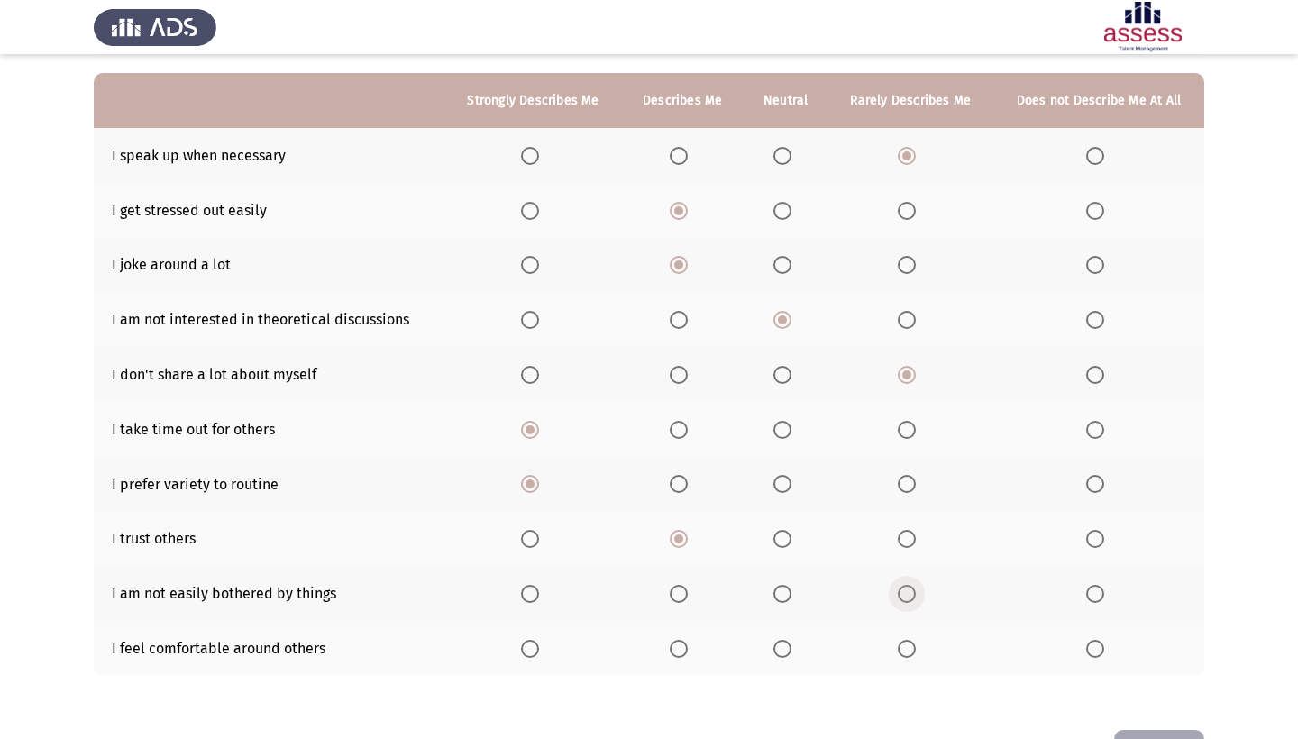
click at [907, 591] on span "Select an option" at bounding box center [907, 594] width 18 height 18
click at [907, 591] on input "Select an option" at bounding box center [907, 594] width 18 height 18
click at [774, 651] on span "Select an option" at bounding box center [783, 649] width 18 height 18
click at [774, 651] on input "Select an option" at bounding box center [783, 649] width 18 height 18
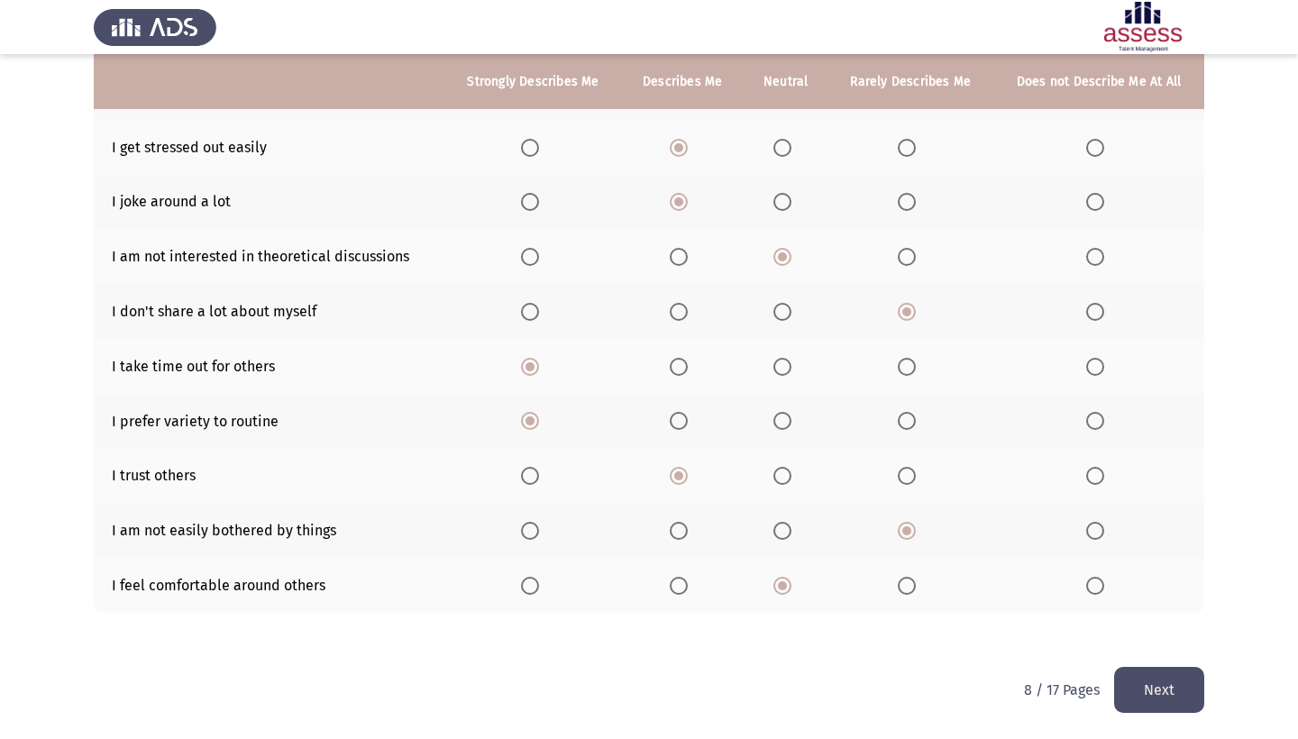
scroll to position [225, 0]
click at [1157, 690] on button "Next" at bounding box center [1159, 690] width 90 height 46
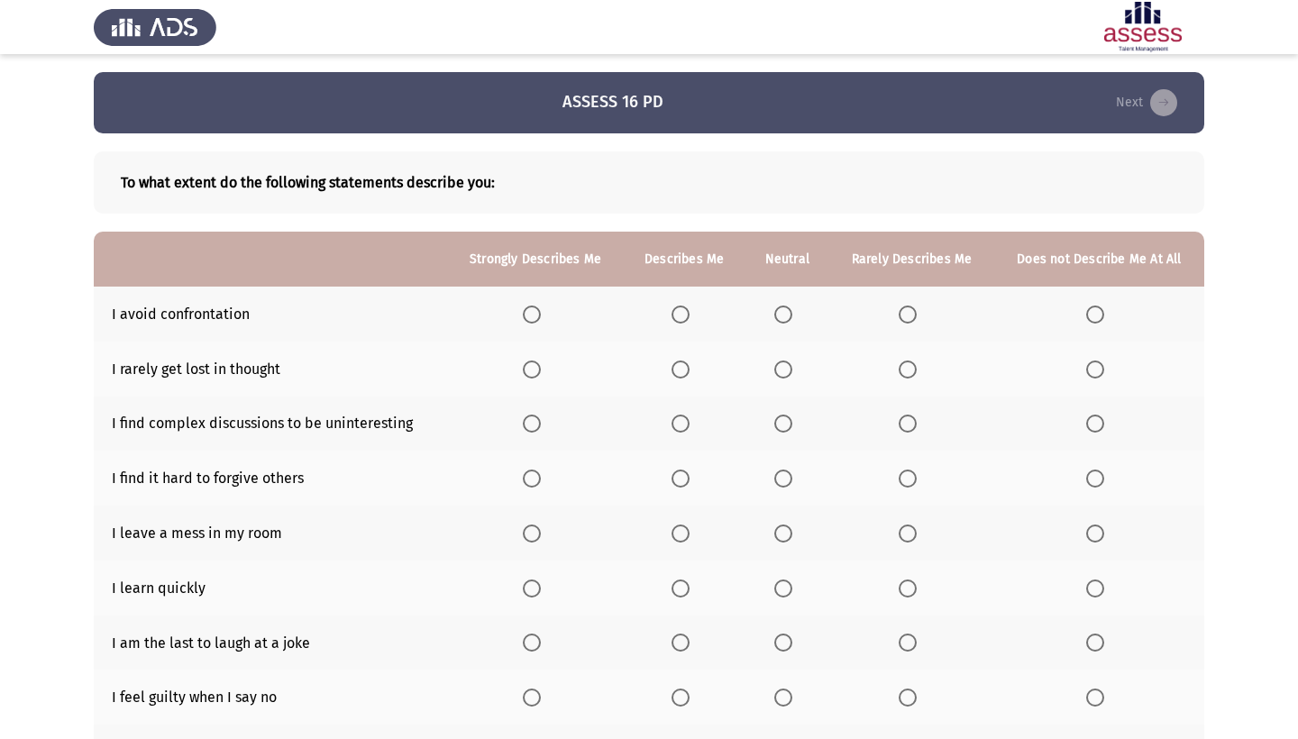
click at [1091, 316] on span "Select an option" at bounding box center [1095, 315] width 18 height 18
click at [1091, 316] on input "Select an option" at bounding box center [1095, 315] width 18 height 18
click at [786, 377] on span "Select an option" at bounding box center [784, 370] width 18 height 18
click at [786, 377] on input "Select an option" at bounding box center [784, 370] width 18 height 18
click at [910, 424] on span "Select an option" at bounding box center [908, 424] width 18 height 18
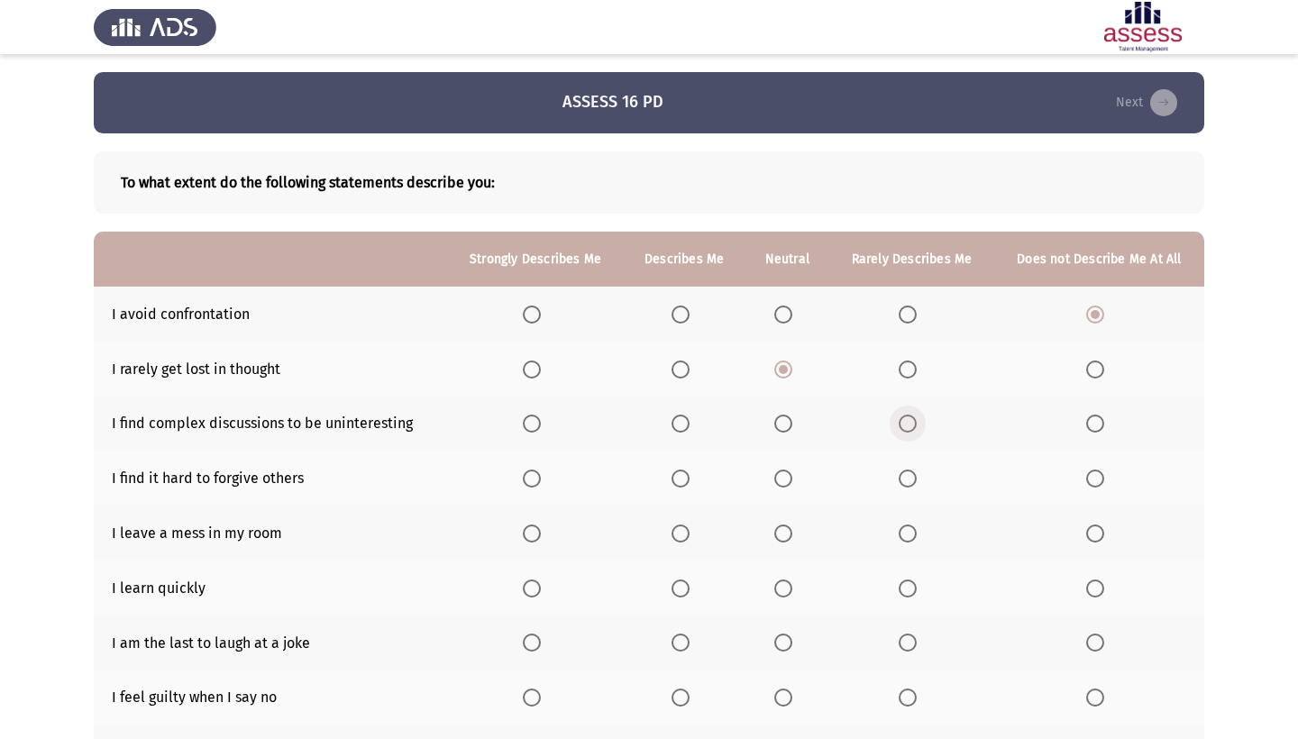
click at [910, 424] on input "Select an option" at bounding box center [908, 424] width 18 height 18
click at [1097, 425] on span "Select an option" at bounding box center [1095, 424] width 18 height 18
click at [1097, 425] on input "Select an option" at bounding box center [1095, 424] width 18 height 18
click at [1092, 484] on span "Select an option" at bounding box center [1095, 479] width 18 height 18
click at [1092, 484] on input "Select an option" at bounding box center [1095, 479] width 18 height 18
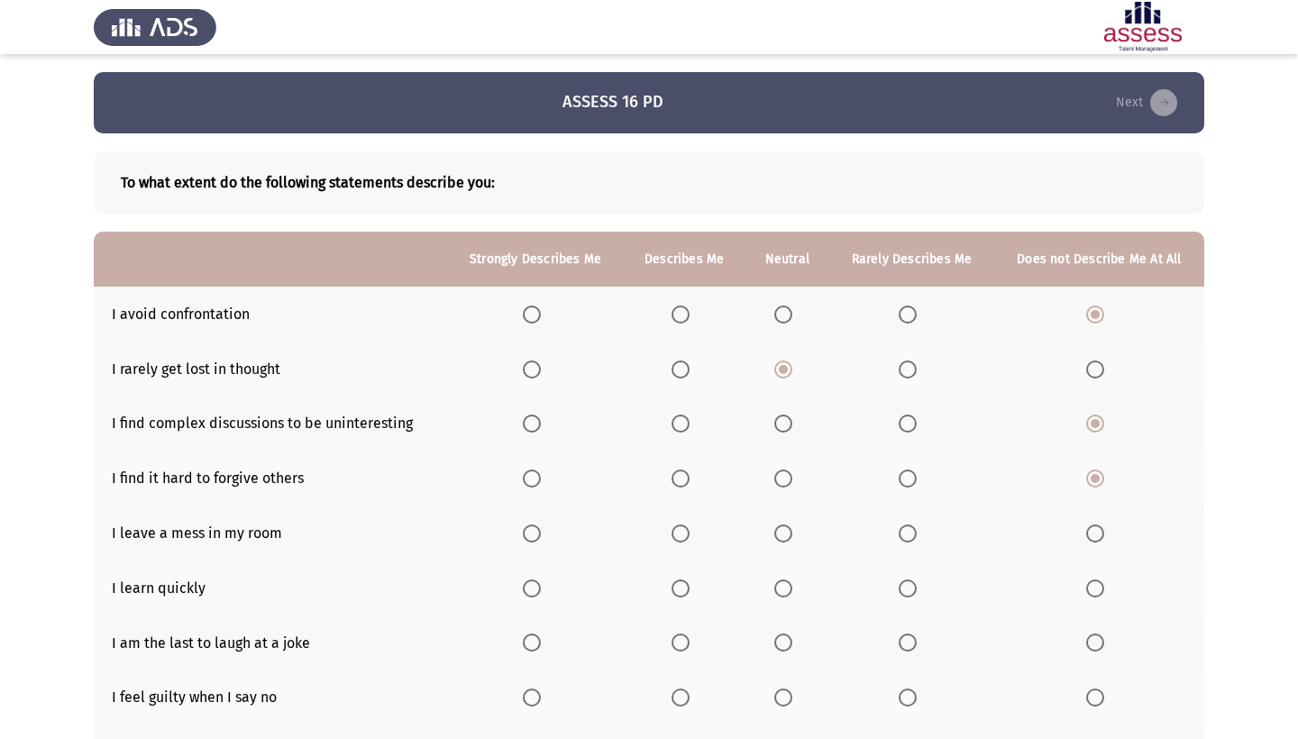
click at [777, 540] on span "Select an option" at bounding box center [784, 534] width 18 height 18
click at [777, 540] on input "Select an option" at bounding box center [784, 534] width 18 height 18
click at [675, 591] on span "Select an option" at bounding box center [681, 589] width 18 height 18
click at [675, 591] on input "Select an option" at bounding box center [681, 589] width 18 height 18
click at [907, 649] on span "Select an option" at bounding box center [908, 643] width 18 height 18
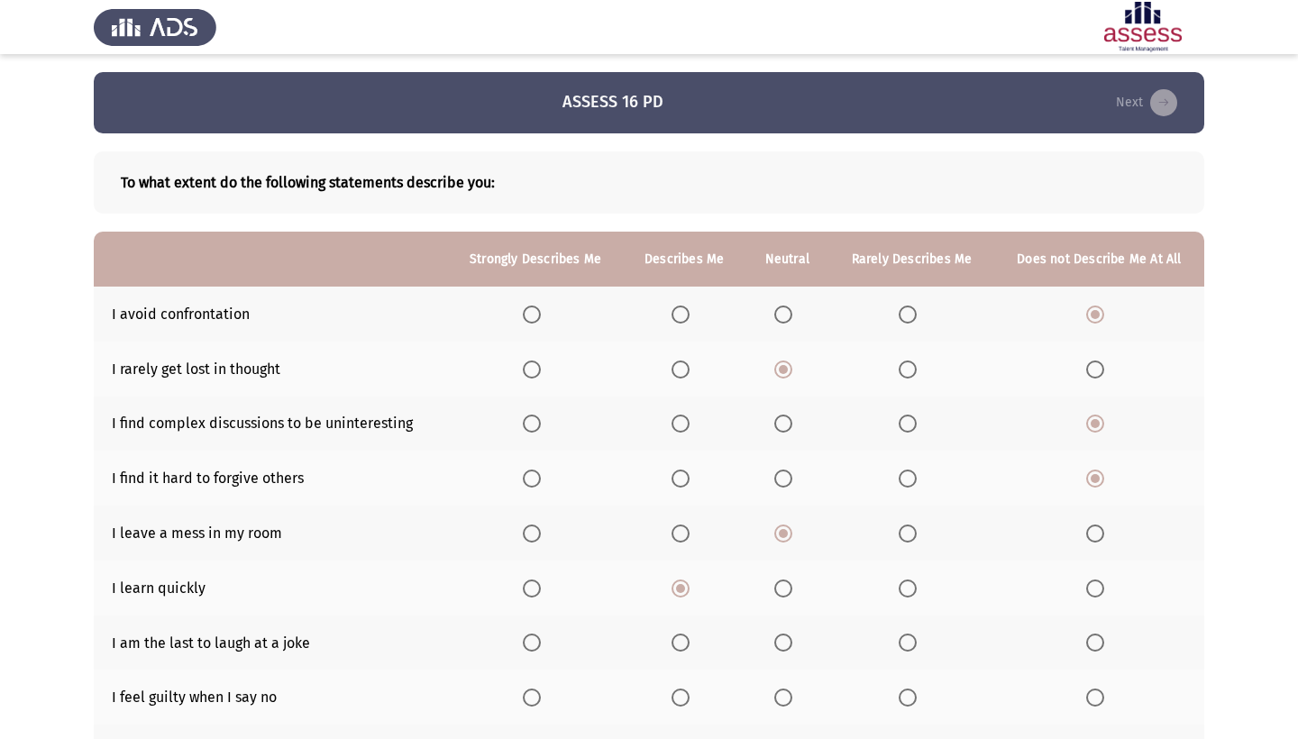
click at [907, 649] on input "Select an option" at bounding box center [908, 643] width 18 height 18
click at [1096, 701] on span "Select an option" at bounding box center [1095, 698] width 18 height 18
click at [1096, 701] on input "Select an option" at bounding box center [1095, 698] width 18 height 18
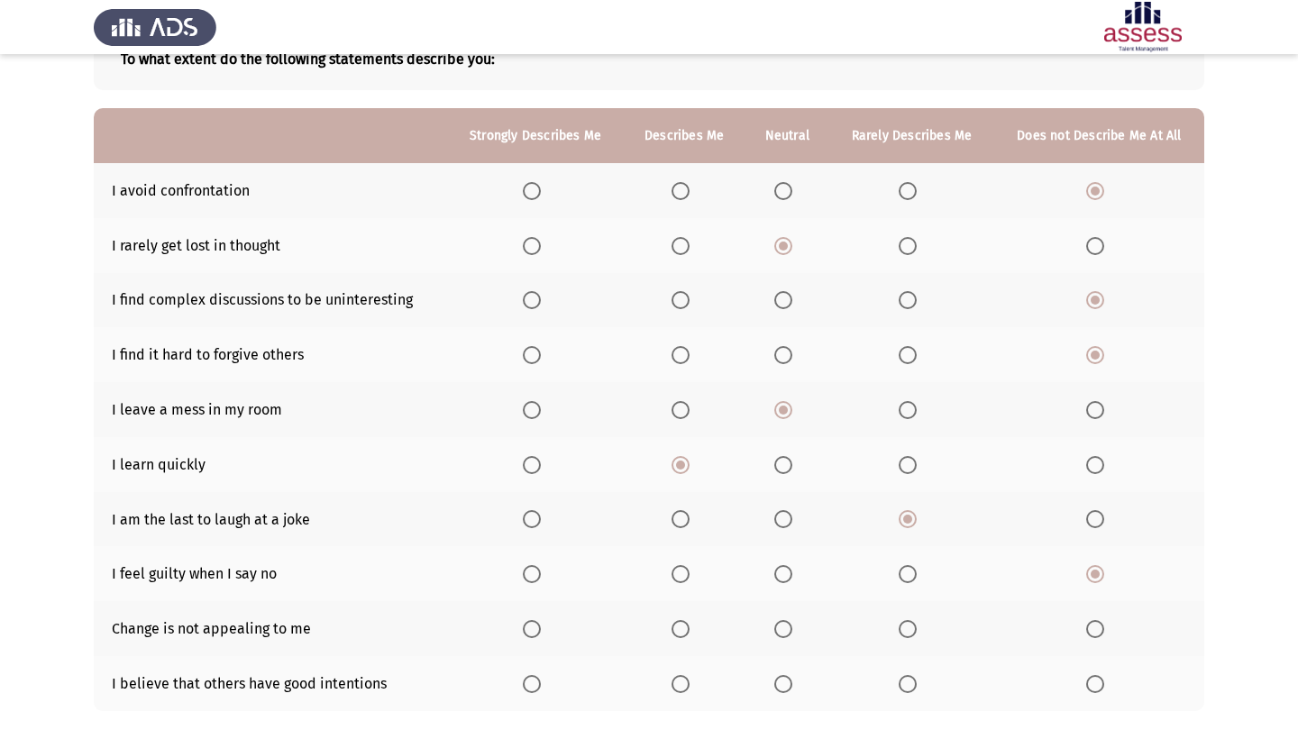
scroll to position [177, 0]
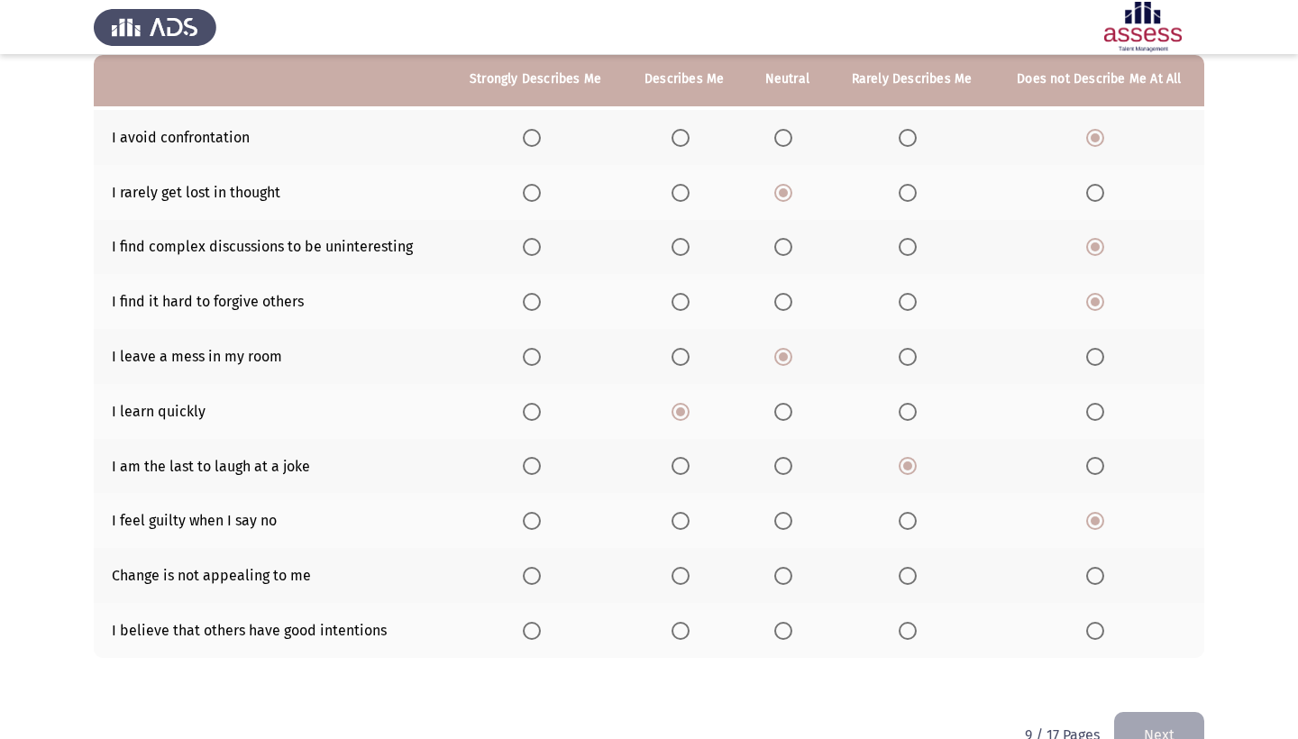
click at [904, 580] on span "Select an option" at bounding box center [908, 576] width 18 height 18
click at [904, 580] on input "Select an option" at bounding box center [908, 576] width 18 height 18
click at [680, 631] on span "Select an option" at bounding box center [681, 631] width 18 height 18
click at [680, 631] on input "Select an option" at bounding box center [681, 631] width 18 height 18
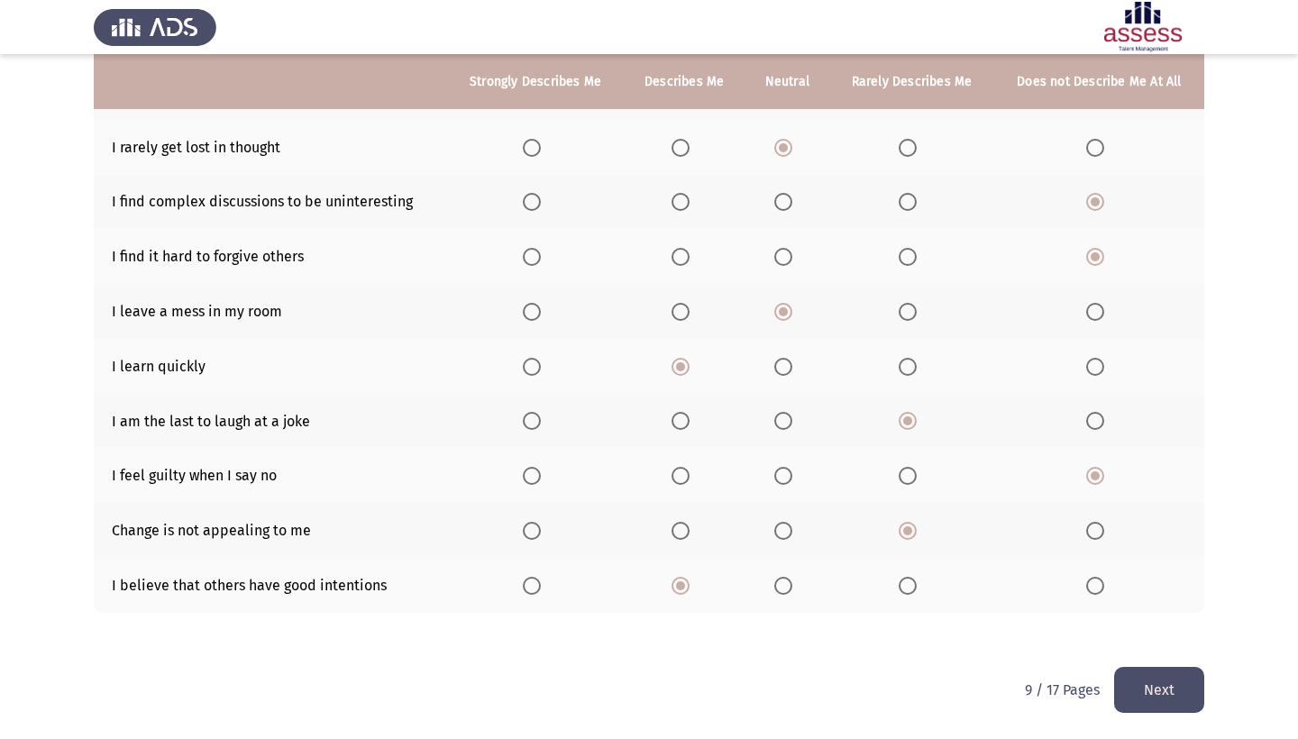
scroll to position [225, 0]
click at [1166, 693] on button "Next" at bounding box center [1159, 690] width 90 height 46
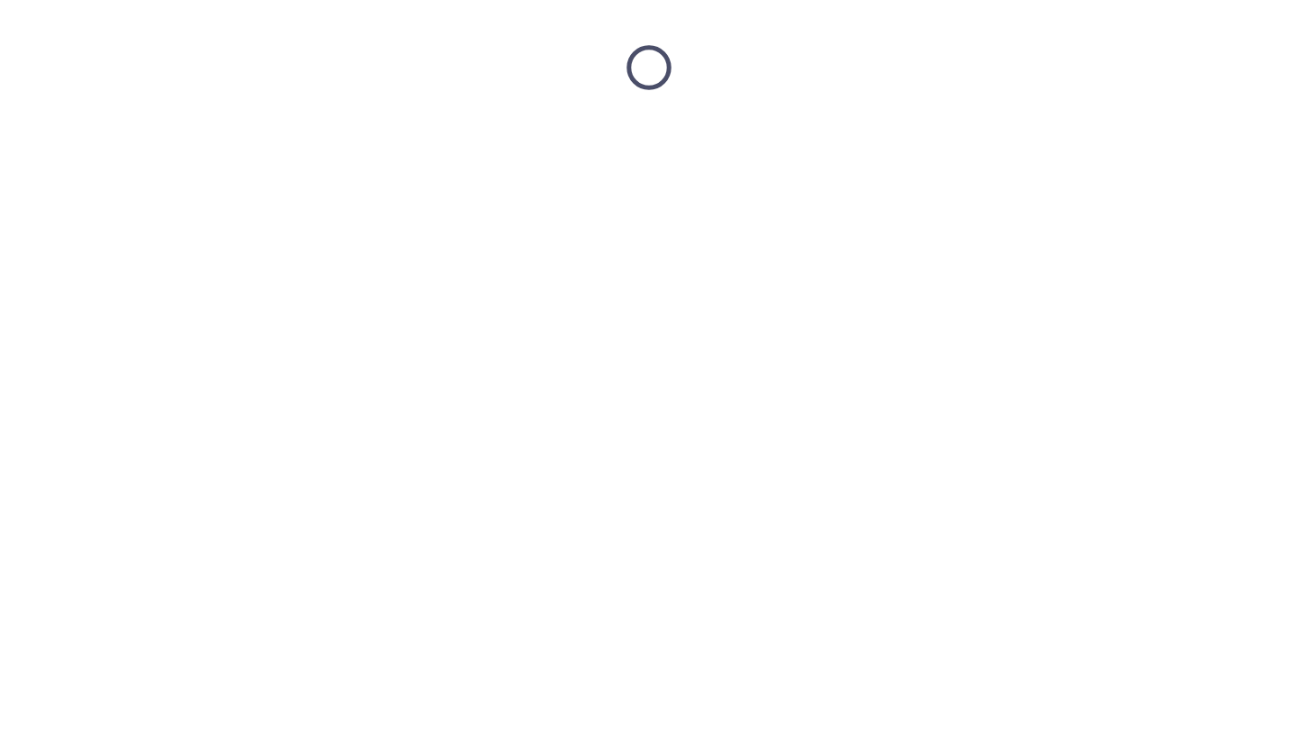
scroll to position [0, 0]
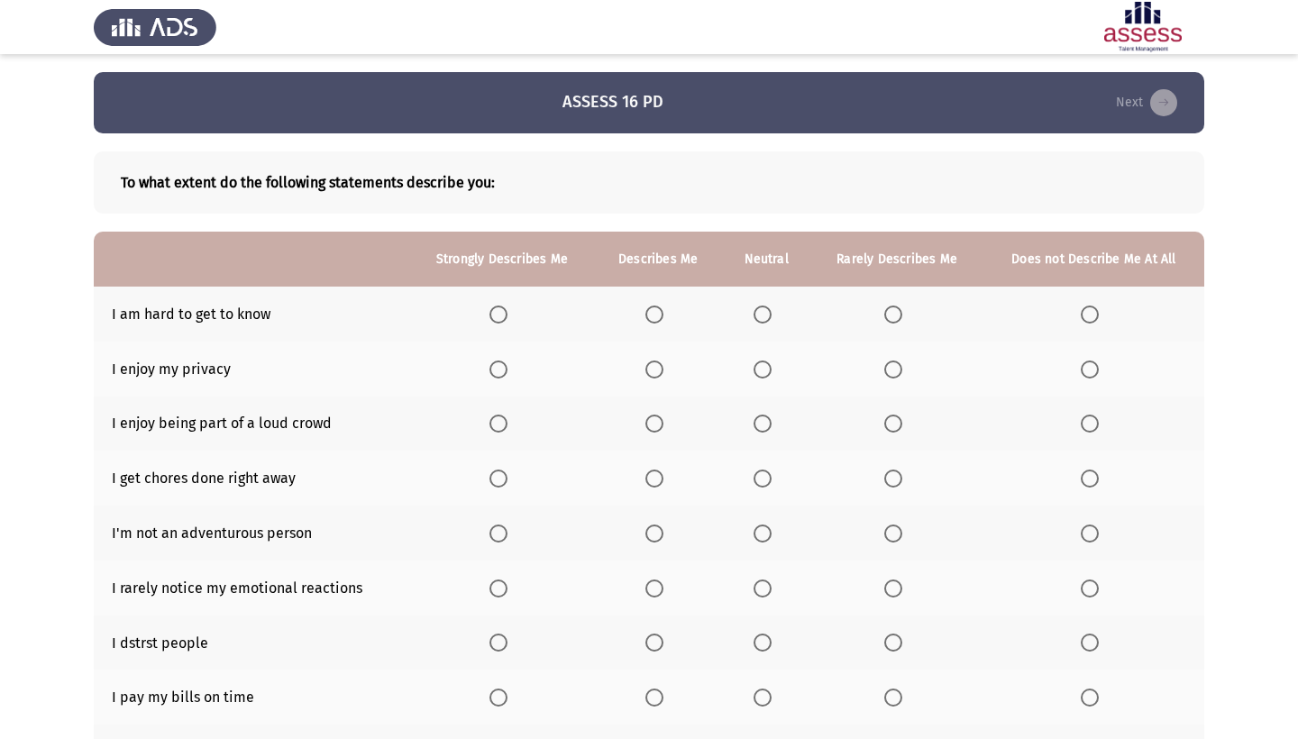
click at [894, 323] on span "Select an option" at bounding box center [894, 315] width 18 height 18
click at [894, 323] on input "Select an option" at bounding box center [894, 315] width 18 height 18
click at [650, 375] on span "Select an option" at bounding box center [655, 370] width 18 height 18
click at [650, 375] on input "Select an option" at bounding box center [655, 370] width 18 height 18
click at [656, 422] on span "Select an option" at bounding box center [655, 424] width 18 height 18
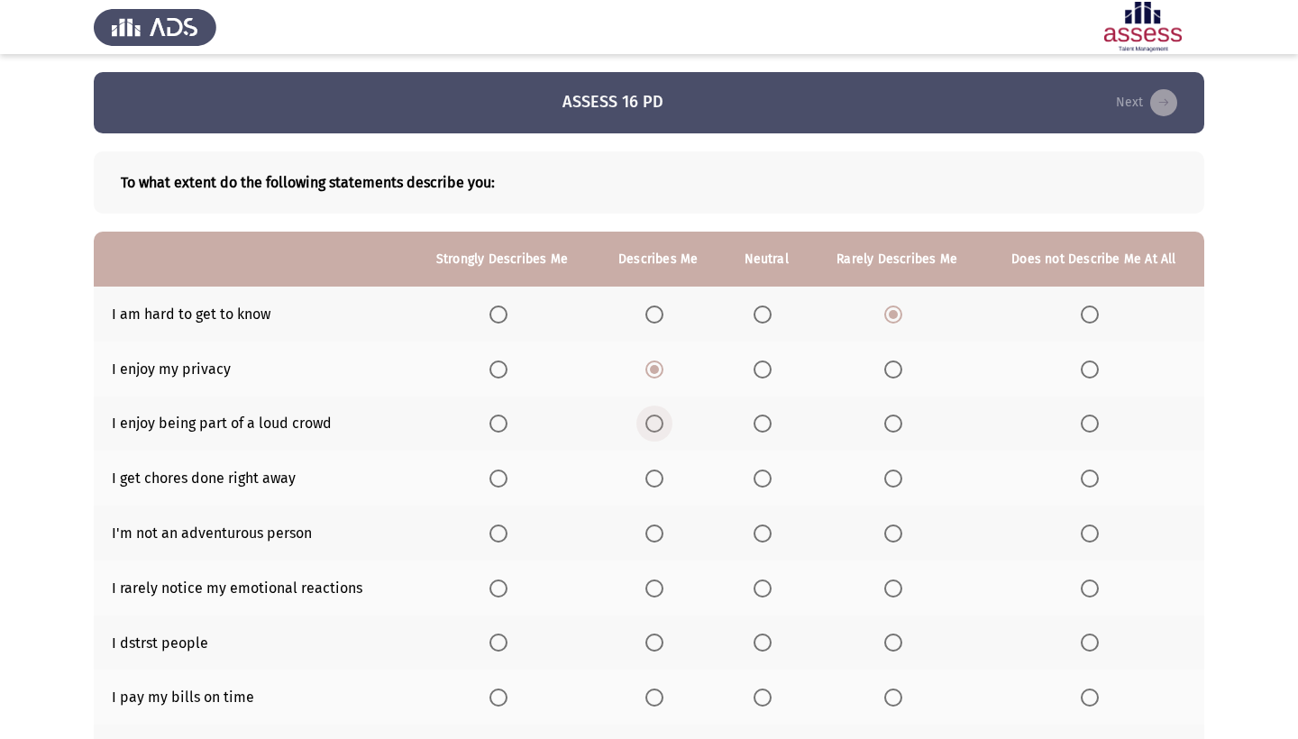
click at [656, 422] on input "Select an option" at bounding box center [655, 424] width 18 height 18
click at [761, 485] on span "Select an option" at bounding box center [763, 479] width 18 height 18
click at [761, 485] on input "Select an option" at bounding box center [763, 479] width 18 height 18
click at [894, 535] on span "Select an option" at bounding box center [894, 534] width 18 height 18
click at [894, 535] on input "Select an option" at bounding box center [894, 534] width 18 height 18
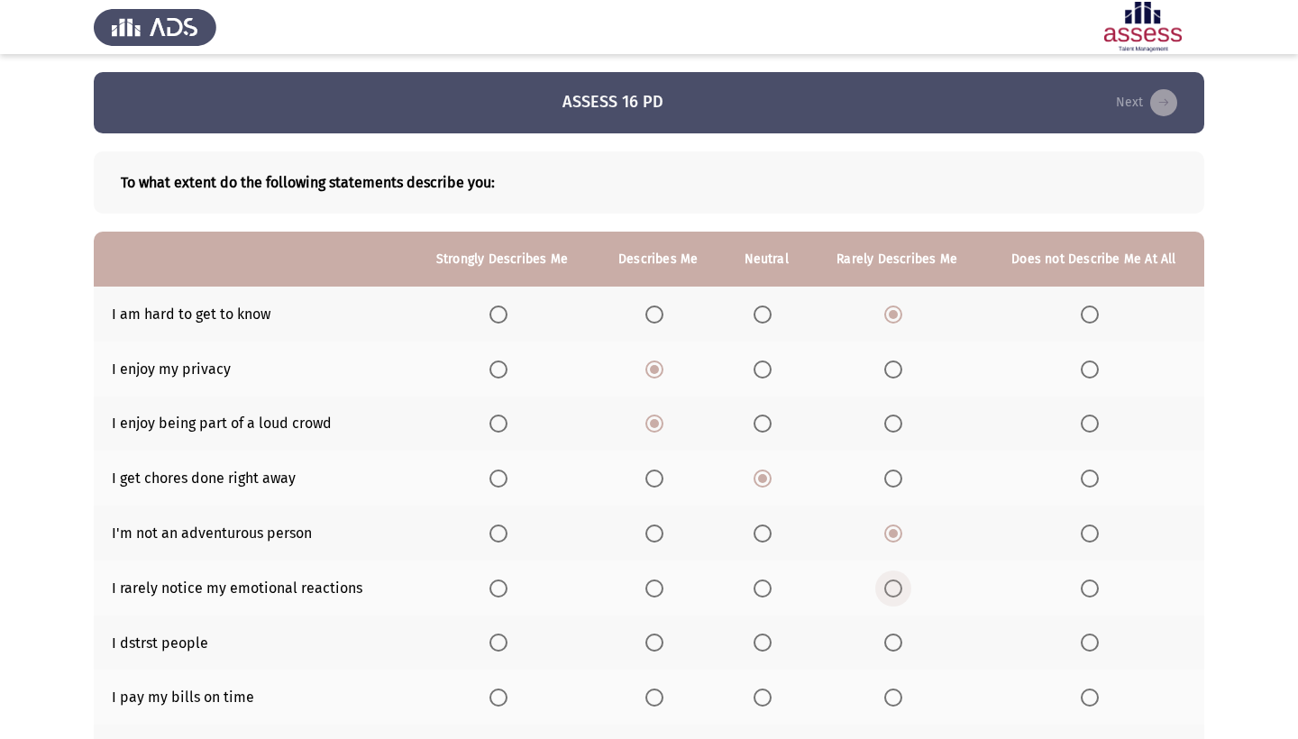
click at [889, 582] on span "Select an option" at bounding box center [894, 589] width 18 height 18
click at [889, 582] on input "Select an option" at bounding box center [894, 589] width 18 height 18
click at [1095, 646] on span "Select an option" at bounding box center [1090, 643] width 18 height 18
click at [1095, 646] on input "Select an option" at bounding box center [1090, 643] width 18 height 18
click at [652, 701] on span "Select an option" at bounding box center [655, 698] width 18 height 18
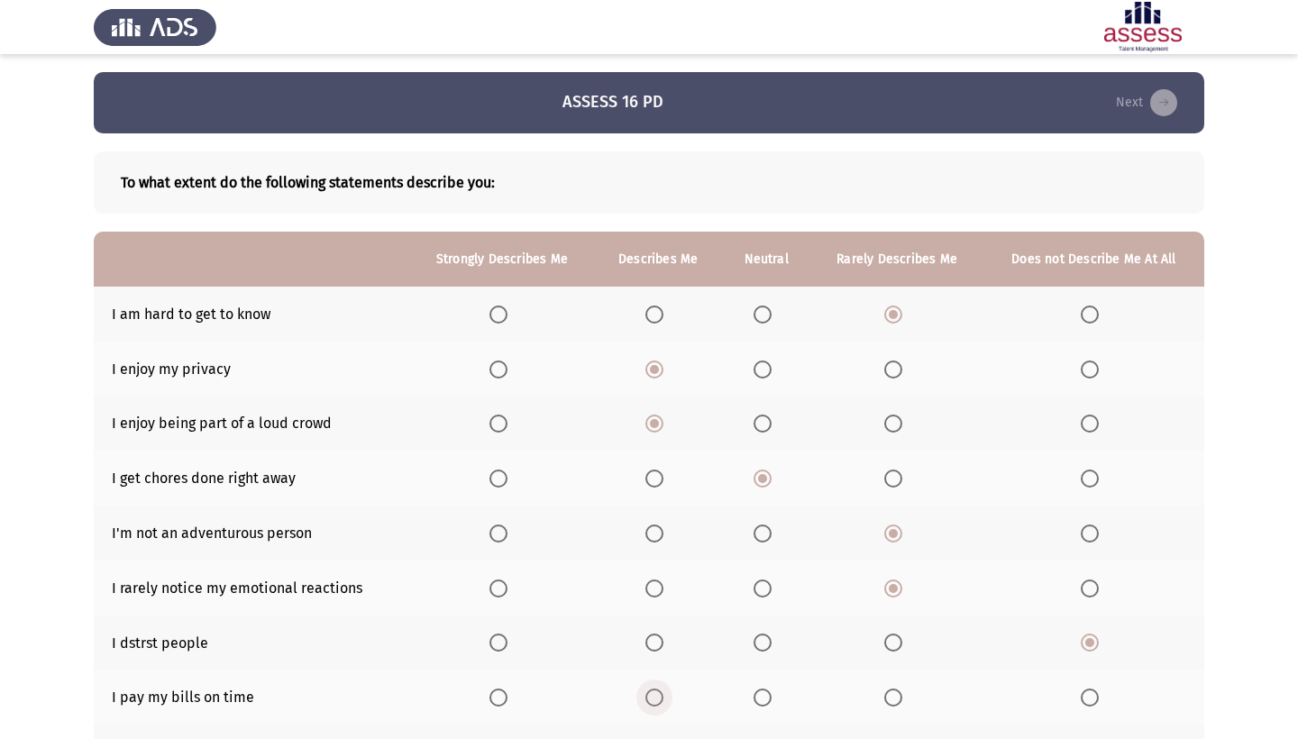
click at [652, 701] on input "Select an option" at bounding box center [655, 698] width 18 height 18
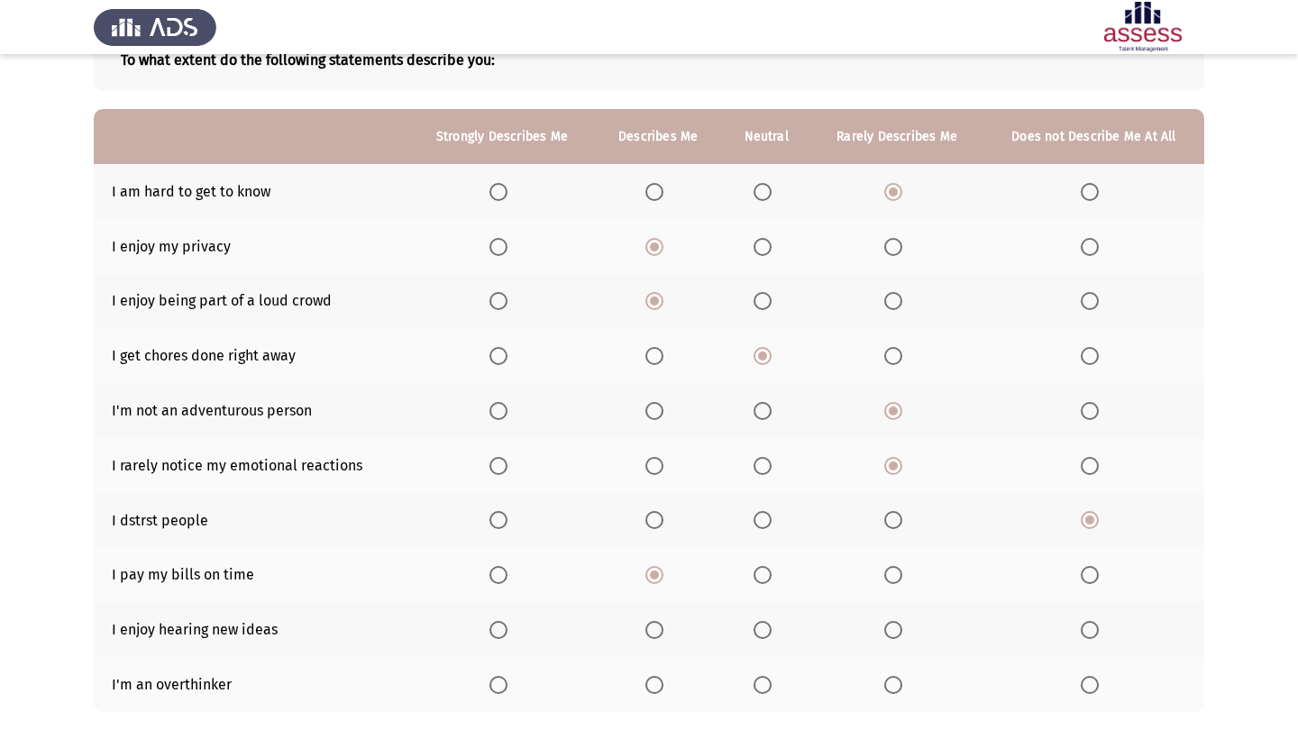
scroll to position [135, 0]
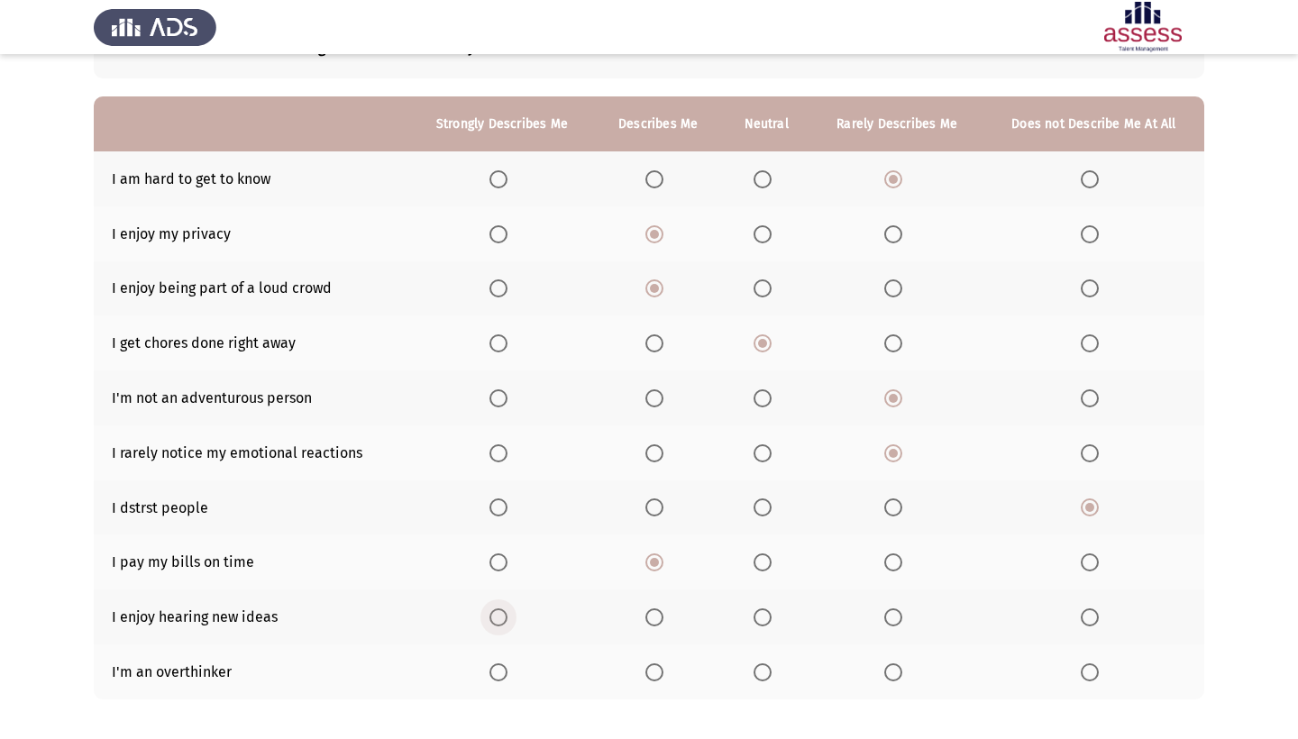
click at [490, 624] on span "Select an option" at bounding box center [499, 618] width 18 height 18
click at [490, 624] on input "Select an option" at bounding box center [499, 618] width 18 height 18
click at [890, 682] on span "Select an option" at bounding box center [894, 673] width 18 height 18
click at [890, 682] on input "Select an option" at bounding box center [894, 673] width 18 height 18
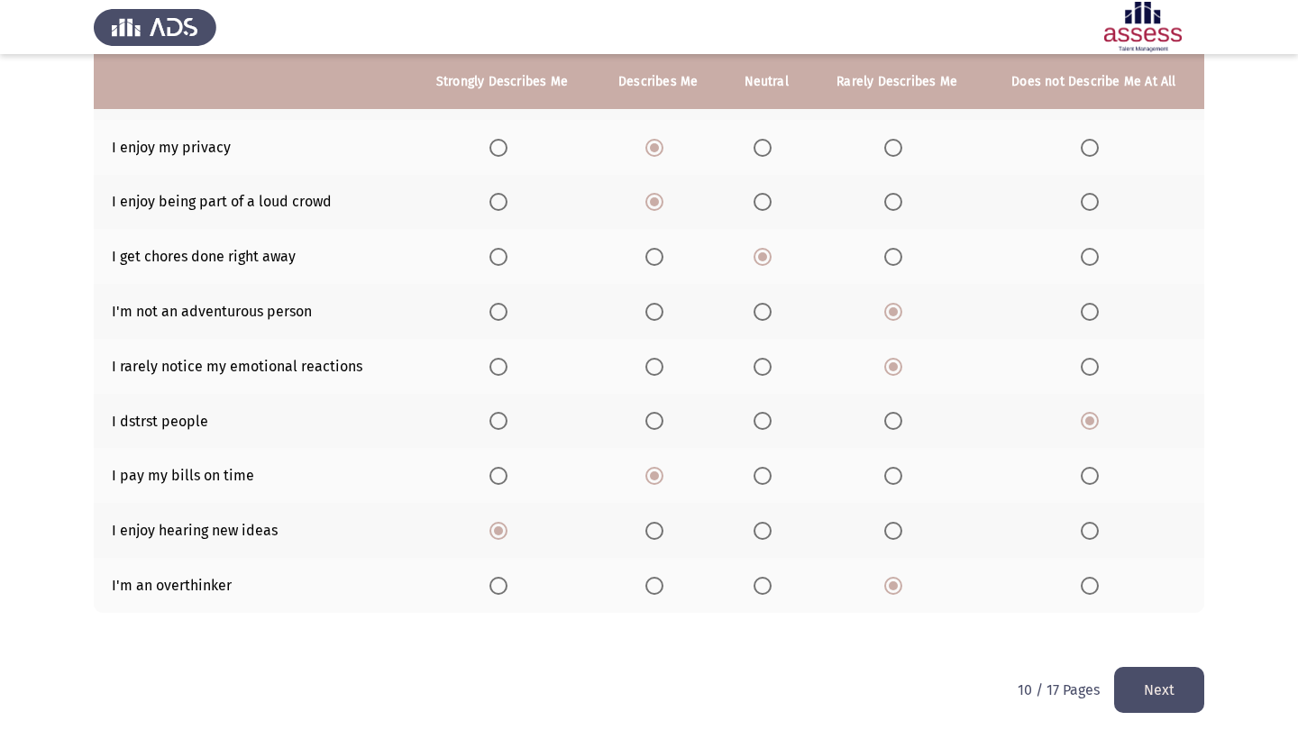
scroll to position [225, 0]
click at [1178, 683] on button "Next" at bounding box center [1159, 690] width 90 height 46
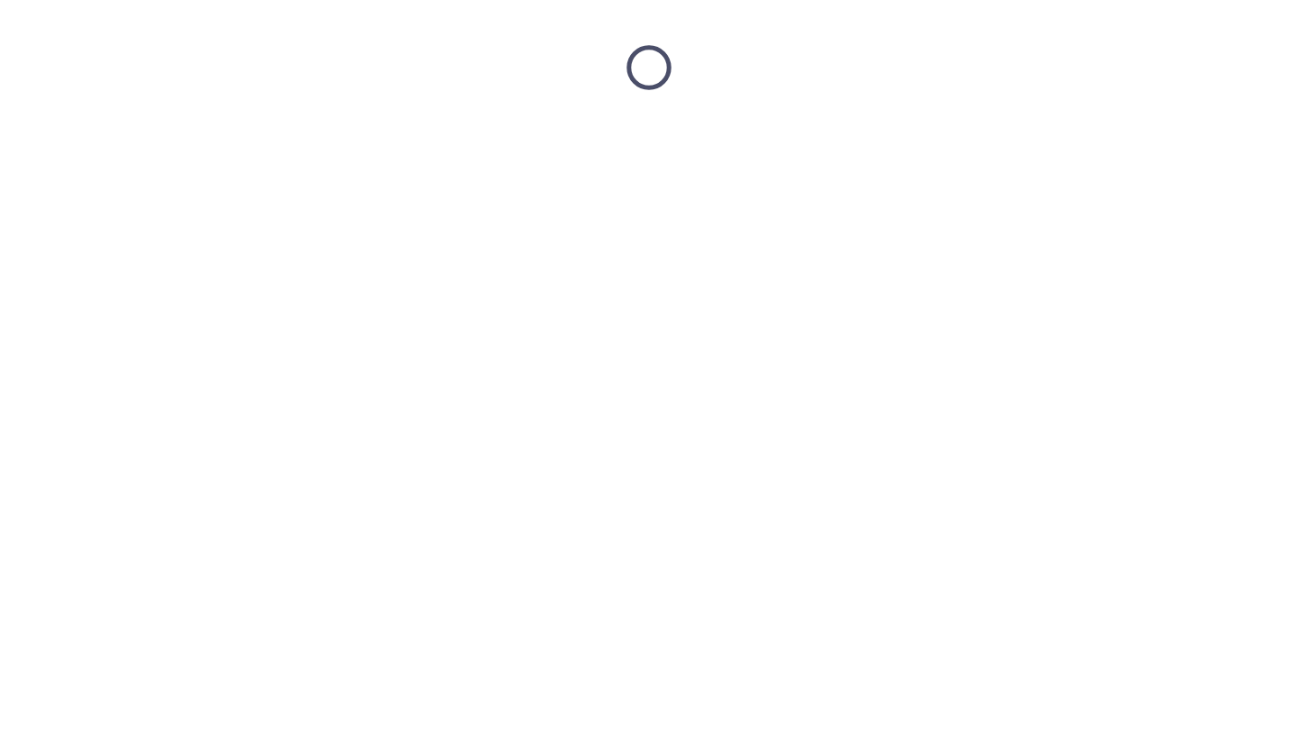
scroll to position [0, 0]
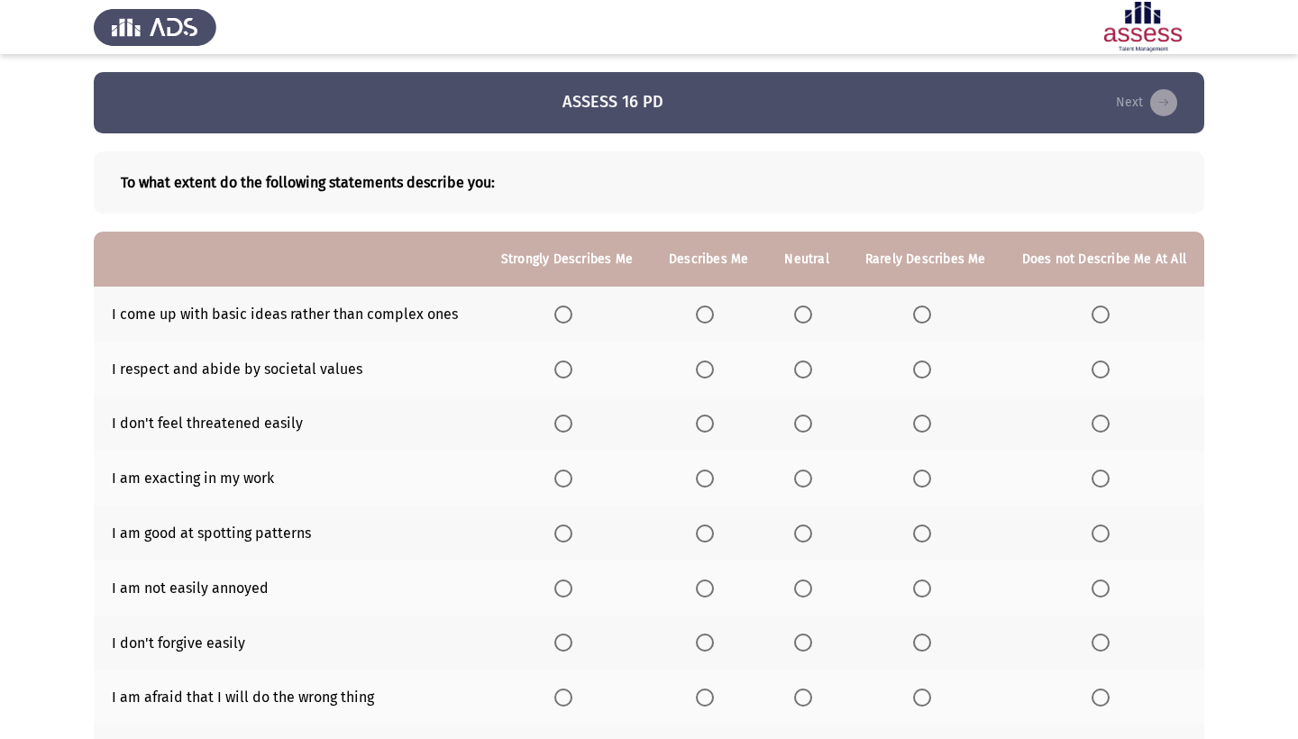
click at [696, 324] on span "Select an option" at bounding box center [705, 315] width 18 height 18
click at [696, 324] on input "Select an option" at bounding box center [705, 315] width 18 height 18
click at [913, 379] on span "Select an option" at bounding box center [922, 370] width 18 height 18
click at [913, 379] on input "Select an option" at bounding box center [922, 370] width 18 height 18
click at [696, 433] on span "Select an option" at bounding box center [705, 424] width 18 height 18
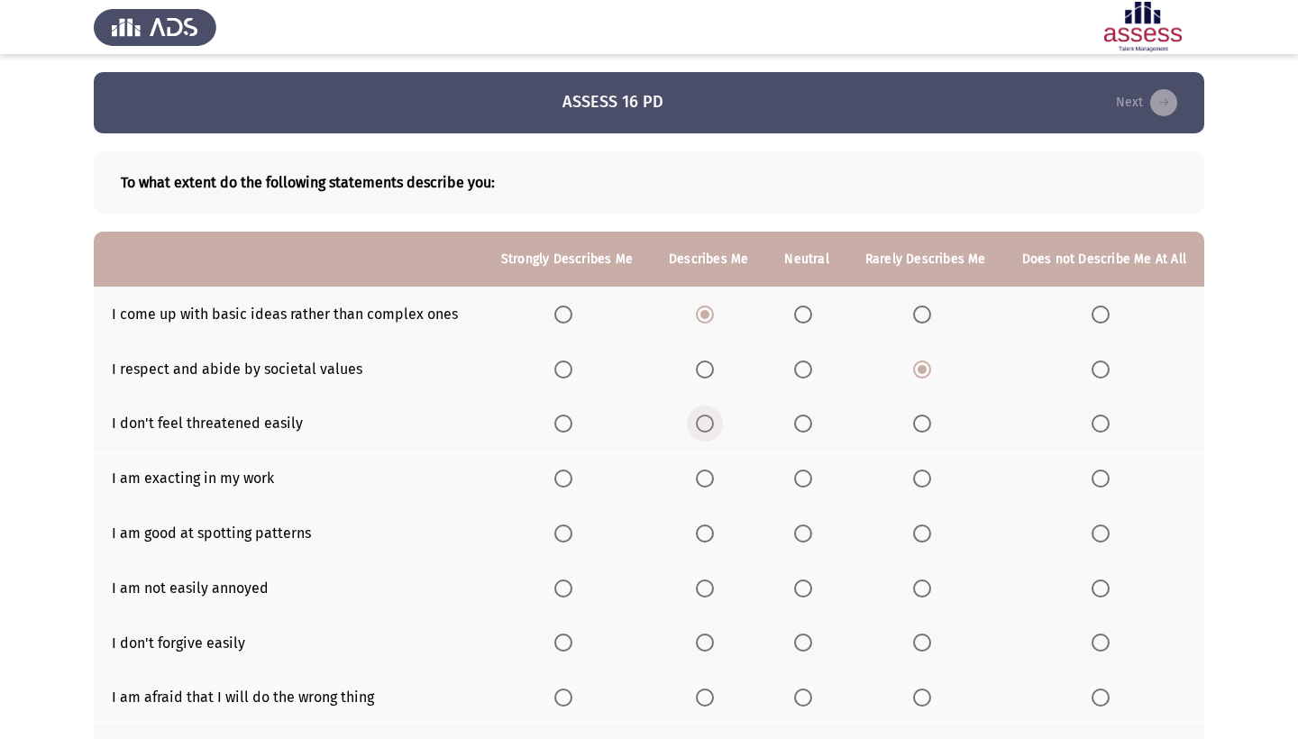
click at [696, 433] on input "Select an option" at bounding box center [705, 424] width 18 height 18
click at [696, 488] on span "Select an option" at bounding box center [705, 479] width 18 height 18
click at [696, 488] on input "Select an option" at bounding box center [705, 479] width 18 height 18
click at [696, 543] on span "Select an option" at bounding box center [705, 534] width 18 height 18
click at [696, 543] on input "Select an option" at bounding box center [705, 534] width 18 height 18
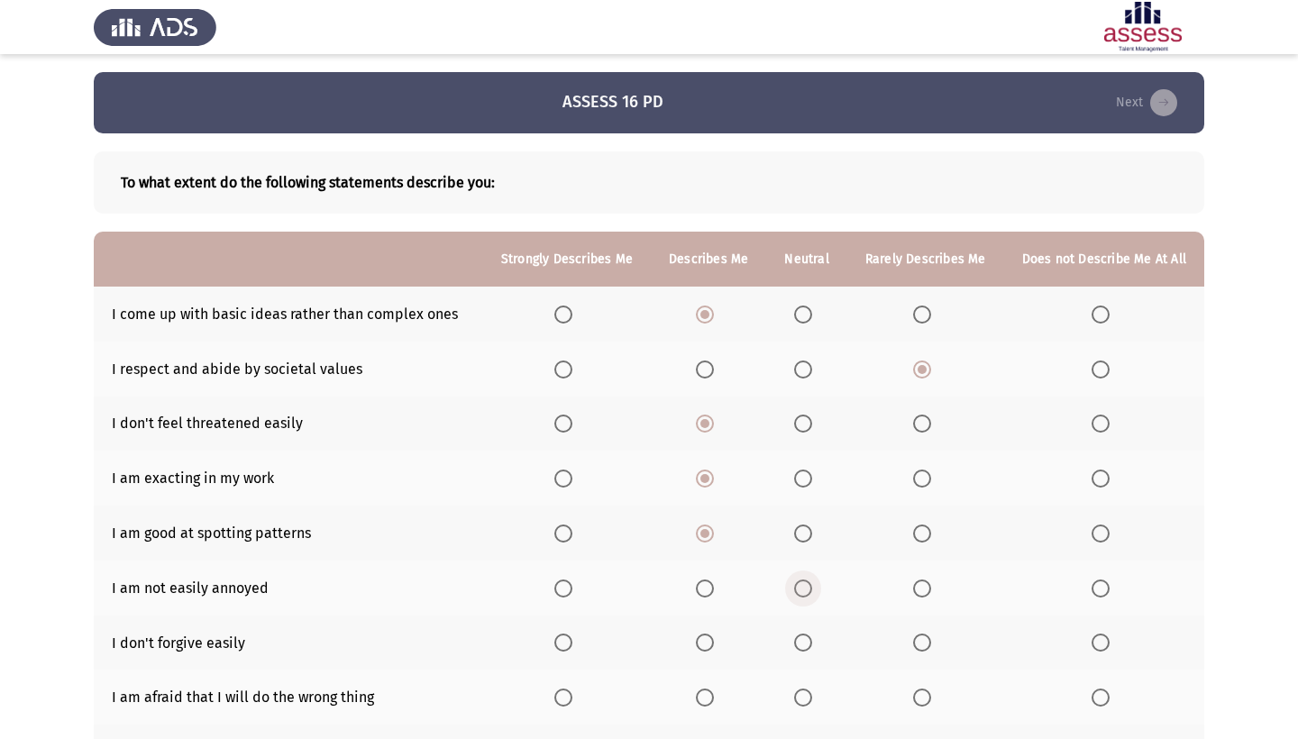
click at [794, 598] on span "Select an option" at bounding box center [803, 589] width 18 height 18
click at [794, 598] on input "Select an option" at bounding box center [803, 589] width 18 height 18
click at [913, 652] on span "Select an option" at bounding box center [922, 643] width 18 height 18
click at [913, 652] on input "Select an option" at bounding box center [922, 643] width 18 height 18
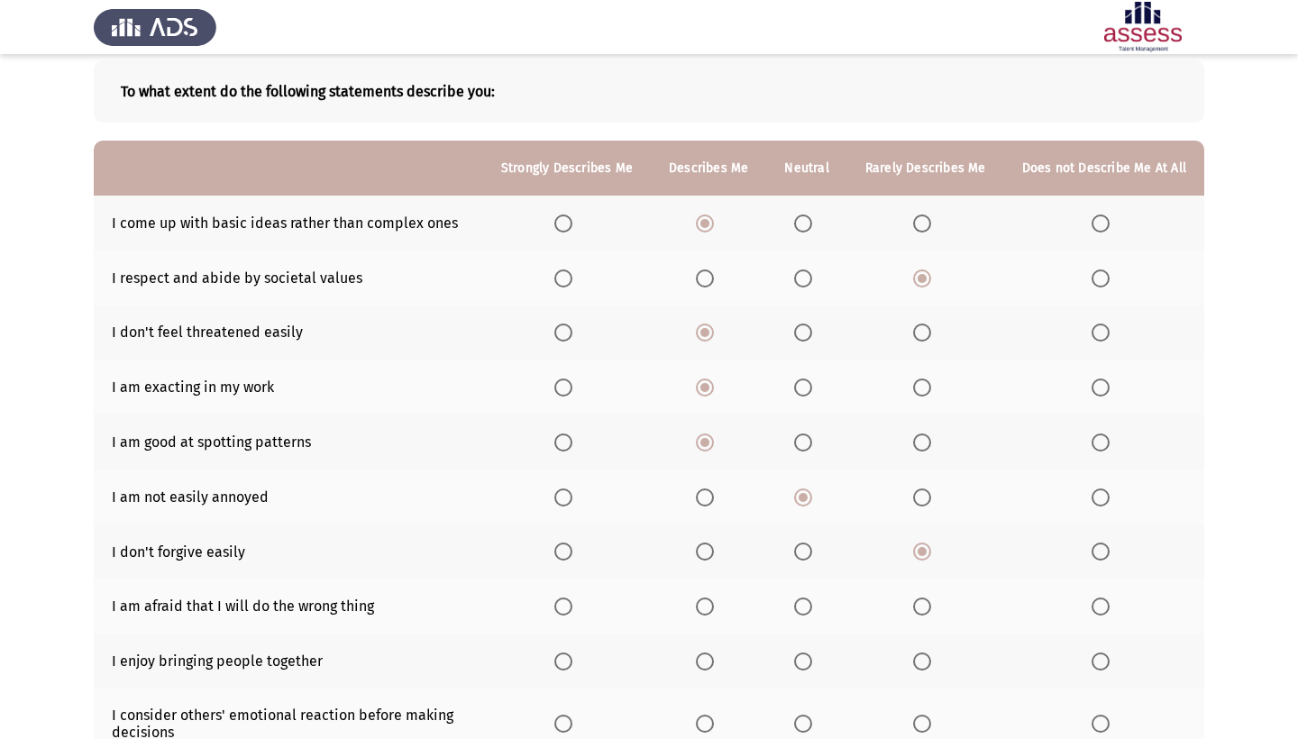
scroll to position [92, 0]
click at [913, 615] on span "Select an option" at bounding box center [922, 606] width 18 height 18
click at [913, 615] on input "Select an option" at bounding box center [922, 606] width 18 height 18
click at [555, 670] on span "Select an option" at bounding box center [564, 661] width 18 height 18
click at [555, 670] on input "Select an option" at bounding box center [564, 661] width 18 height 18
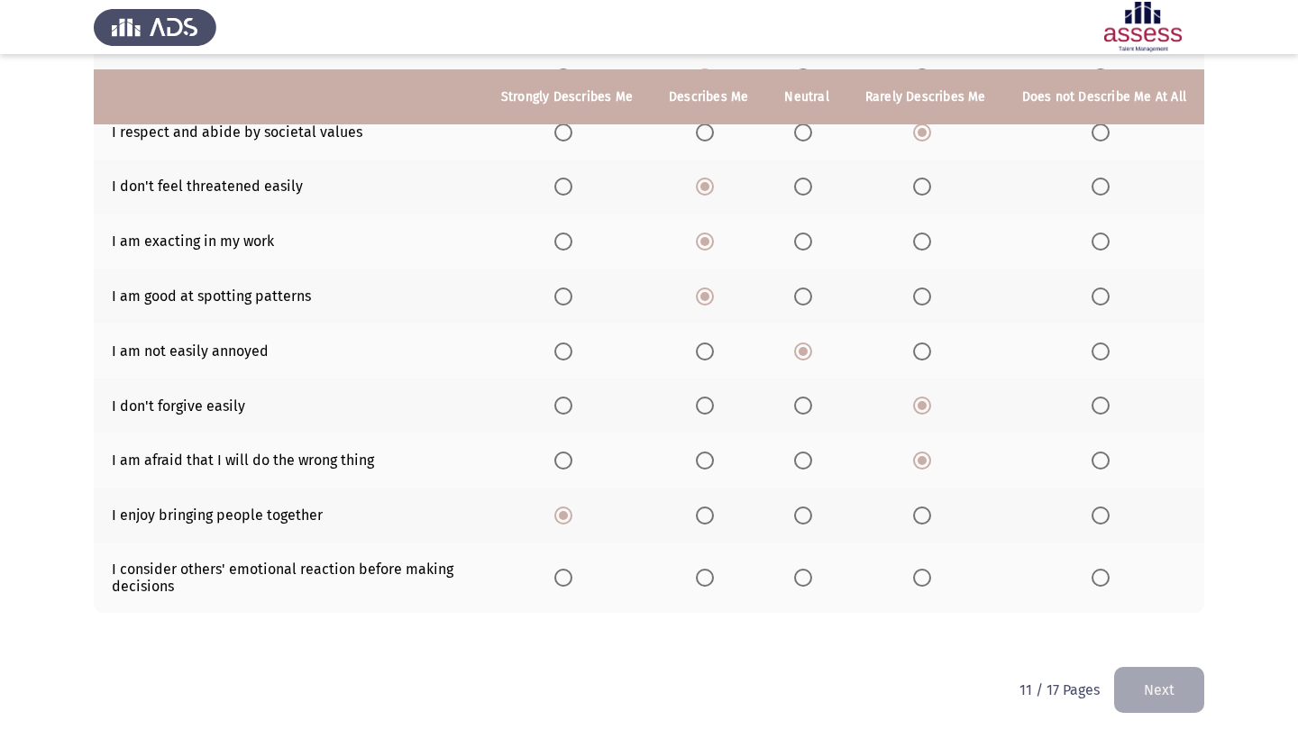
scroll to position [255, 0]
click at [696, 583] on span "Select an option" at bounding box center [705, 578] width 18 height 18
click at [696, 583] on input "Select an option" at bounding box center [705, 578] width 18 height 18
click at [1155, 690] on button "Next" at bounding box center [1159, 690] width 90 height 46
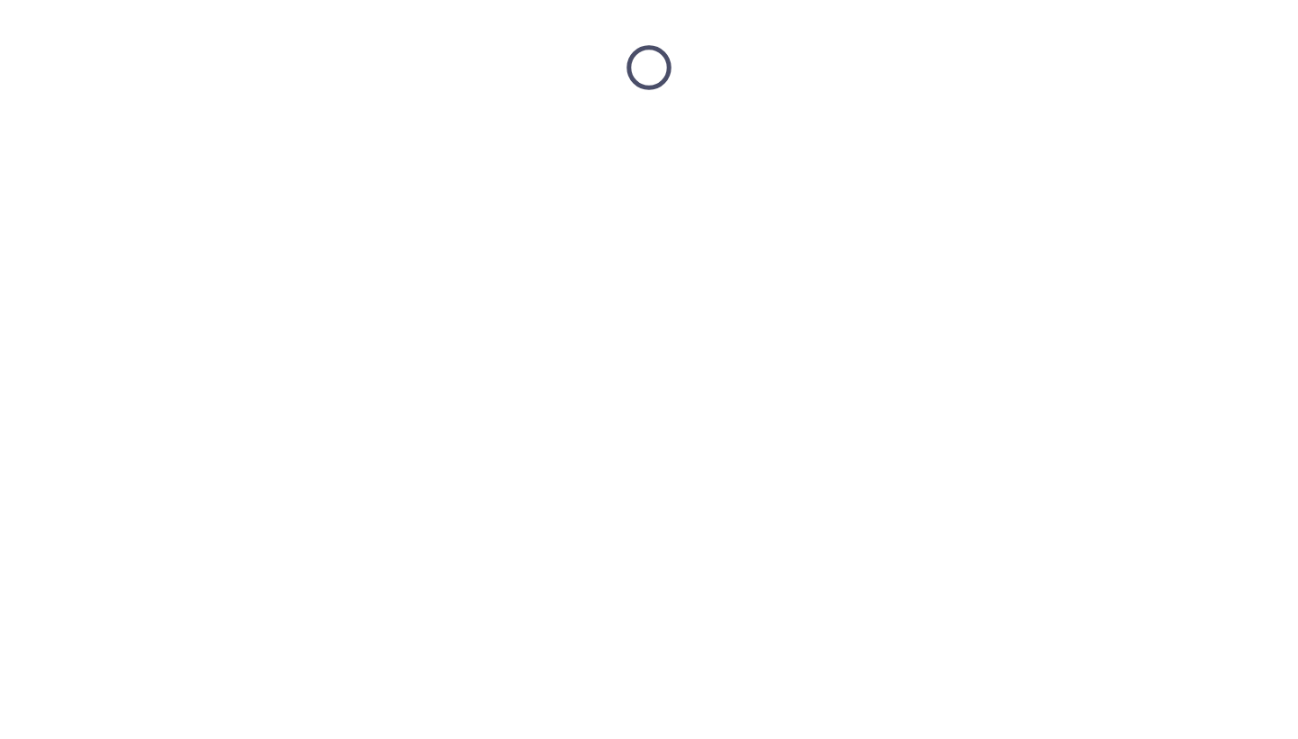
scroll to position [0, 0]
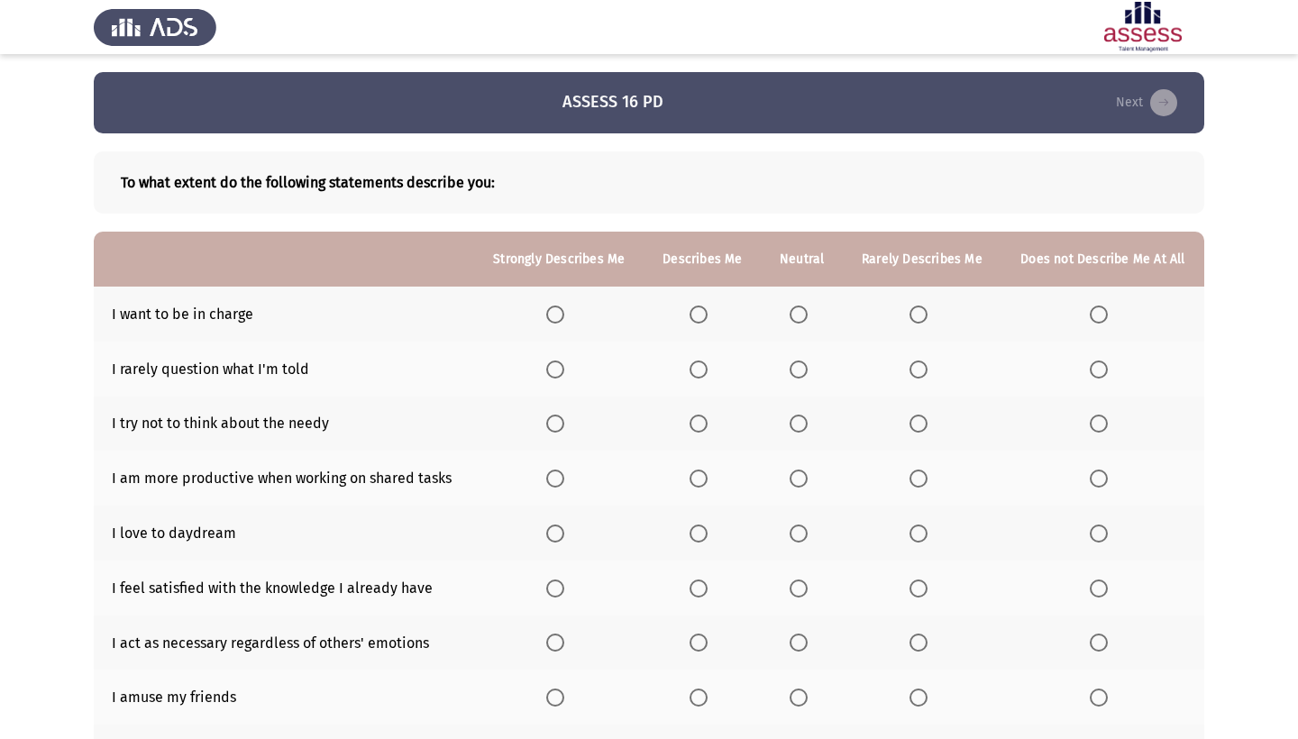
click at [693, 322] on span "Select an option" at bounding box center [699, 315] width 18 height 18
click at [693, 322] on input "Select an option" at bounding box center [699, 315] width 18 height 18
click at [917, 371] on span "Select an option" at bounding box center [919, 370] width 18 height 18
click at [917, 371] on input "Select an option" at bounding box center [919, 370] width 18 height 18
click at [914, 427] on span "Select an option" at bounding box center [919, 424] width 18 height 18
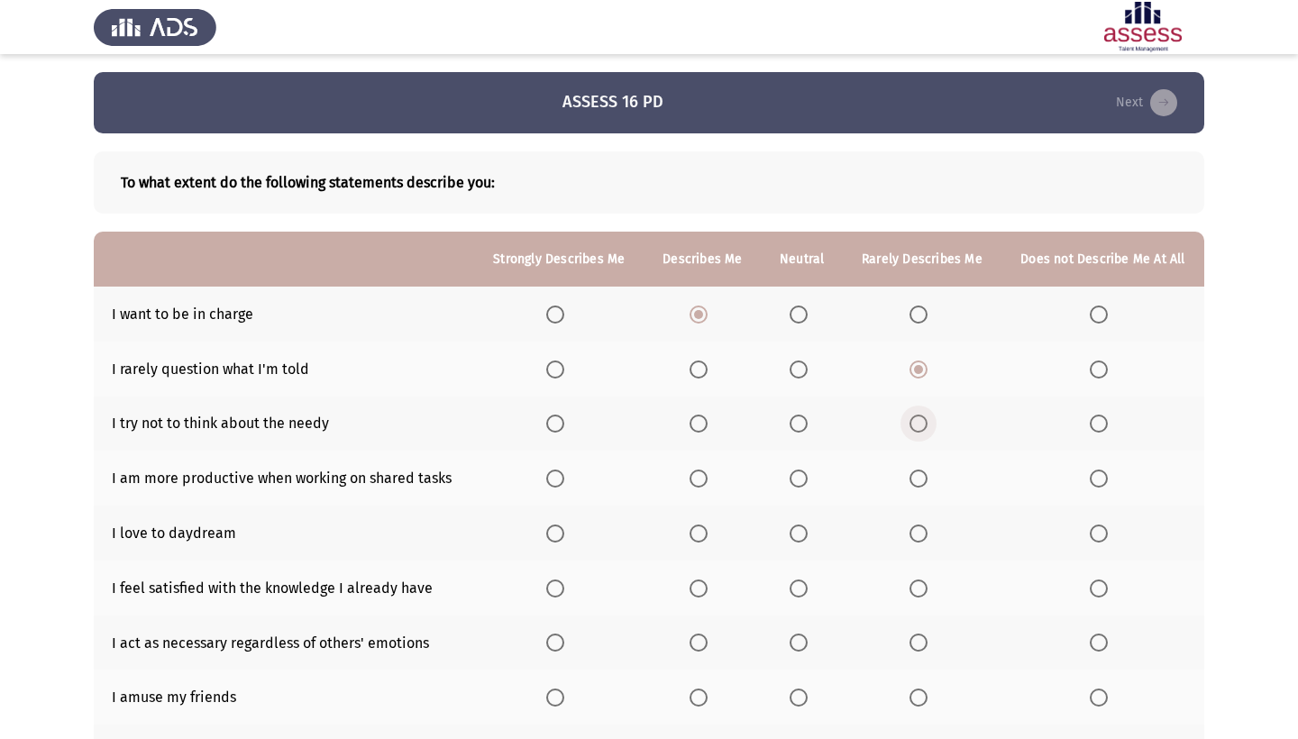
click at [914, 427] on input "Select an option" at bounding box center [919, 424] width 18 height 18
click at [690, 488] on span "Select an option" at bounding box center [699, 479] width 18 height 18
click at [690, 488] on input "Select an option" at bounding box center [699, 479] width 18 height 18
click at [800, 488] on span "Select an option" at bounding box center [799, 479] width 18 height 18
click at [800, 488] on input "Select an option" at bounding box center [799, 479] width 18 height 18
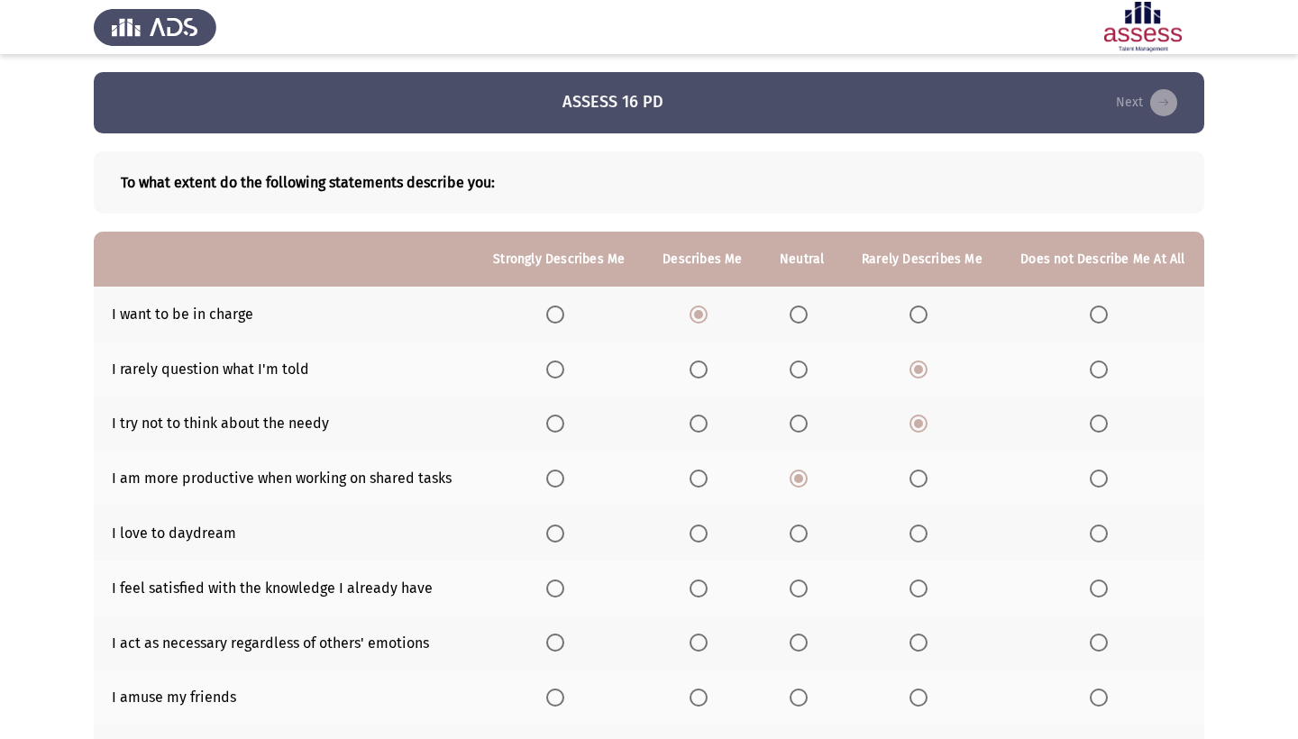
click at [695, 543] on span "Select an option" at bounding box center [699, 534] width 18 height 18
click at [695, 543] on input "Select an option" at bounding box center [699, 534] width 18 height 18
click at [913, 598] on span "Select an option" at bounding box center [919, 589] width 18 height 18
click at [913, 598] on input "Select an option" at bounding box center [919, 589] width 18 height 18
click at [913, 652] on span "Select an option" at bounding box center [919, 643] width 18 height 18
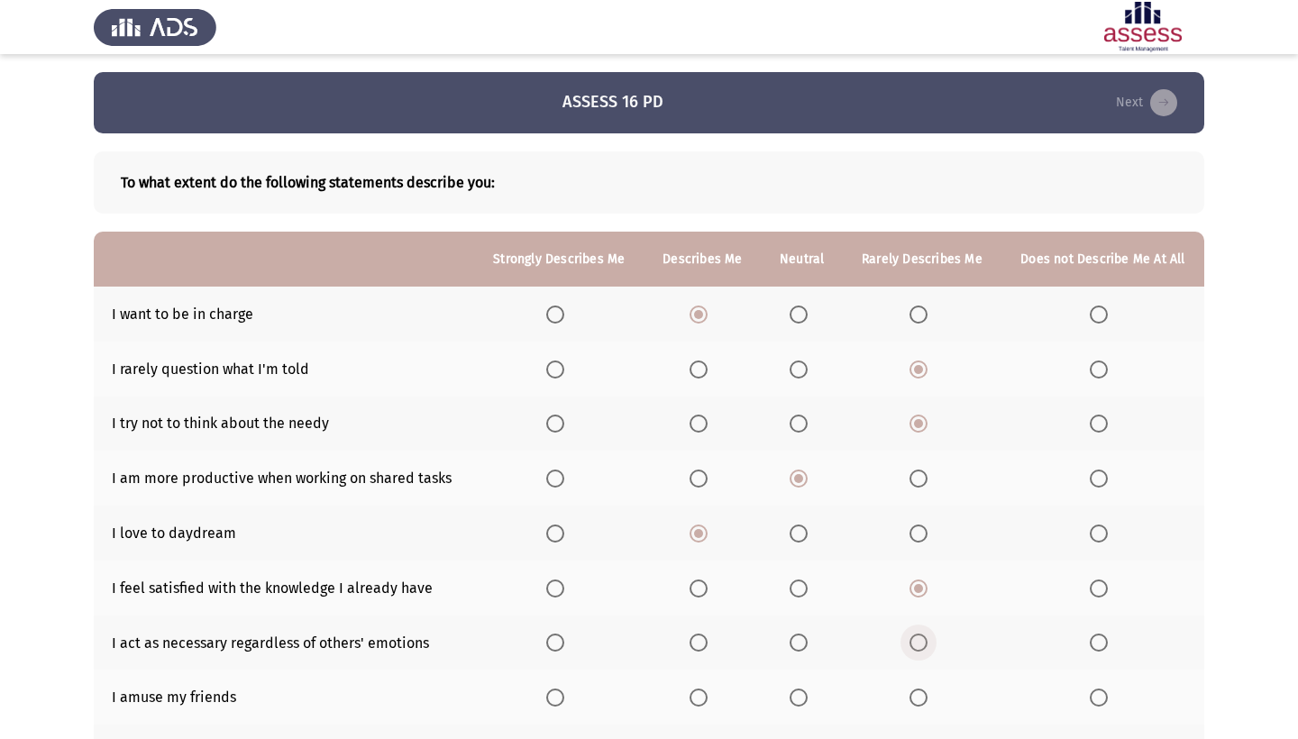
click at [913, 652] on input "Select an option" at bounding box center [919, 643] width 18 height 18
click at [693, 707] on span "Select an option" at bounding box center [699, 698] width 18 height 18
click at [693, 707] on input "Select an option" at bounding box center [699, 698] width 18 height 18
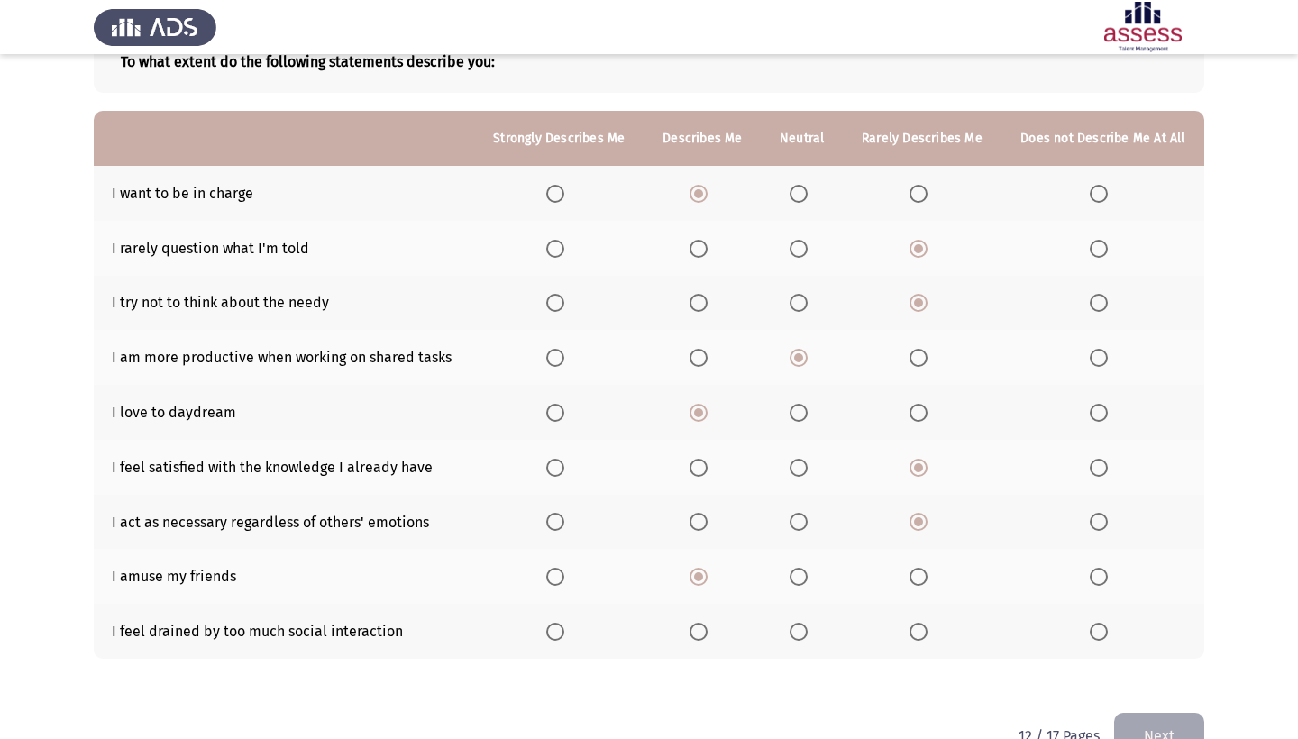
scroll to position [114, 0]
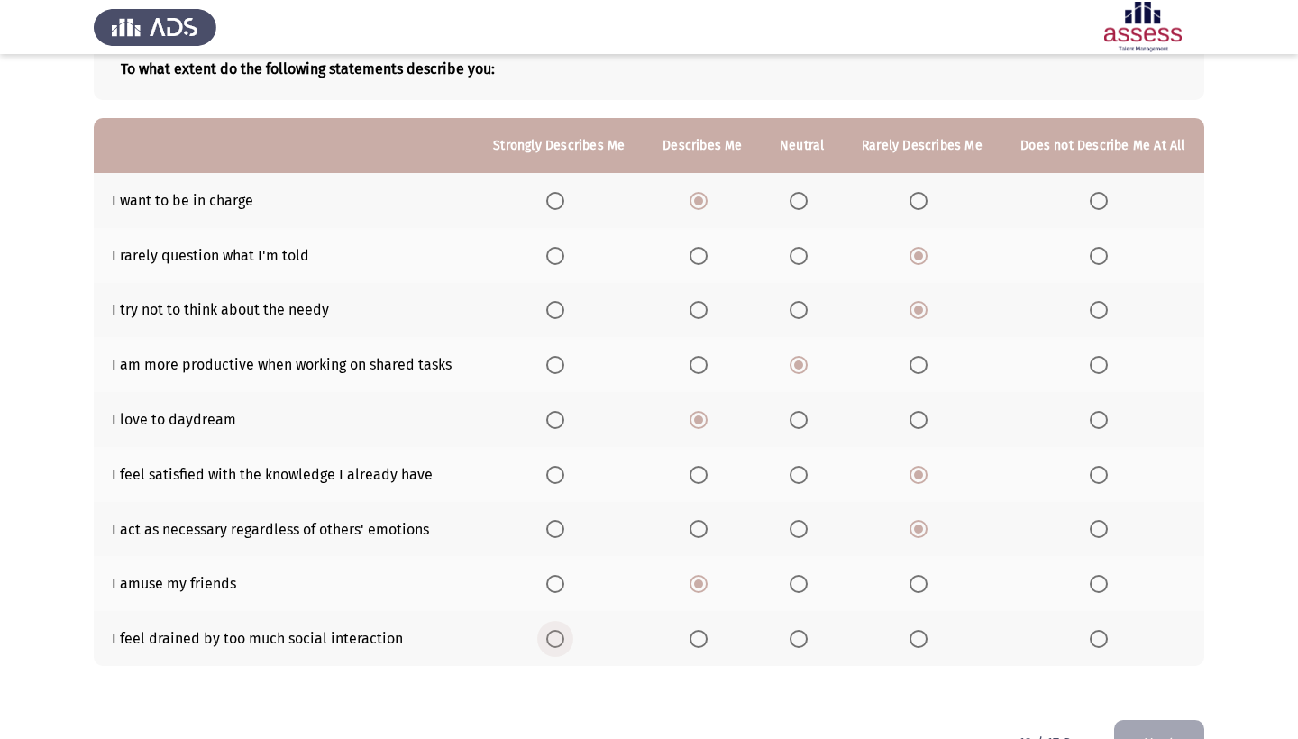
click at [546, 648] on span "Select an option" at bounding box center [555, 639] width 18 height 18
click at [546, 648] on input "Select an option" at bounding box center [555, 639] width 18 height 18
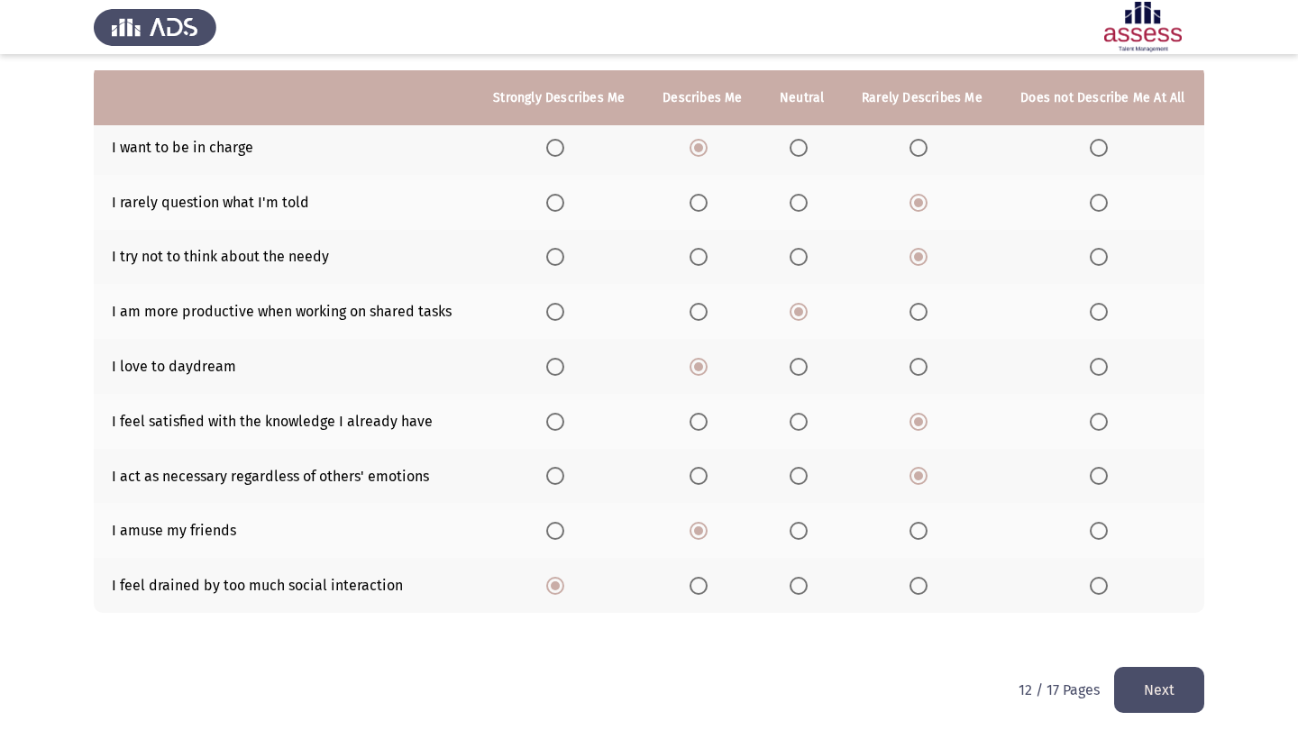
scroll to position [185, 0]
click at [1168, 683] on button "Next" at bounding box center [1159, 690] width 90 height 46
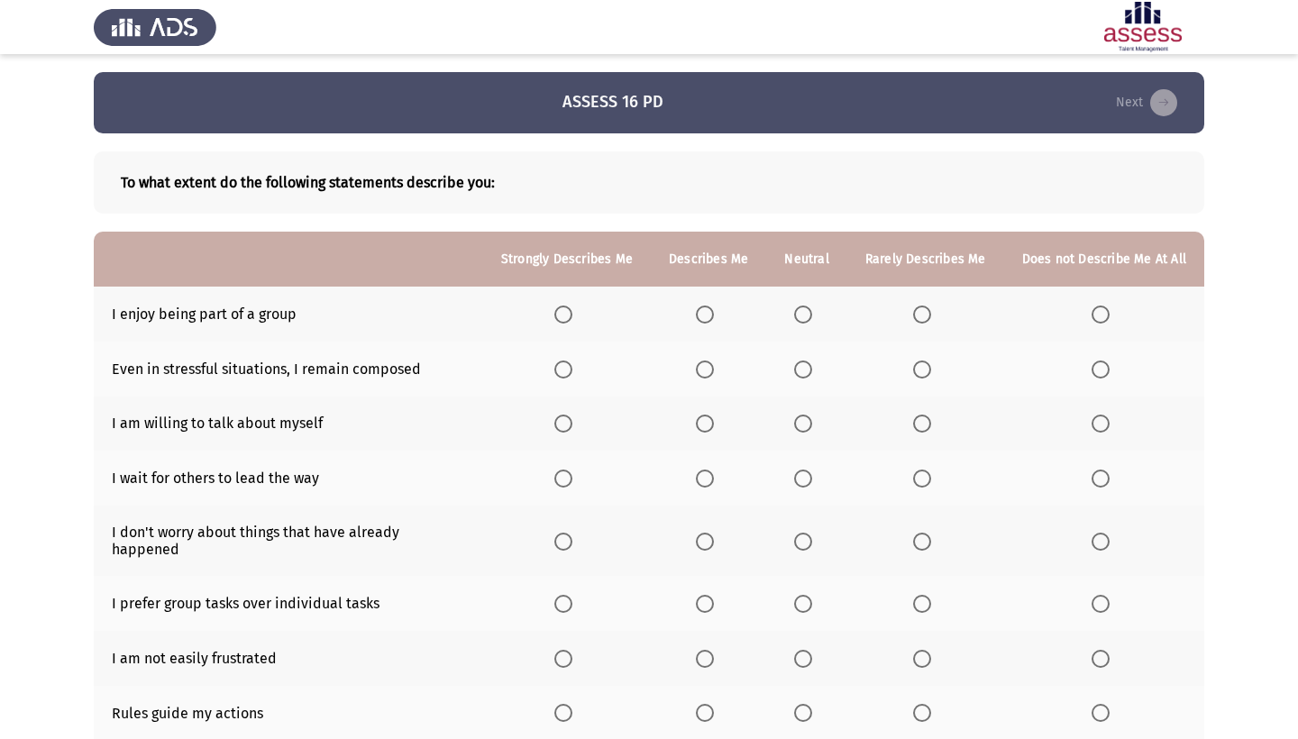
click at [555, 318] on span "Select an option" at bounding box center [564, 315] width 18 height 18
click at [555, 318] on input "Select an option" at bounding box center [564, 315] width 18 height 18
click at [913, 374] on span "Select an option" at bounding box center [922, 370] width 18 height 18
click at [913, 374] on input "Select an option" at bounding box center [922, 370] width 18 height 18
click at [696, 426] on span "Select an option" at bounding box center [705, 424] width 18 height 18
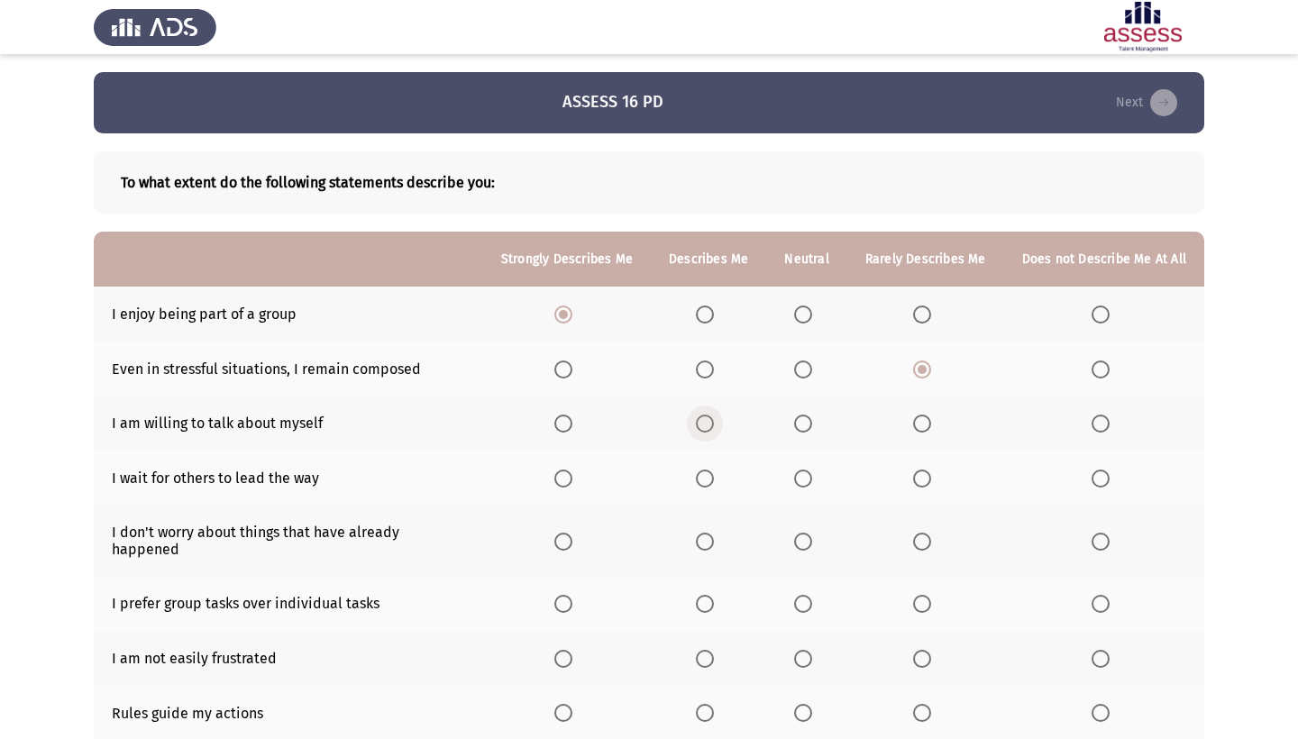
click at [696, 426] on input "Select an option" at bounding box center [705, 424] width 18 height 18
click at [913, 486] on span "Select an option" at bounding box center [922, 479] width 18 height 18
click at [913, 486] on input "Select an option" at bounding box center [922, 479] width 18 height 18
click at [555, 538] on span "Select an option" at bounding box center [564, 542] width 18 height 18
click at [555, 538] on input "Select an option" at bounding box center [564, 542] width 18 height 18
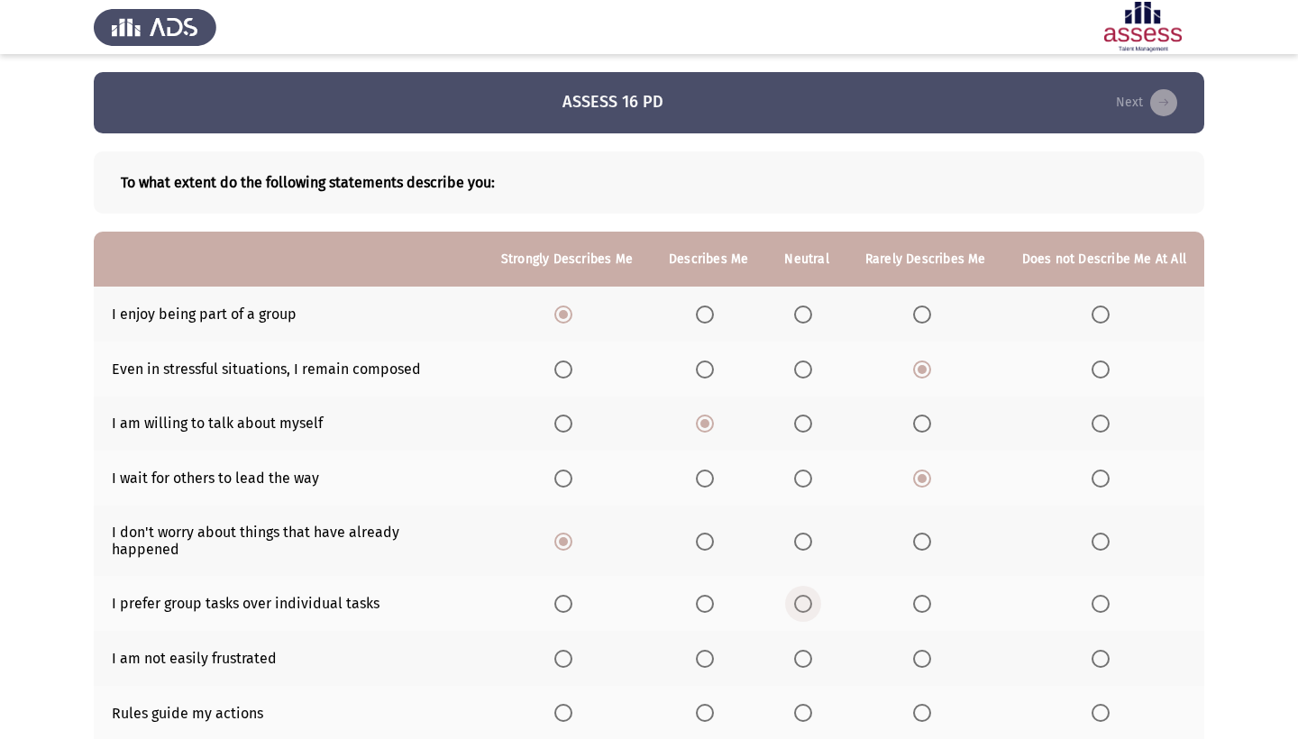
click at [796, 610] on span "Select an option" at bounding box center [803, 604] width 18 height 18
click at [796, 610] on input "Select an option" at bounding box center [803, 604] width 18 height 18
click at [917, 662] on span "Select an option" at bounding box center [922, 659] width 18 height 18
click at [917, 662] on input "Select an option" at bounding box center [922, 659] width 18 height 18
click at [794, 656] on span "Select an option" at bounding box center [803, 659] width 18 height 18
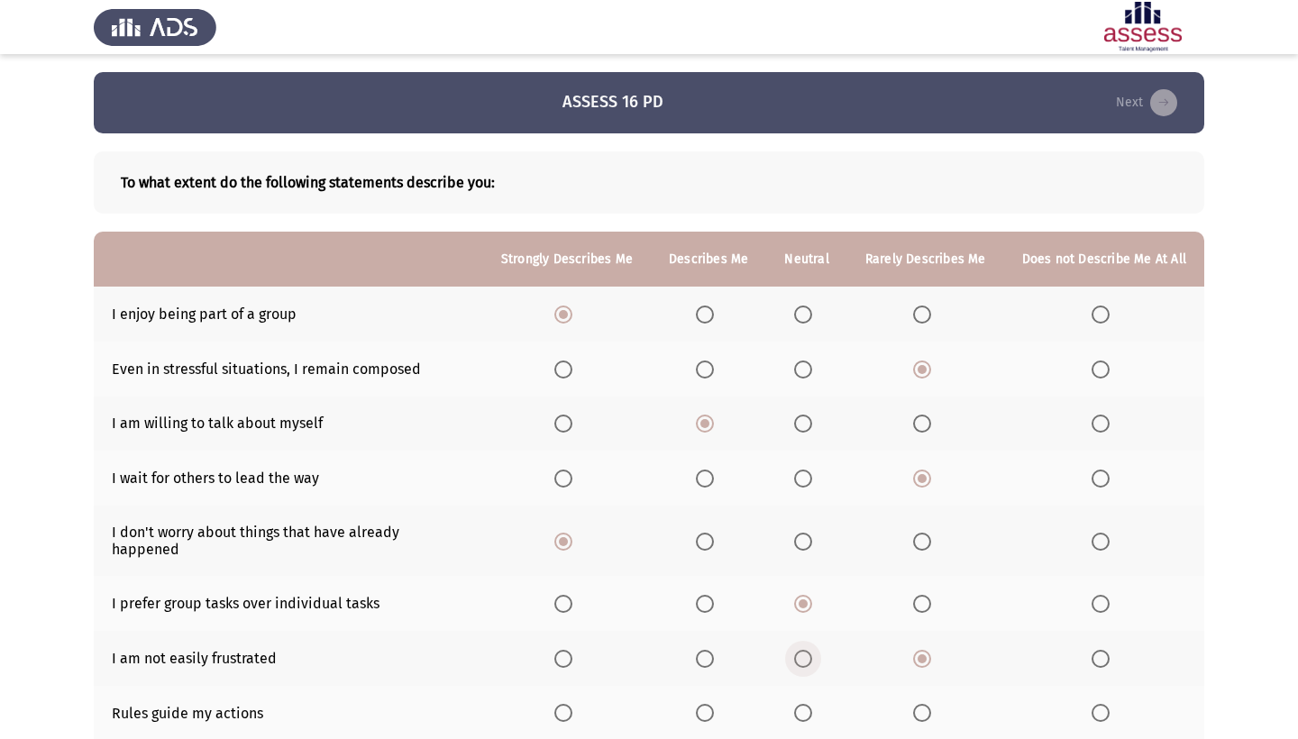
click at [794, 656] on input "Select an option" at bounding box center [803, 659] width 18 height 18
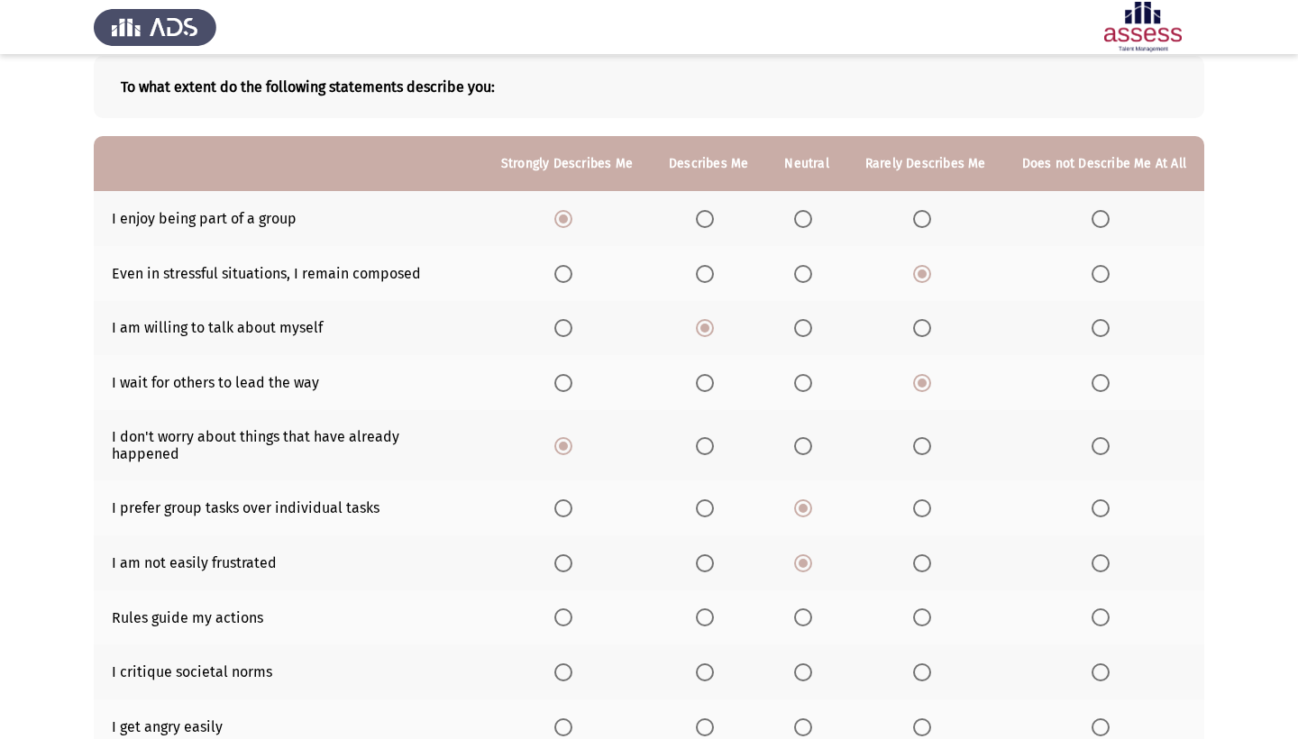
scroll to position [93, 0]
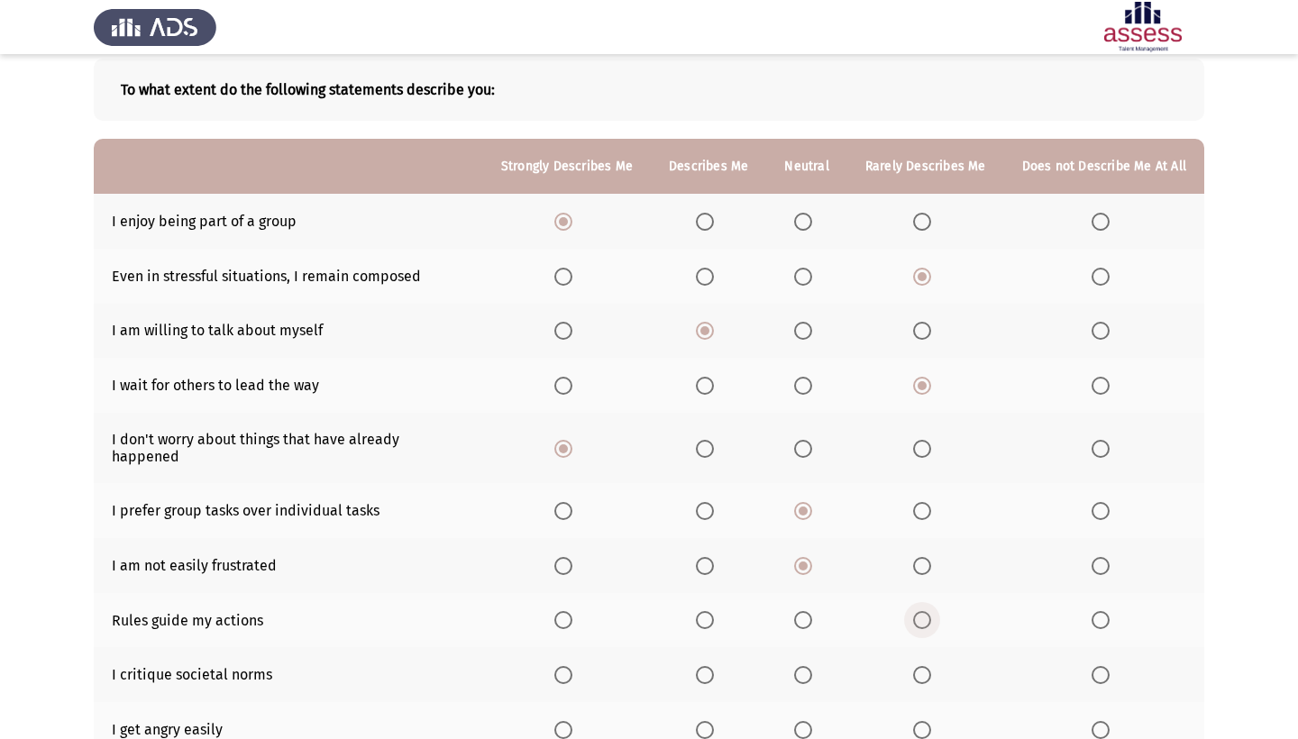
click at [914, 629] on span "Select an option" at bounding box center [922, 620] width 18 height 18
click at [914, 629] on input "Select an option" at bounding box center [922, 620] width 18 height 18
click at [696, 683] on span "Select an option" at bounding box center [705, 675] width 18 height 18
click at [696, 683] on input "Select an option" at bounding box center [705, 675] width 18 height 18
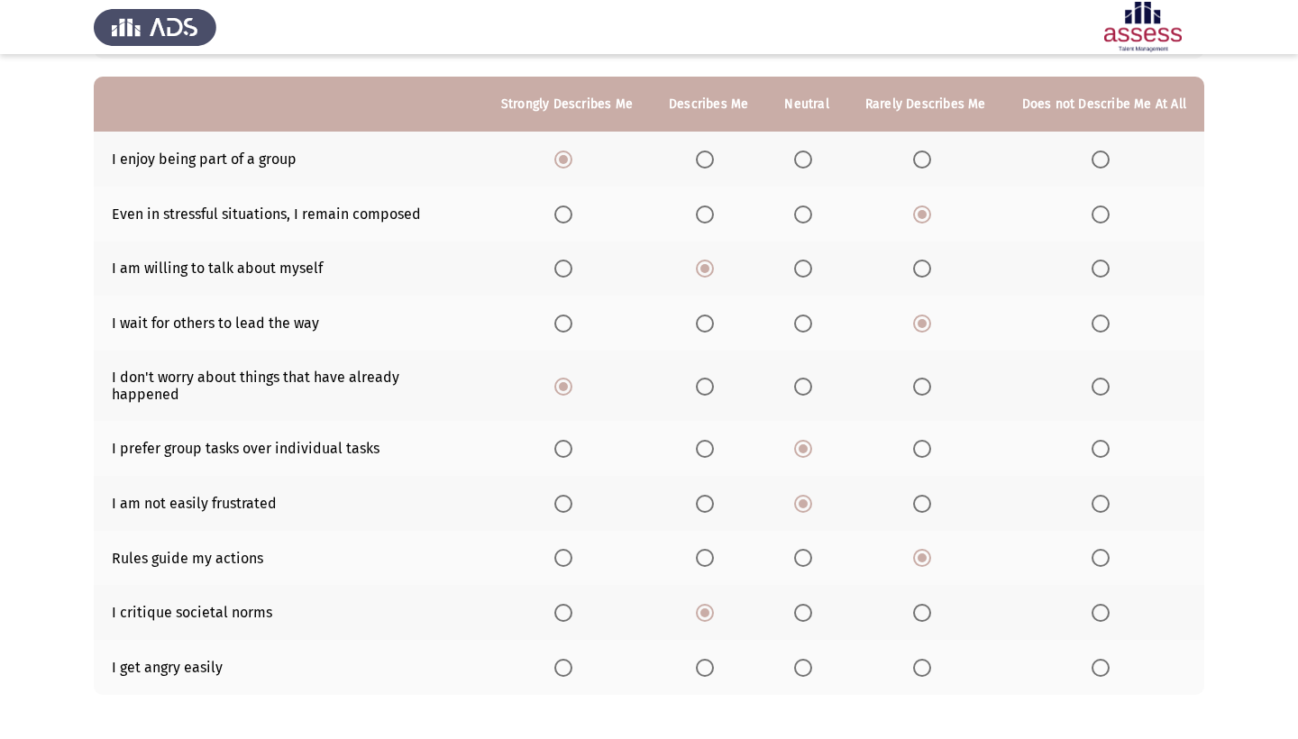
scroll to position [156, 0]
click at [913, 676] on span "Select an option" at bounding box center [922, 667] width 18 height 18
click at [913, 676] on input "Select an option" at bounding box center [922, 667] width 18 height 18
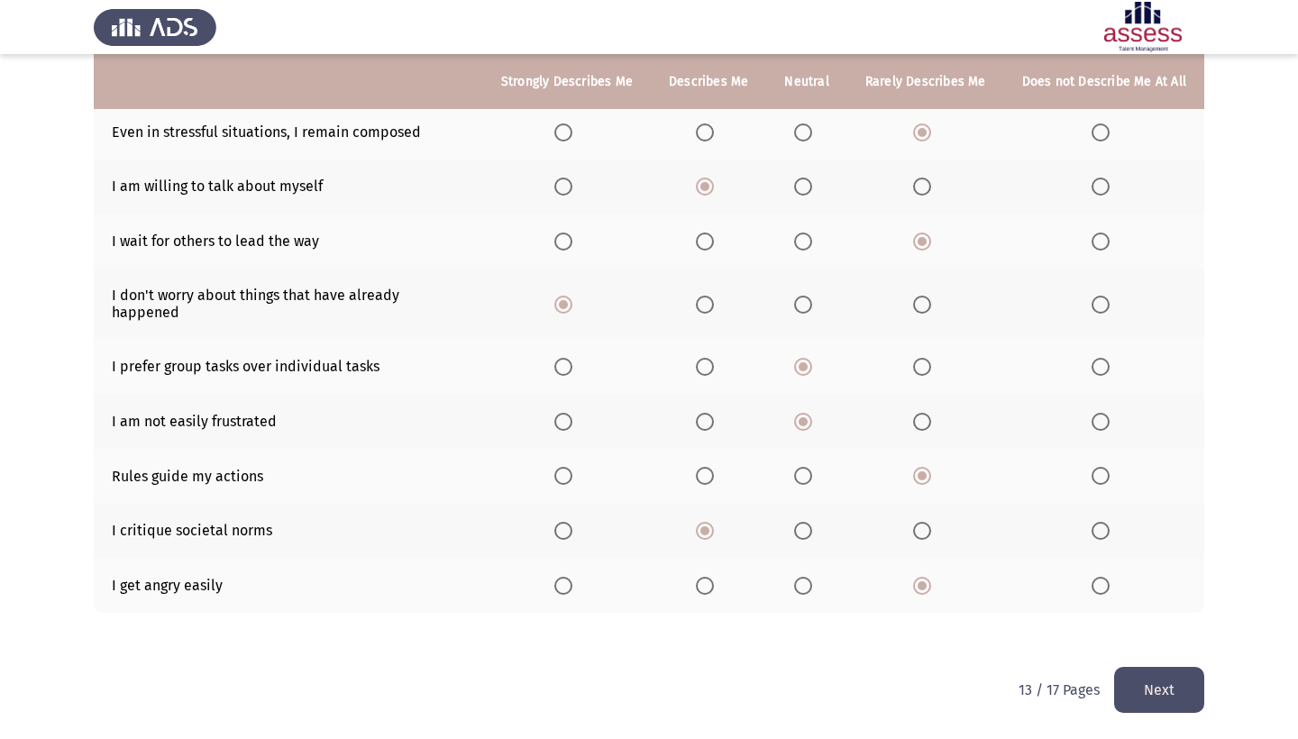
scroll to position [240, 0]
click at [1169, 692] on button "Next" at bounding box center [1159, 690] width 90 height 46
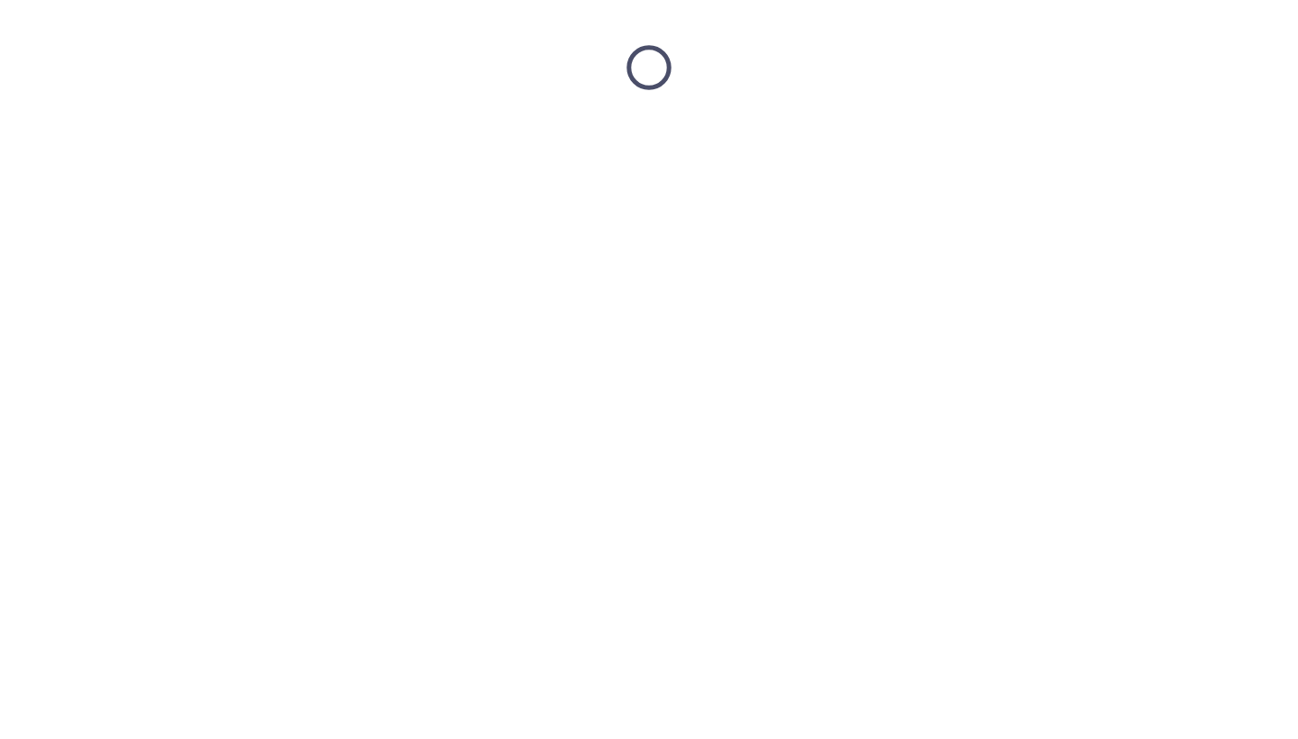
scroll to position [0, 0]
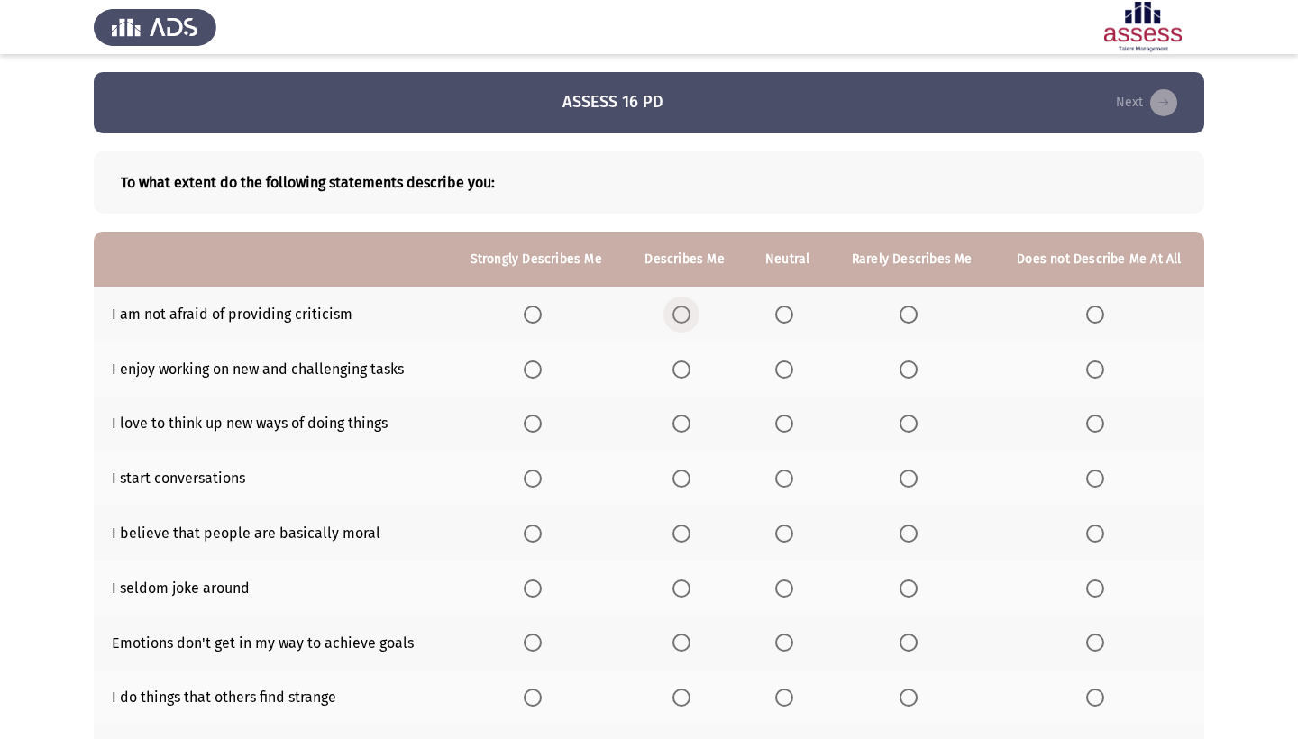
click at [674, 319] on span "Select an option" at bounding box center [682, 315] width 18 height 18
click at [674, 319] on input "Select an option" at bounding box center [682, 315] width 18 height 18
click at [524, 374] on span "Select an option" at bounding box center [533, 370] width 18 height 18
click at [524, 374] on input "Select an option" at bounding box center [533, 370] width 18 height 18
click at [531, 426] on span "Select an option" at bounding box center [533, 424] width 18 height 18
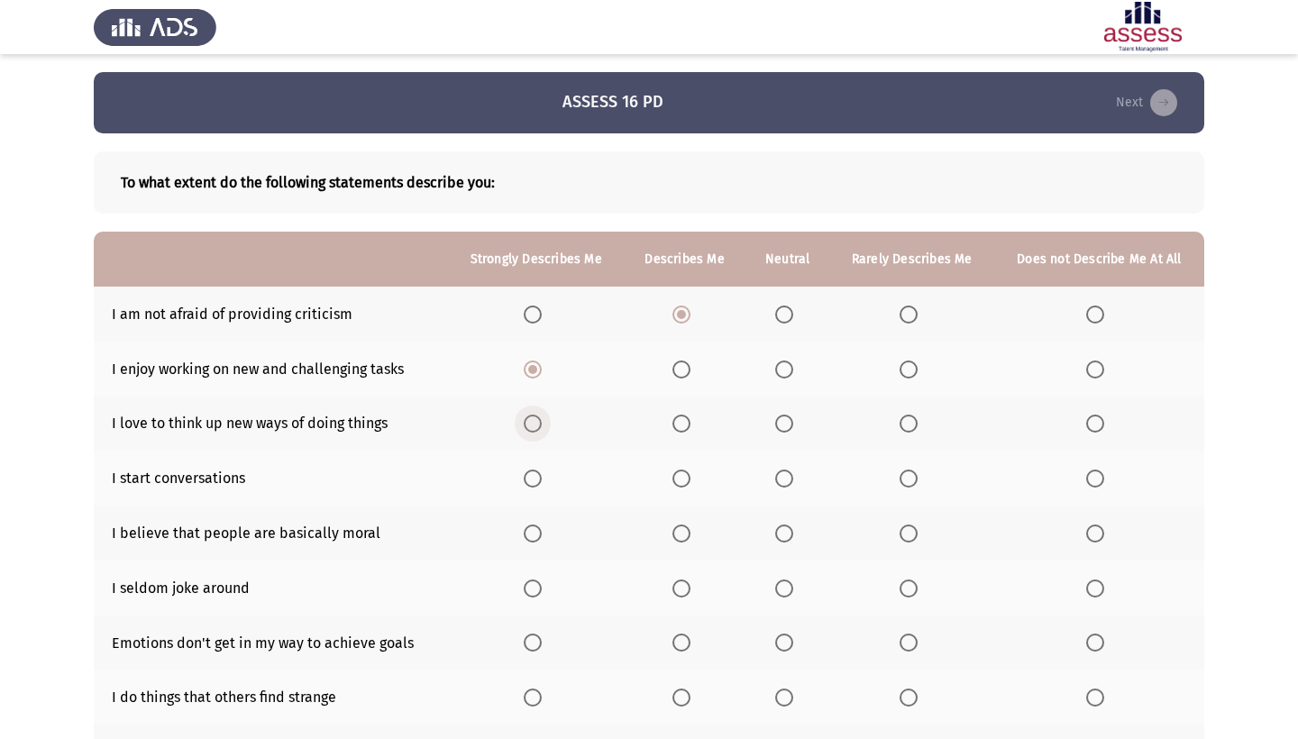
click at [531, 426] on input "Select an option" at bounding box center [533, 424] width 18 height 18
click at [679, 487] on span "Select an option" at bounding box center [682, 479] width 18 height 18
click at [679, 487] on input "Select an option" at bounding box center [682, 479] width 18 height 18
click at [776, 538] on span "Select an option" at bounding box center [784, 534] width 18 height 18
click at [776, 538] on input "Select an option" at bounding box center [784, 534] width 18 height 18
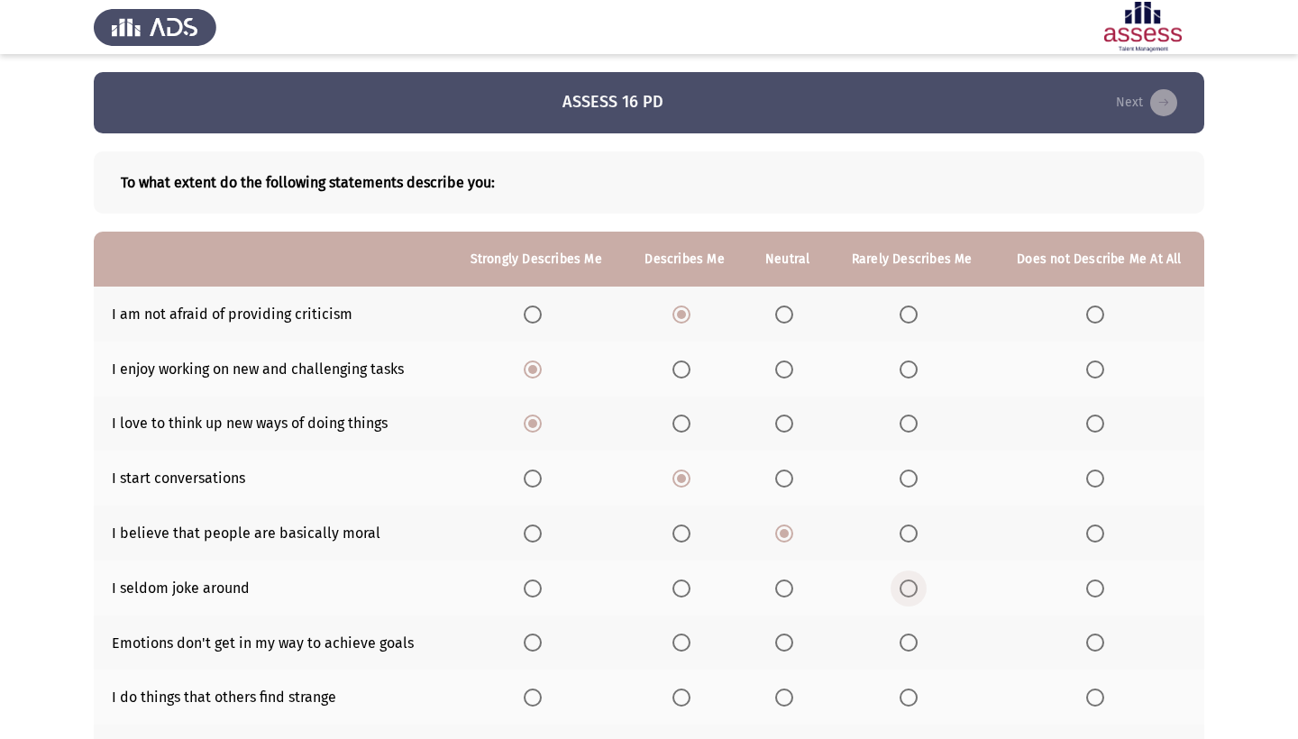
click at [908, 590] on span "Select an option" at bounding box center [909, 589] width 18 height 18
click at [908, 590] on input "Select an option" at bounding box center [909, 589] width 18 height 18
click at [784, 647] on span "Select an option" at bounding box center [784, 643] width 18 height 18
click at [784, 647] on input "Select an option" at bounding box center [784, 643] width 18 height 18
click at [676, 696] on span "Select an option" at bounding box center [682, 698] width 18 height 18
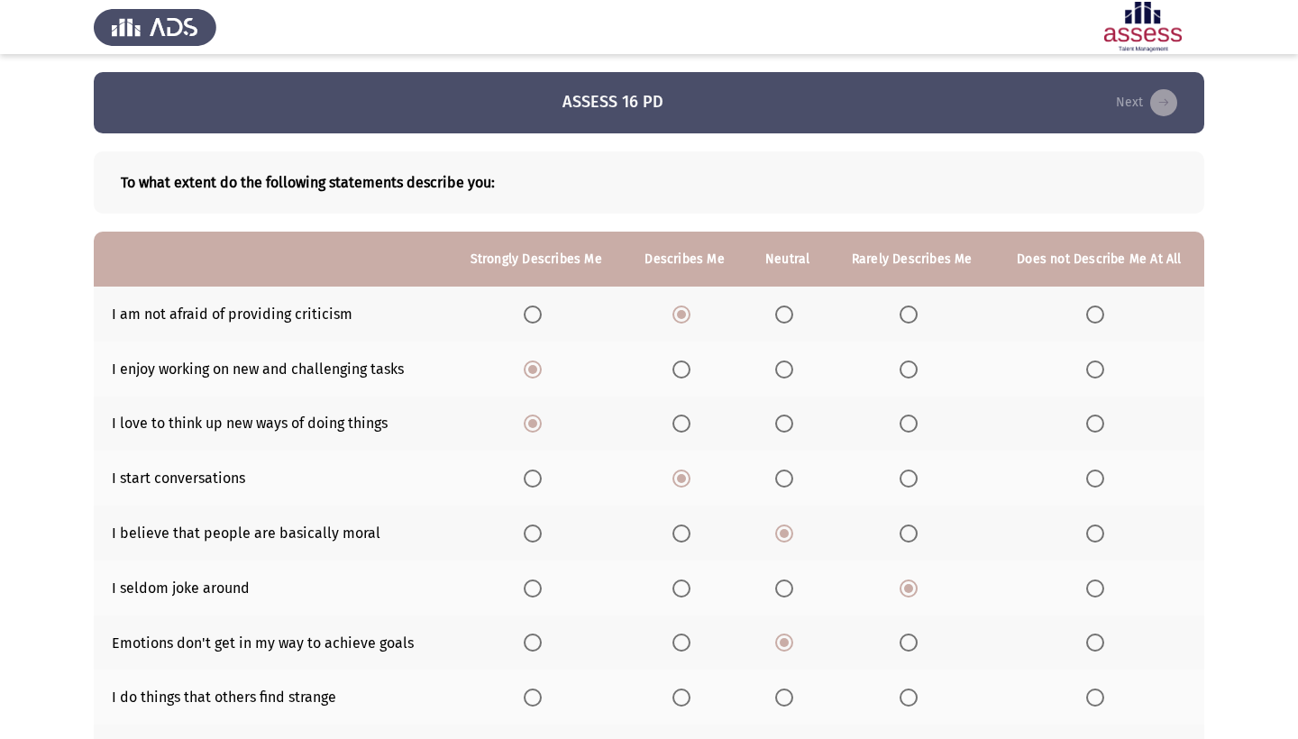
click at [676, 696] on input "Select an option" at bounding box center [682, 698] width 18 height 18
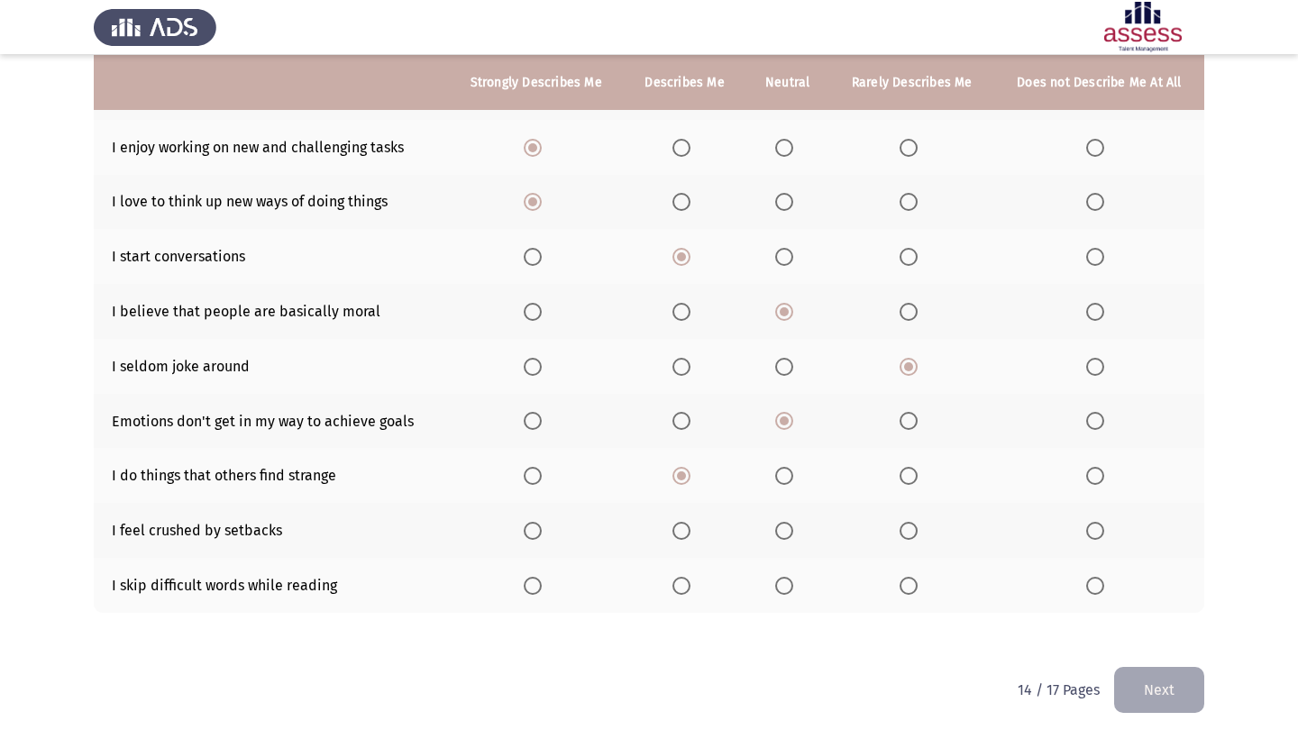
scroll to position [225, 0]
click at [678, 539] on span "Select an option" at bounding box center [682, 531] width 18 height 18
click at [678, 539] on input "Select an option" at bounding box center [682, 531] width 18 height 18
click at [903, 587] on span "Select an option" at bounding box center [909, 586] width 18 height 18
click at [903, 587] on input "Select an option" at bounding box center [909, 586] width 18 height 18
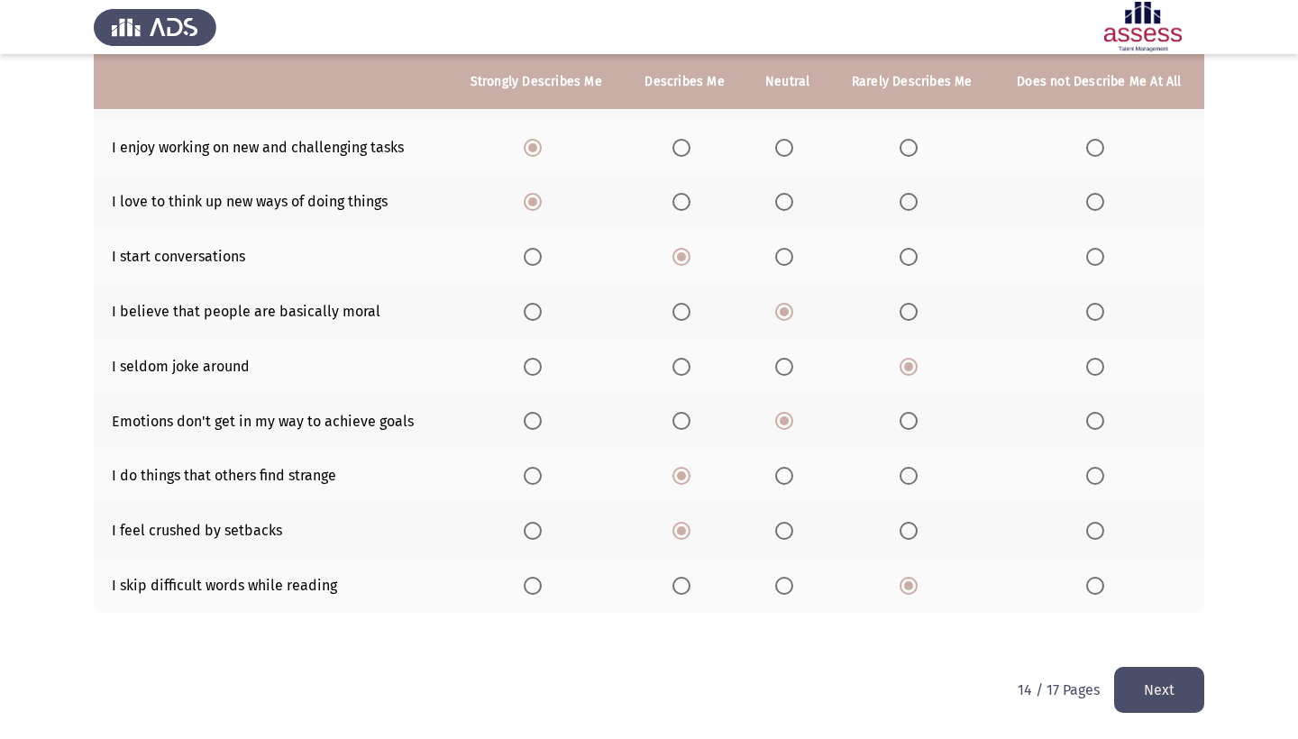
click at [1163, 689] on button "Next" at bounding box center [1159, 690] width 90 height 46
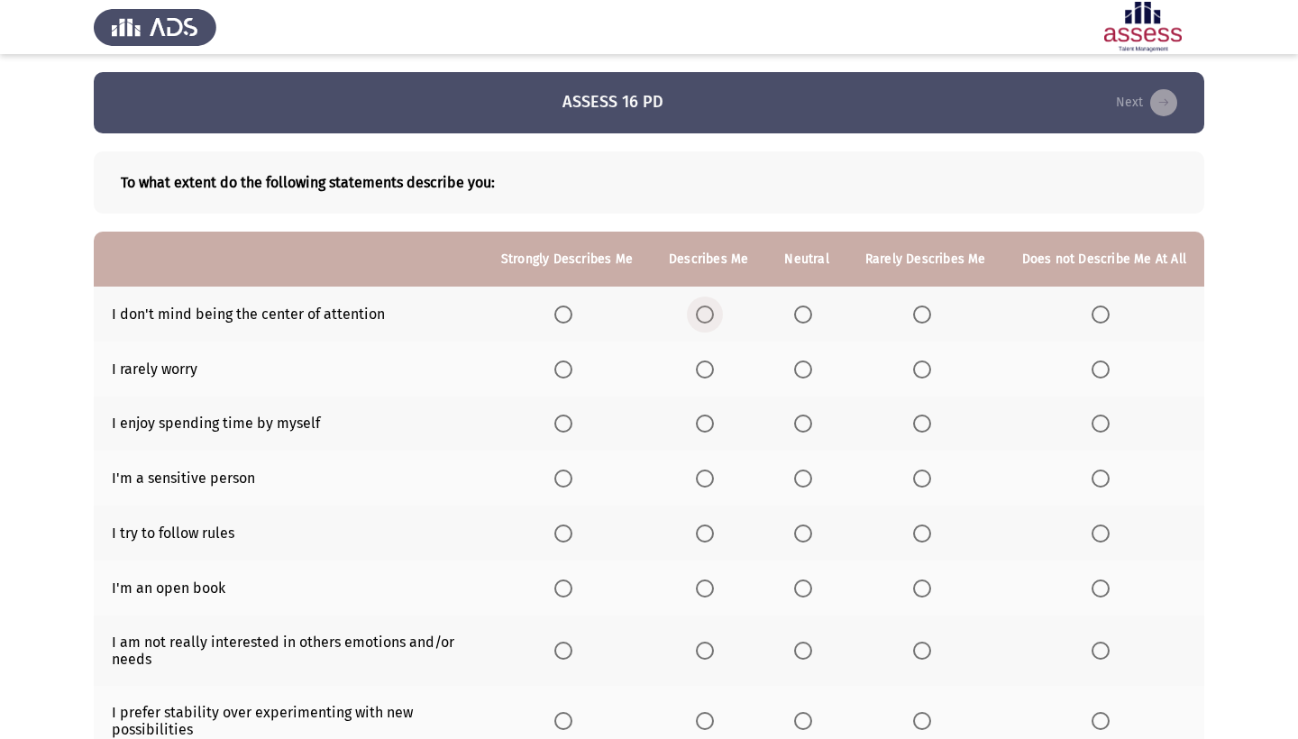
click at [696, 322] on span "Select an option" at bounding box center [705, 315] width 18 height 18
click at [696, 322] on input "Select an option" at bounding box center [705, 315] width 18 height 18
click at [794, 365] on span "Select an option" at bounding box center [803, 370] width 18 height 18
click at [794, 365] on input "Select an option" at bounding box center [803, 370] width 18 height 18
click at [696, 422] on span "Select an option" at bounding box center [705, 424] width 18 height 18
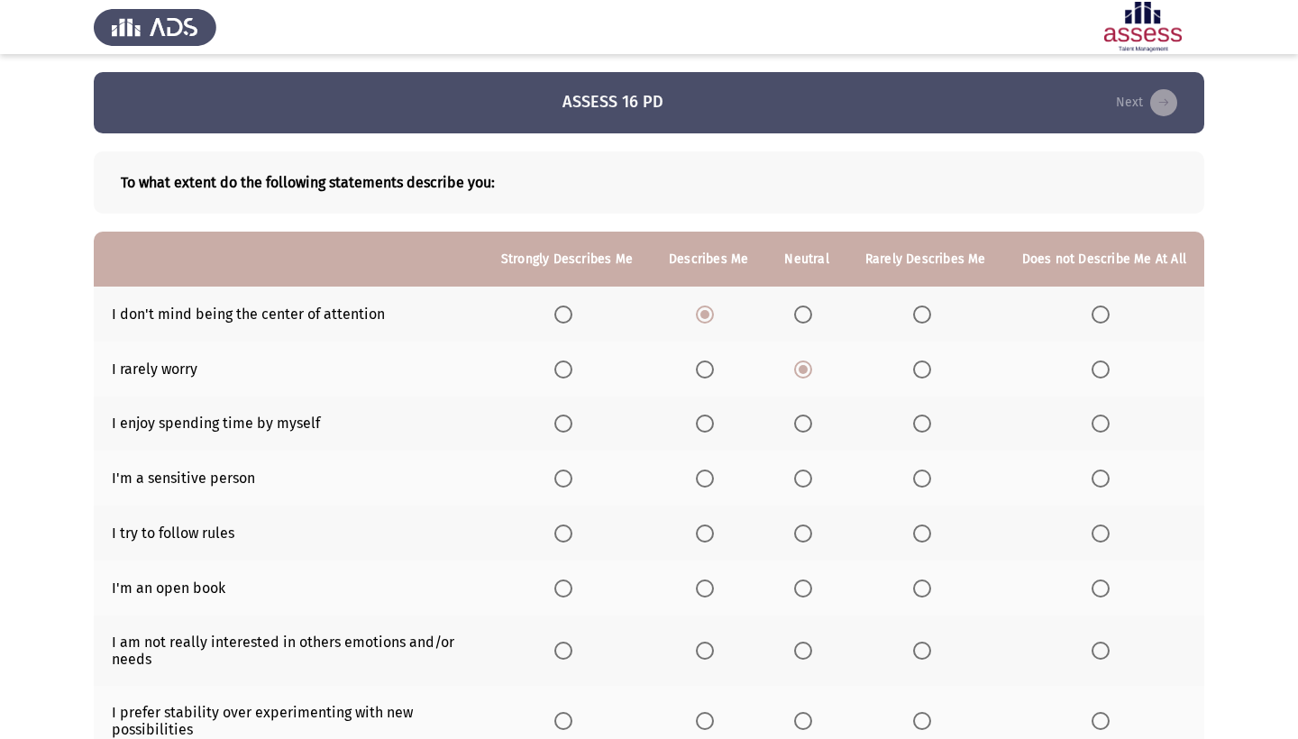
click at [696, 422] on input "Select an option" at bounding box center [705, 424] width 18 height 18
click at [696, 475] on span "Select an option" at bounding box center [705, 479] width 18 height 18
click at [696, 475] on input "Select an option" at bounding box center [705, 479] width 18 height 18
click at [696, 533] on span "Select an option" at bounding box center [705, 534] width 18 height 18
click at [696, 533] on input "Select an option" at bounding box center [705, 534] width 18 height 18
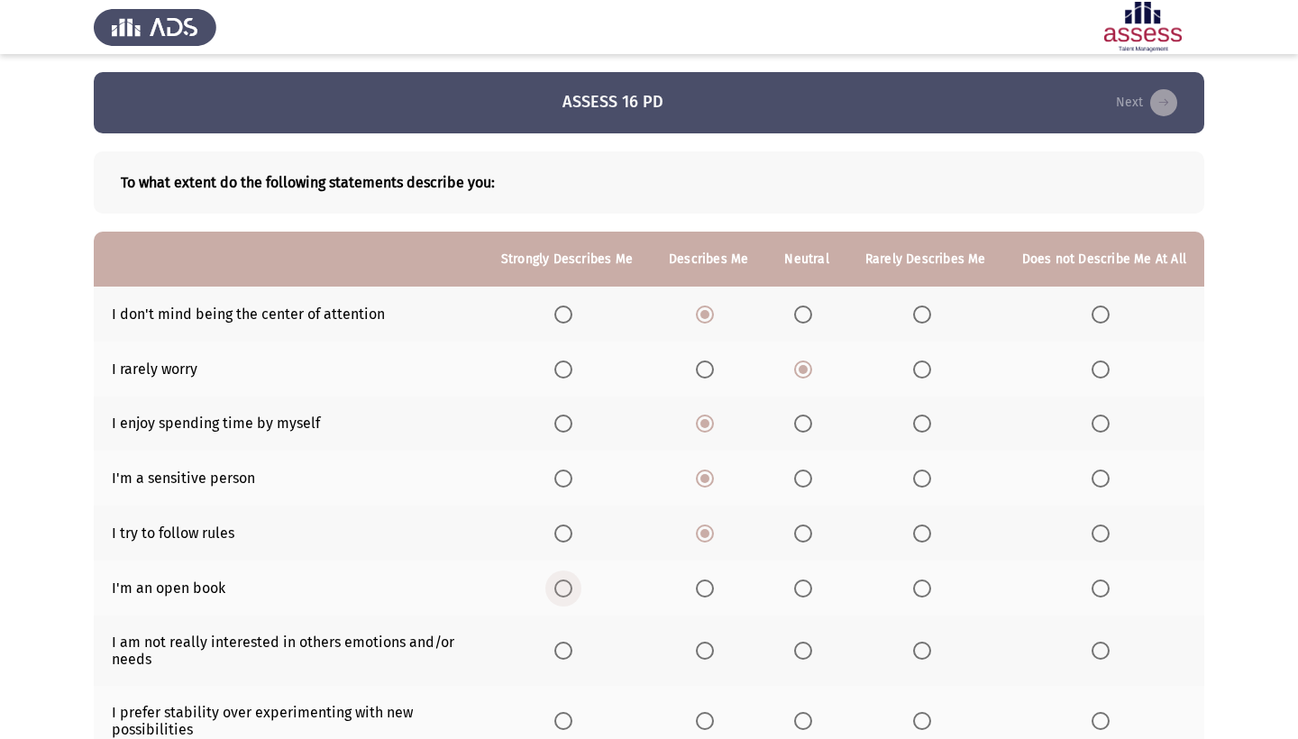
click at [555, 596] on span "Select an option" at bounding box center [564, 589] width 18 height 18
click at [555, 596] on input "Select an option" at bounding box center [564, 589] width 18 height 18
click at [1107, 648] on label "Select an option" at bounding box center [1104, 651] width 25 height 18
click at [1107, 648] on input "Select an option" at bounding box center [1101, 651] width 18 height 18
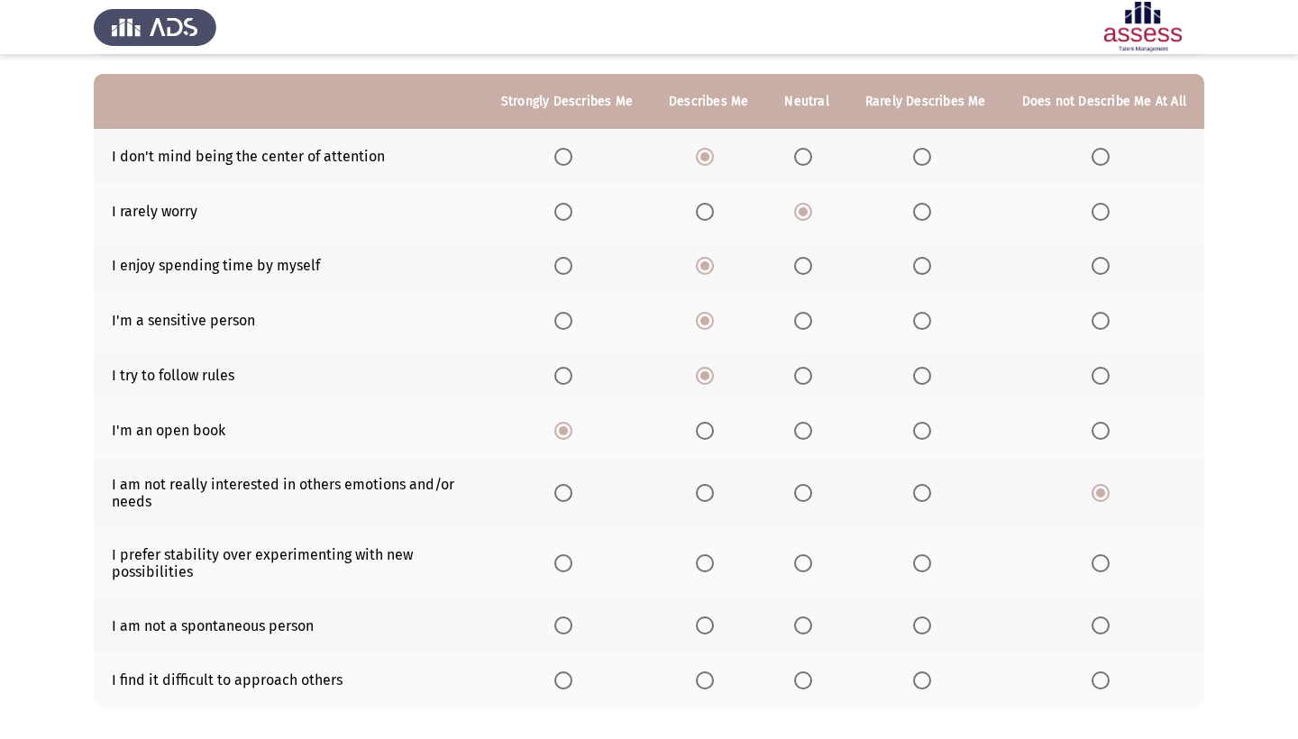
scroll to position [160, 0]
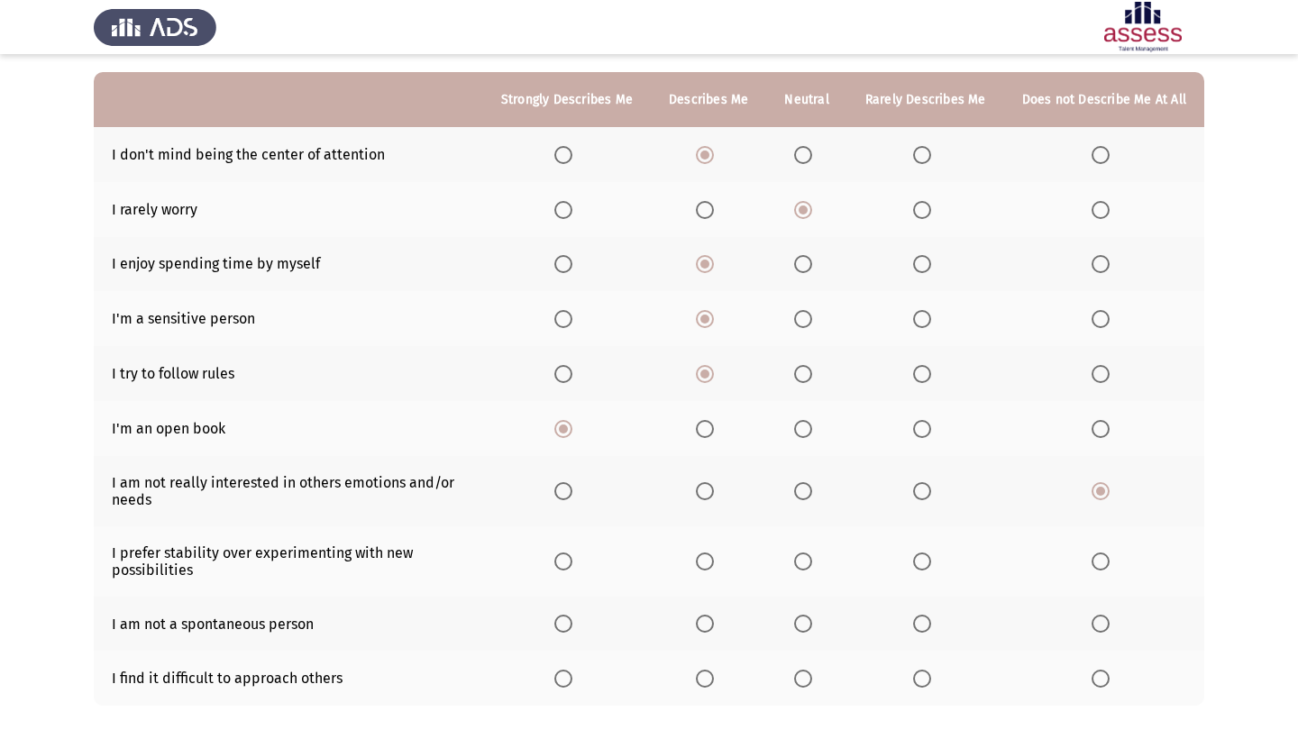
click at [913, 567] on span "Select an option" at bounding box center [922, 562] width 18 height 18
click at [913, 567] on input "Select an option" at bounding box center [922, 562] width 18 height 18
click at [917, 631] on span "Select an option" at bounding box center [922, 624] width 18 height 18
click at [917, 631] on input "Select an option" at bounding box center [922, 624] width 18 height 18
click at [913, 686] on span "Select an option" at bounding box center [922, 679] width 18 height 18
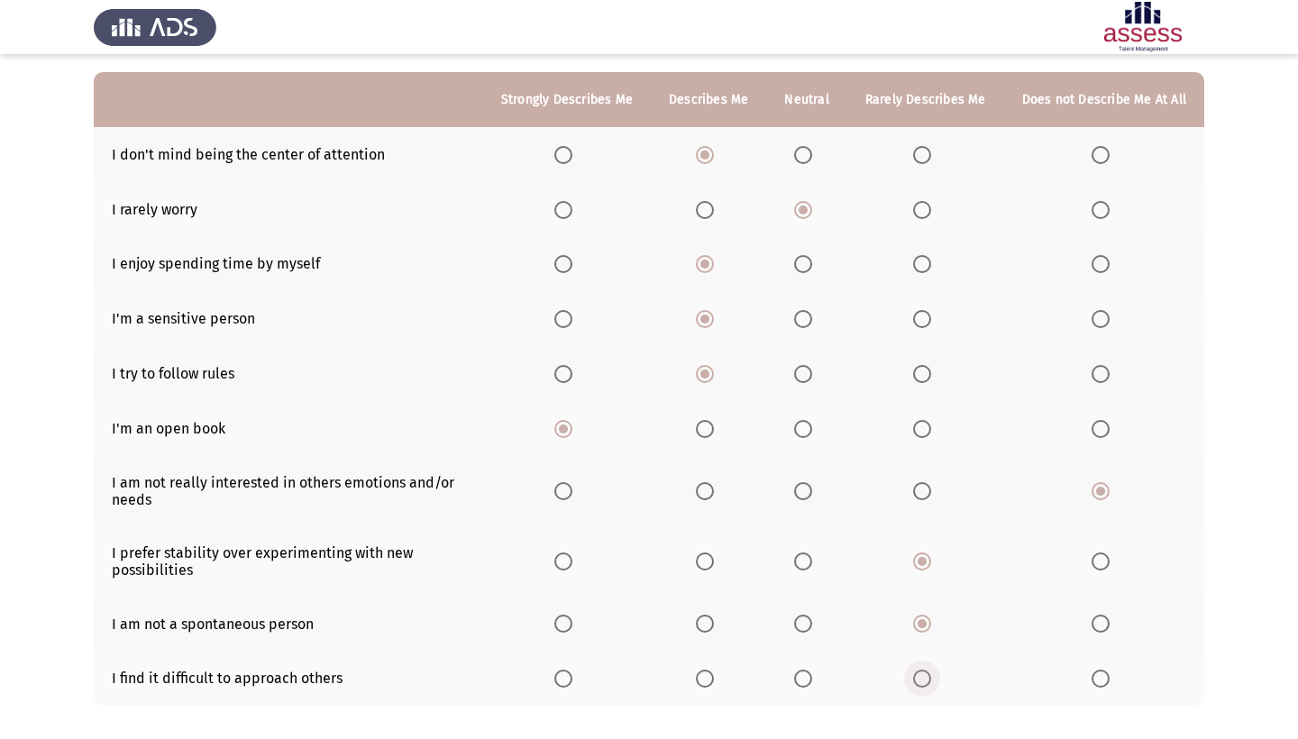
click at [913, 686] on input "Select an option" at bounding box center [922, 679] width 18 height 18
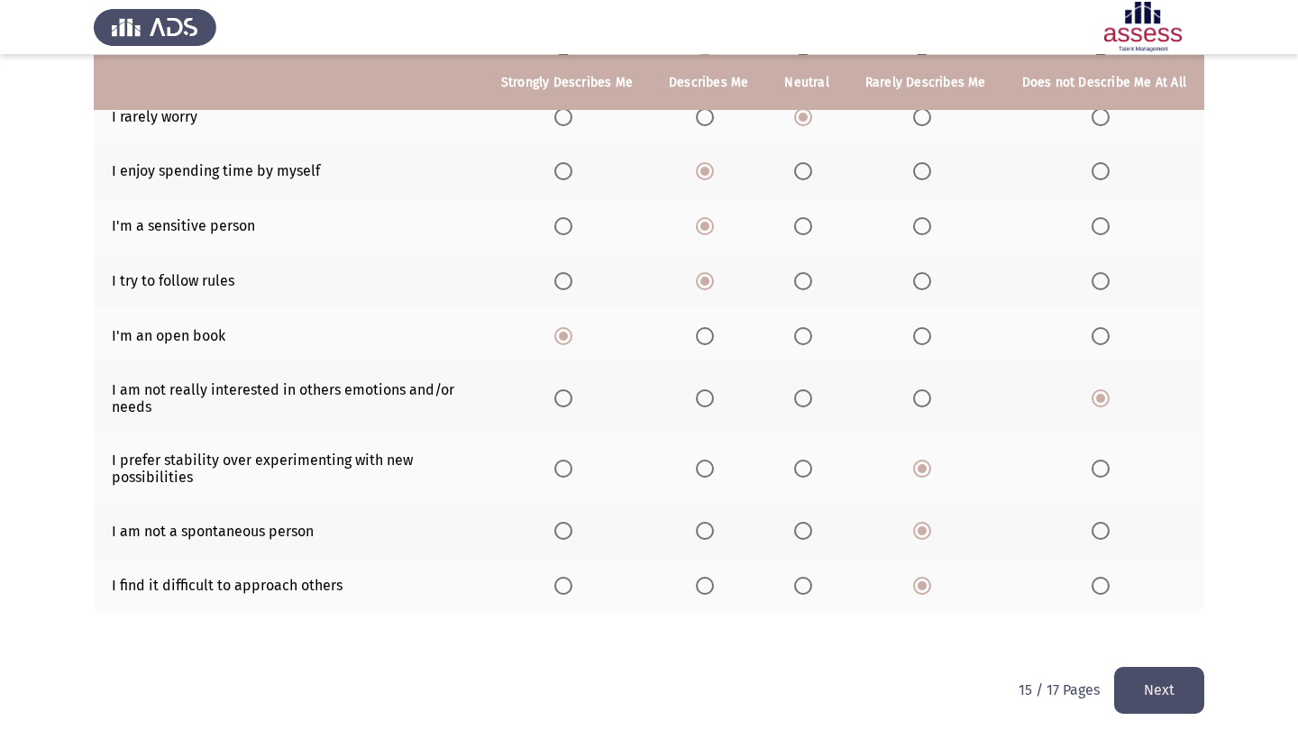
scroll to position [255, 0]
click at [1149, 683] on button "Next" at bounding box center [1159, 690] width 90 height 46
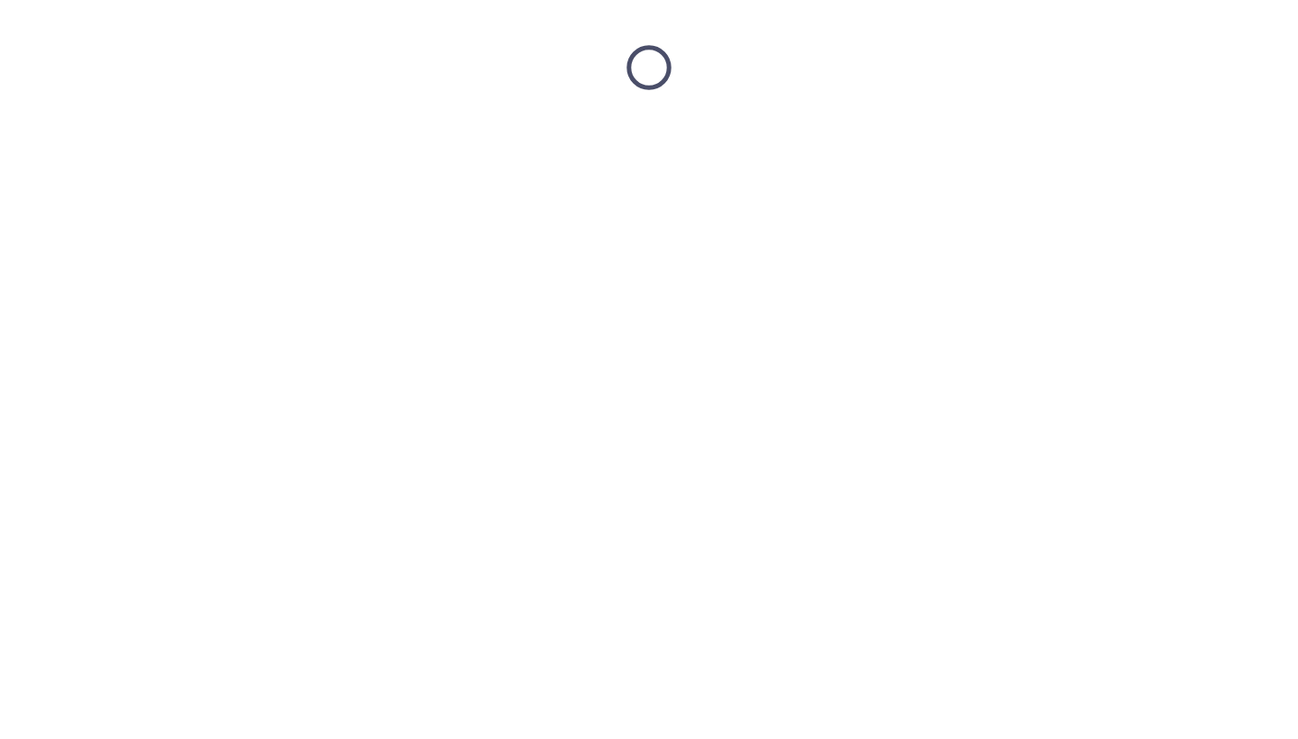
scroll to position [0, 0]
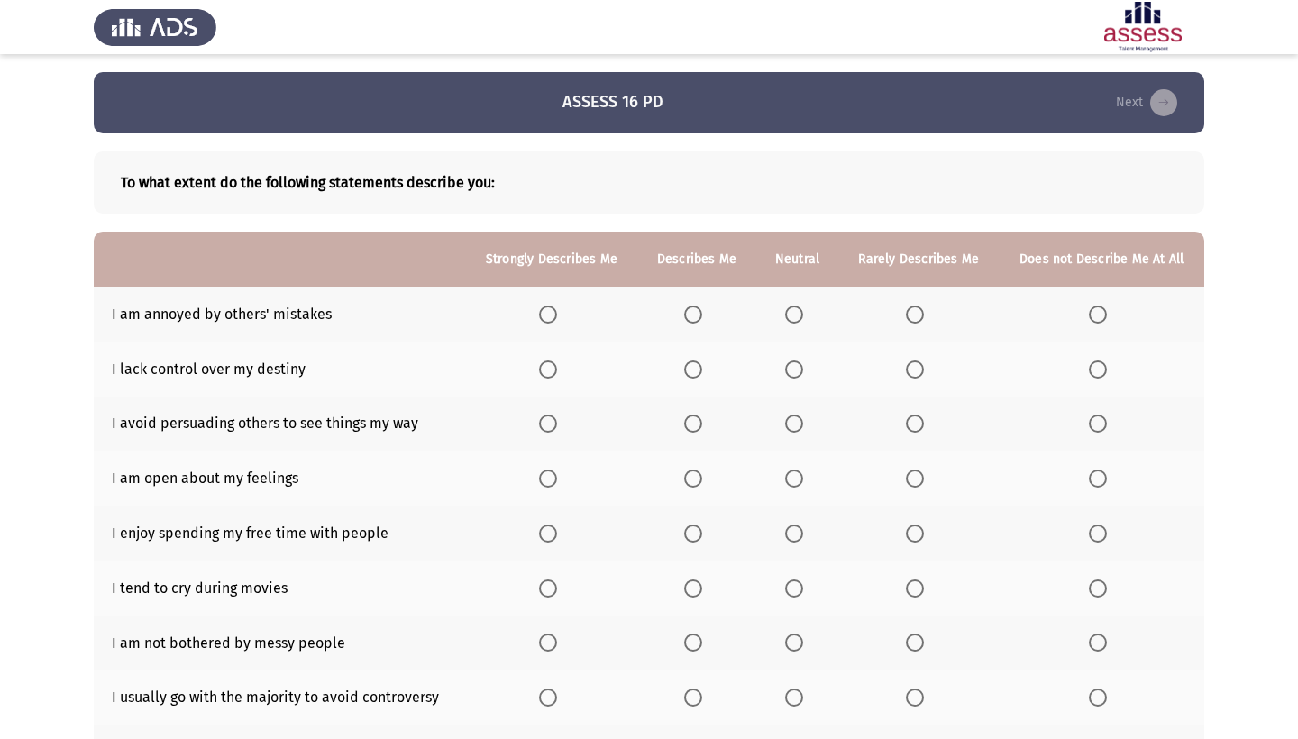
click at [913, 320] on span "Select an option" at bounding box center [915, 315] width 18 height 18
click at [913, 320] on input "Select an option" at bounding box center [915, 315] width 18 height 18
click at [684, 378] on span "Select an option" at bounding box center [693, 370] width 18 height 18
click at [684, 378] on input "Select an option" at bounding box center [693, 370] width 18 height 18
click at [918, 429] on span "Select an option" at bounding box center [915, 424] width 18 height 18
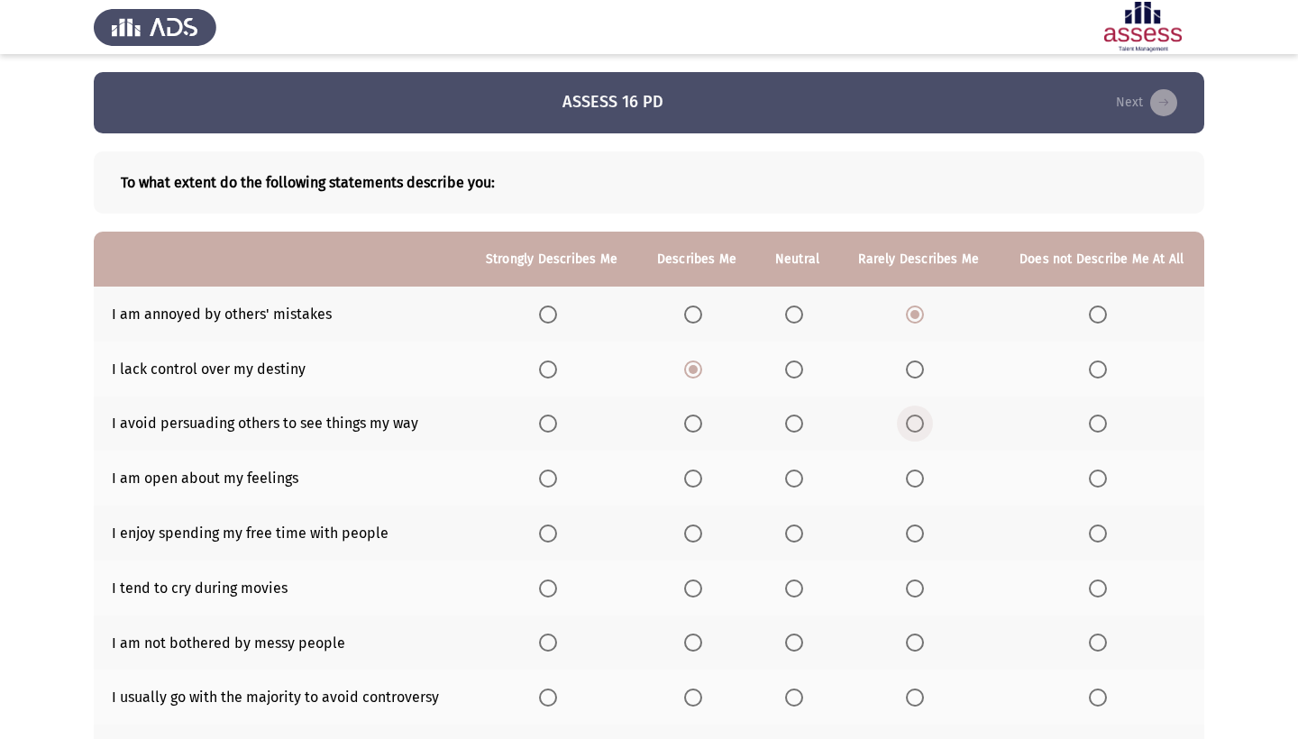
click at [918, 429] on input "Select an option" at bounding box center [915, 424] width 18 height 18
click at [684, 481] on span "Select an option" at bounding box center [693, 479] width 18 height 18
click at [684, 481] on input "Select an option" at bounding box center [693, 479] width 18 height 18
click at [549, 539] on span "Select an option" at bounding box center [548, 534] width 18 height 18
click at [549, 539] on input "Select an option" at bounding box center [548, 534] width 18 height 18
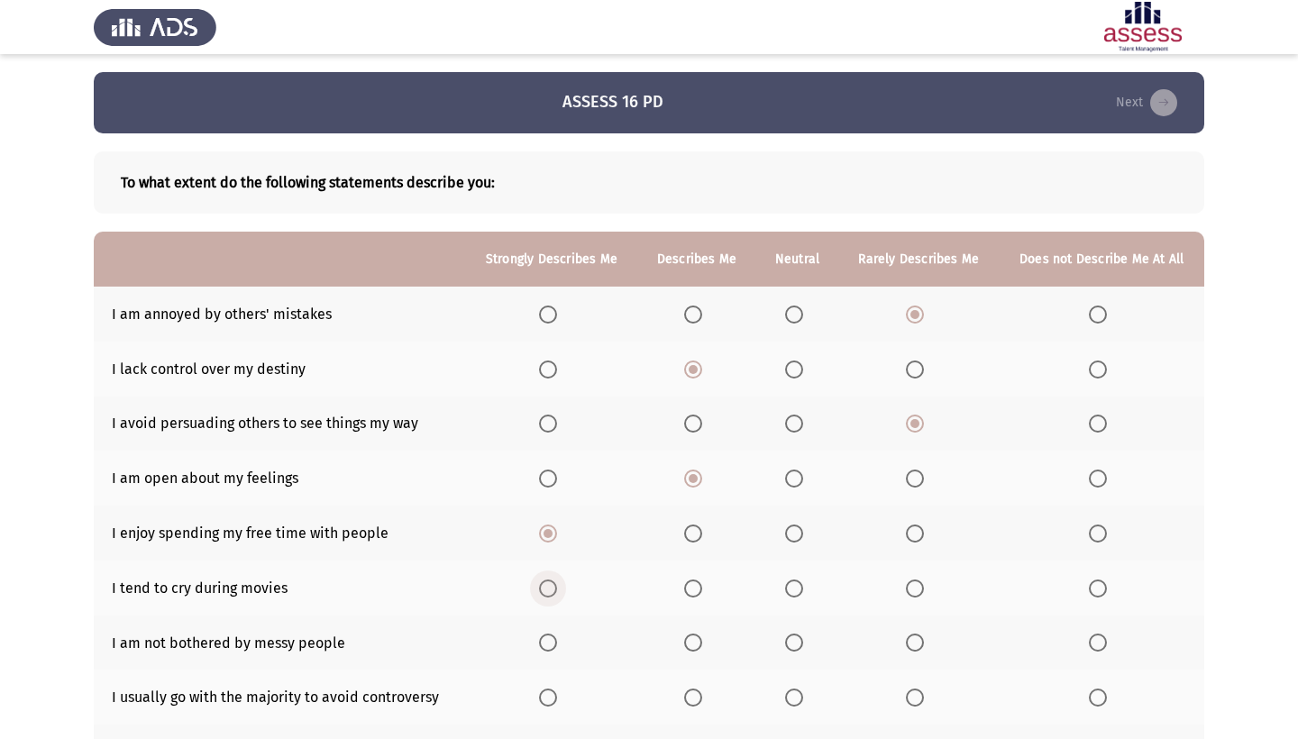
click at [541, 596] on span "Select an option" at bounding box center [548, 589] width 18 height 18
click at [541, 596] on input "Select an option" at bounding box center [548, 589] width 18 height 18
click at [689, 649] on span "Select an option" at bounding box center [693, 643] width 18 height 18
click at [689, 649] on input "Select an option" at bounding box center [693, 643] width 18 height 18
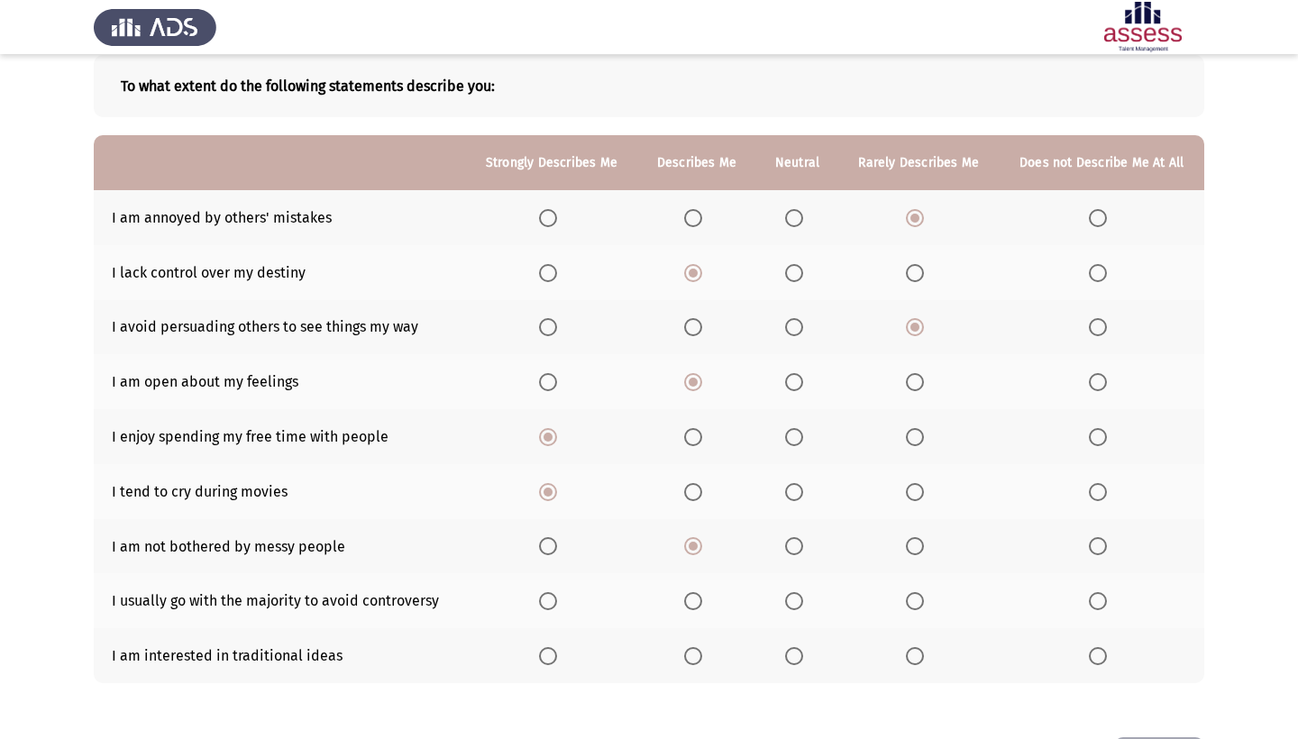
scroll to position [99, 0]
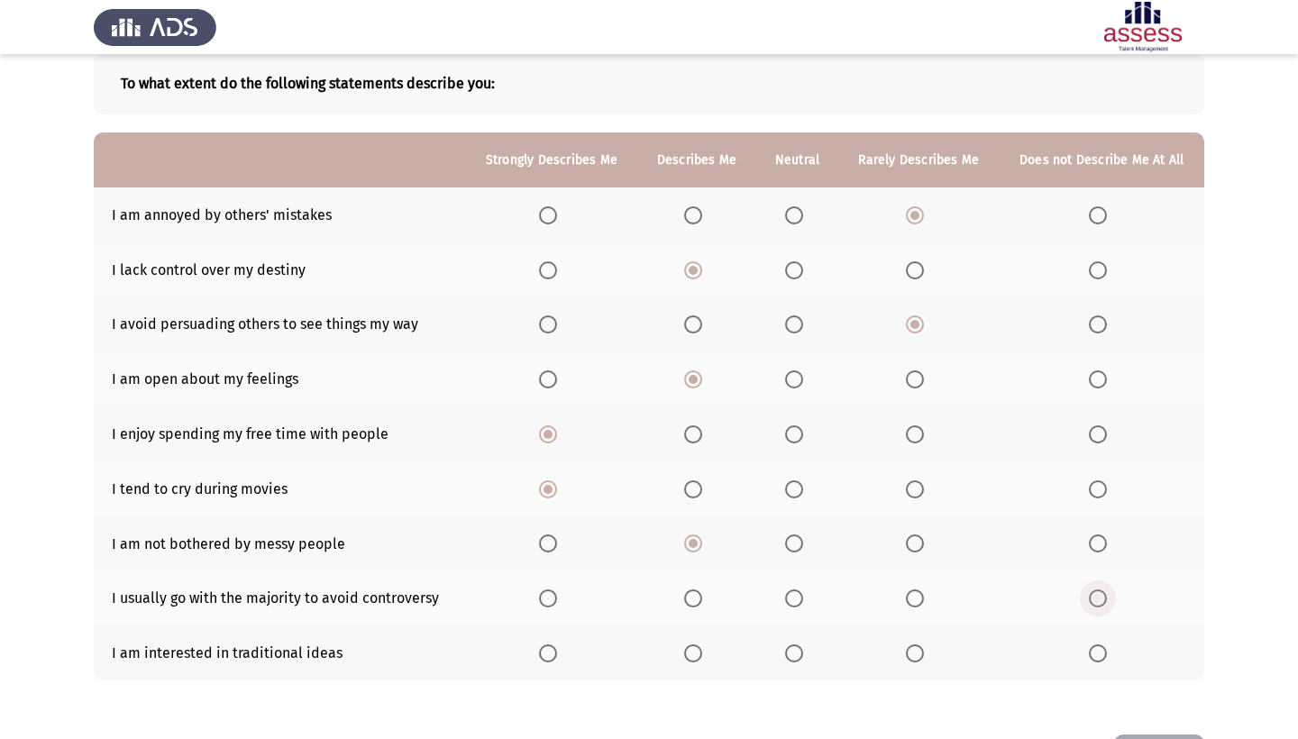
click at [1102, 593] on span "Select an option" at bounding box center [1098, 599] width 18 height 18
click at [1102, 593] on input "Select an option" at bounding box center [1098, 599] width 18 height 18
click at [909, 655] on span "Select an option" at bounding box center [915, 654] width 18 height 18
click at [909, 655] on input "Select an option" at bounding box center [915, 654] width 18 height 18
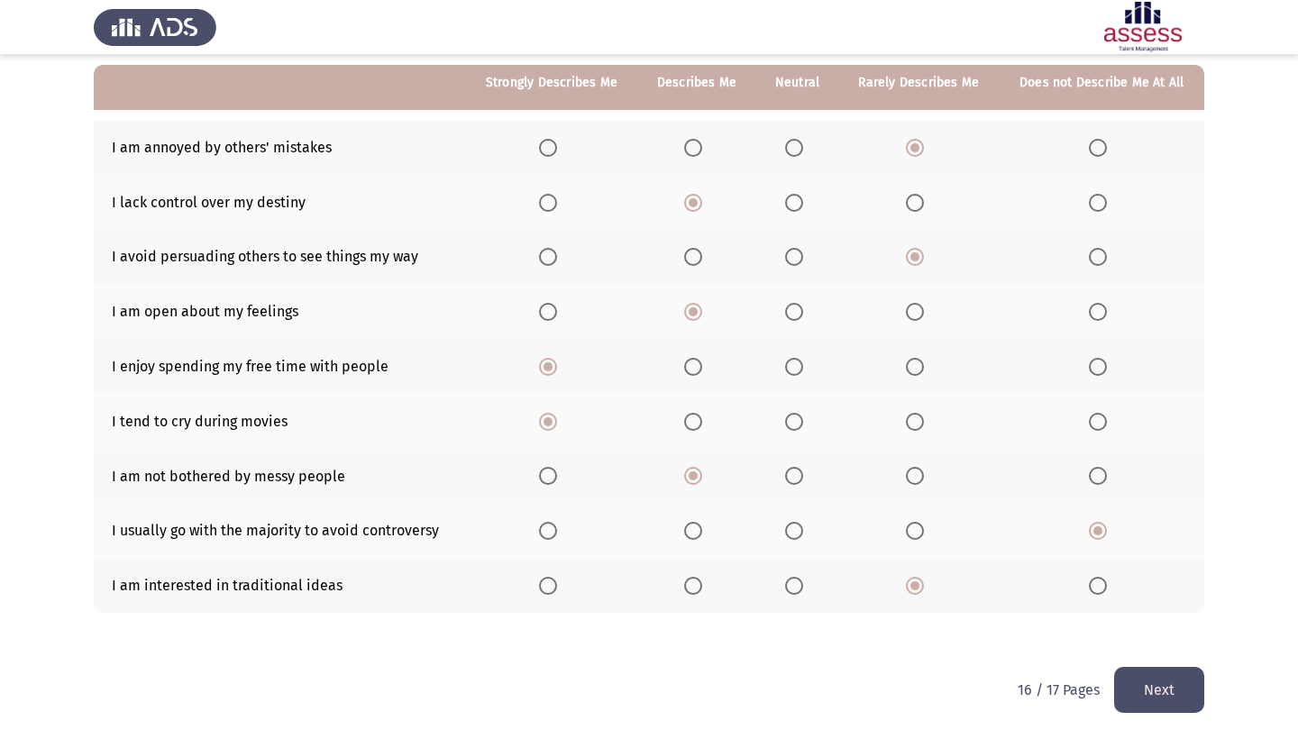
scroll to position [170, 0]
click at [1162, 692] on button "Next" at bounding box center [1159, 690] width 90 height 46
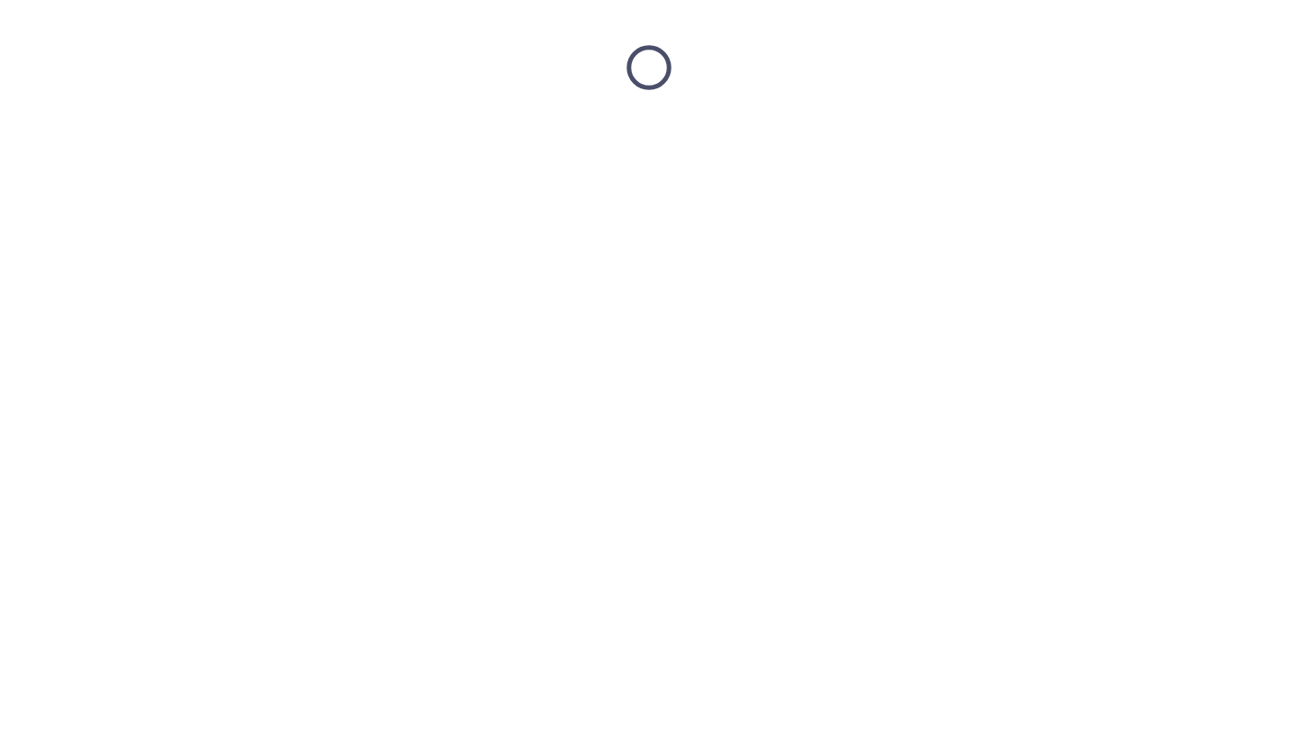
scroll to position [0, 0]
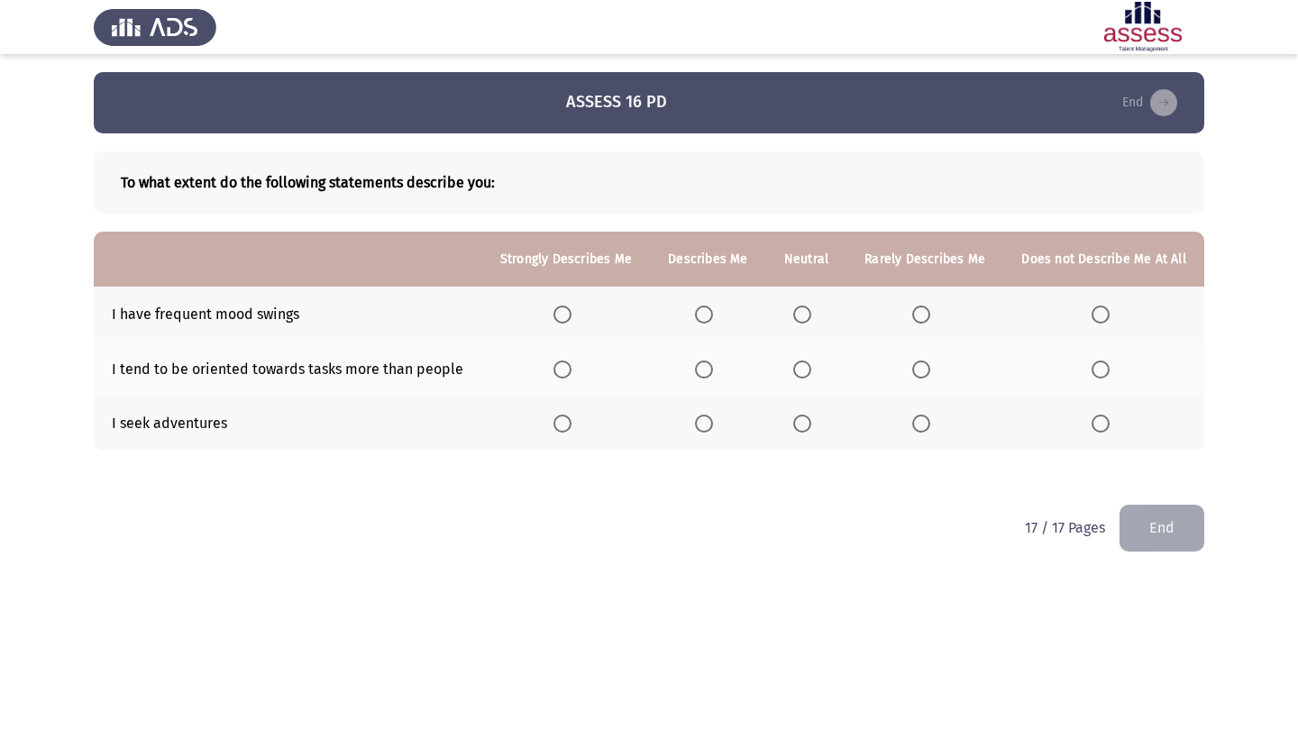
click at [695, 316] on span "Select an option" at bounding box center [704, 315] width 18 height 18
click at [695, 316] on input "Select an option" at bounding box center [704, 315] width 18 height 18
click at [794, 377] on span "Select an option" at bounding box center [802, 370] width 18 height 18
click at [794, 377] on input "Select an option" at bounding box center [802, 370] width 18 height 18
click at [695, 433] on span "Select an option" at bounding box center [704, 424] width 18 height 18
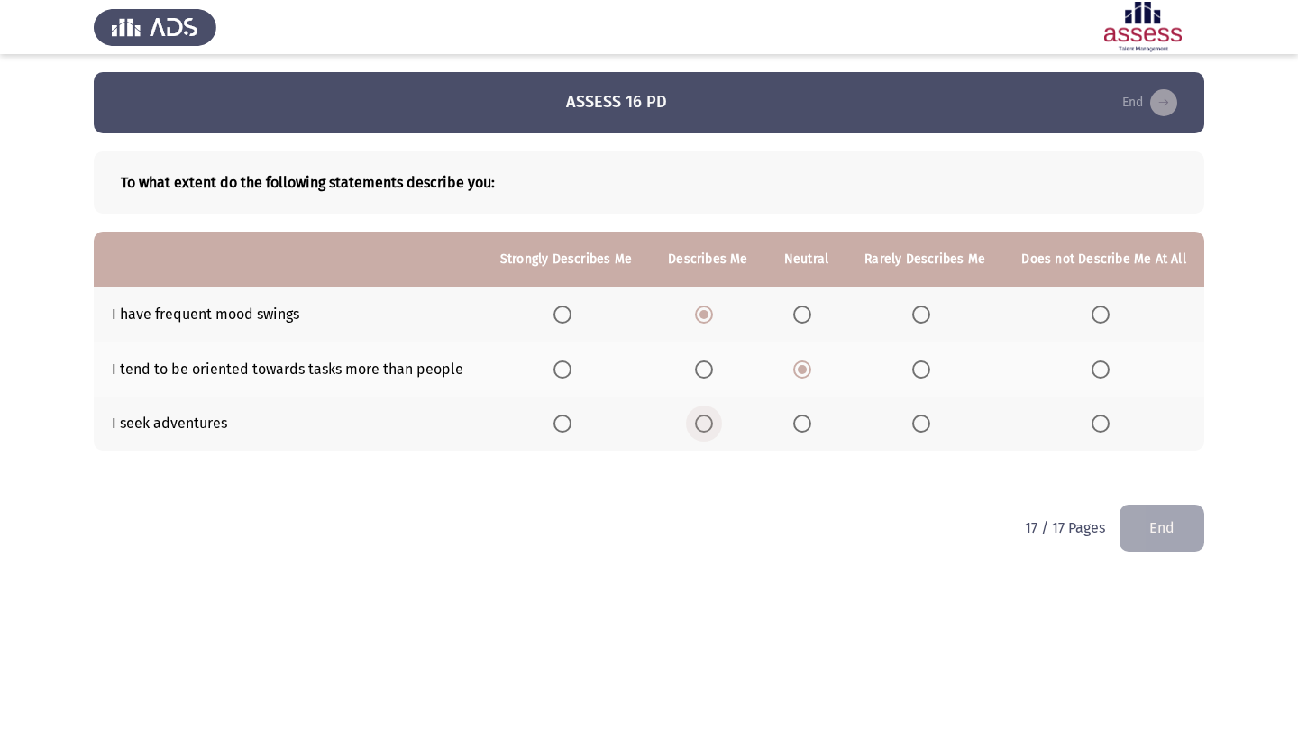
click at [695, 433] on input "Select an option" at bounding box center [704, 424] width 18 height 18
click at [1163, 551] on button "End" at bounding box center [1162, 528] width 85 height 46
